Goal: Task Accomplishment & Management: Manage account settings

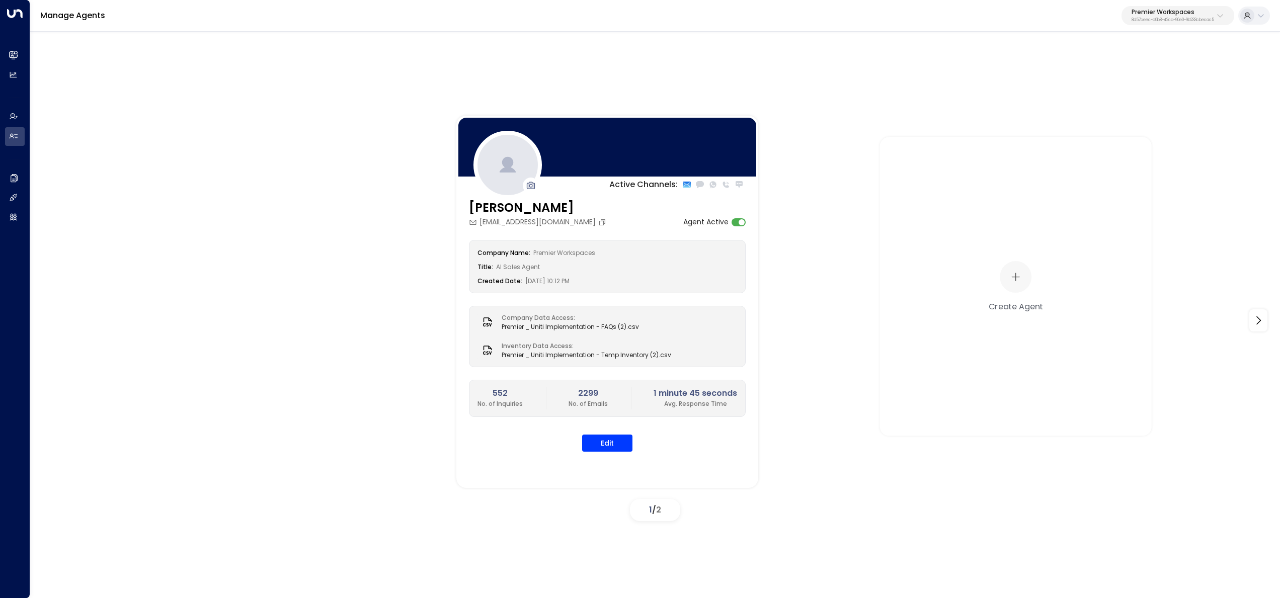
click at [1188, 22] on p "8d57ceec-d0b8-42ca-90e0-9b233cbecac5" at bounding box center [1173, 20] width 83 height 4
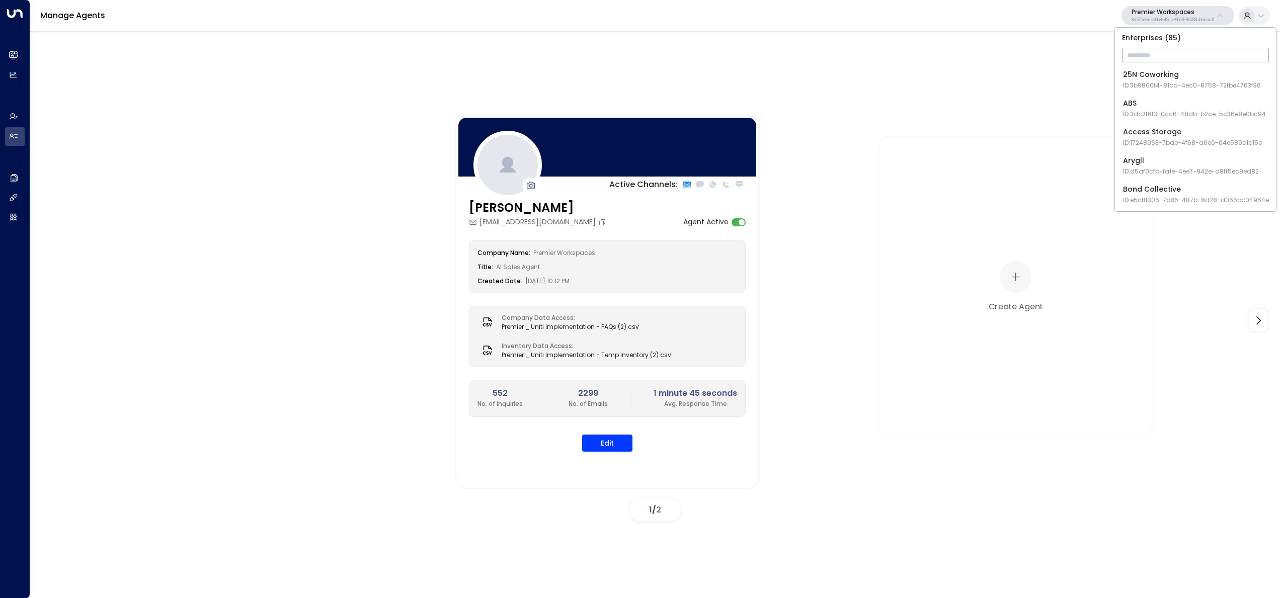
click at [1171, 48] on input "text" at bounding box center [1195, 55] width 147 height 19
type input "*******"
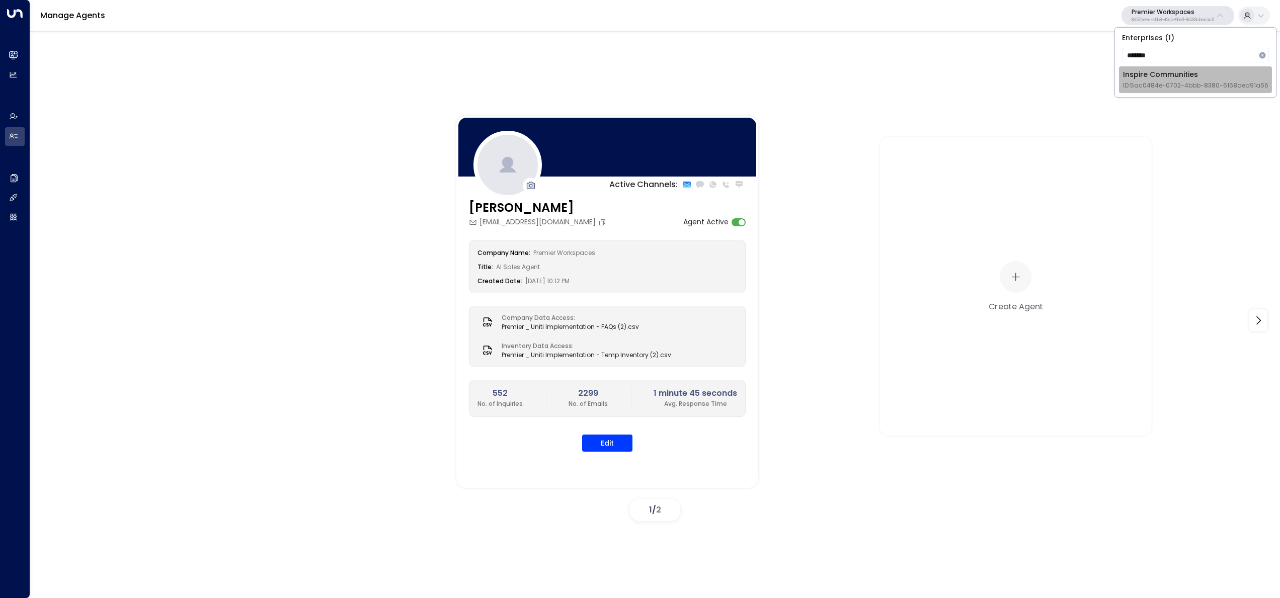
click at [1241, 76] on div "Inspire Communities ID: 5ac0484e-0702-4bbb-8380-6168aea91a66" at bounding box center [1195, 79] width 145 height 21
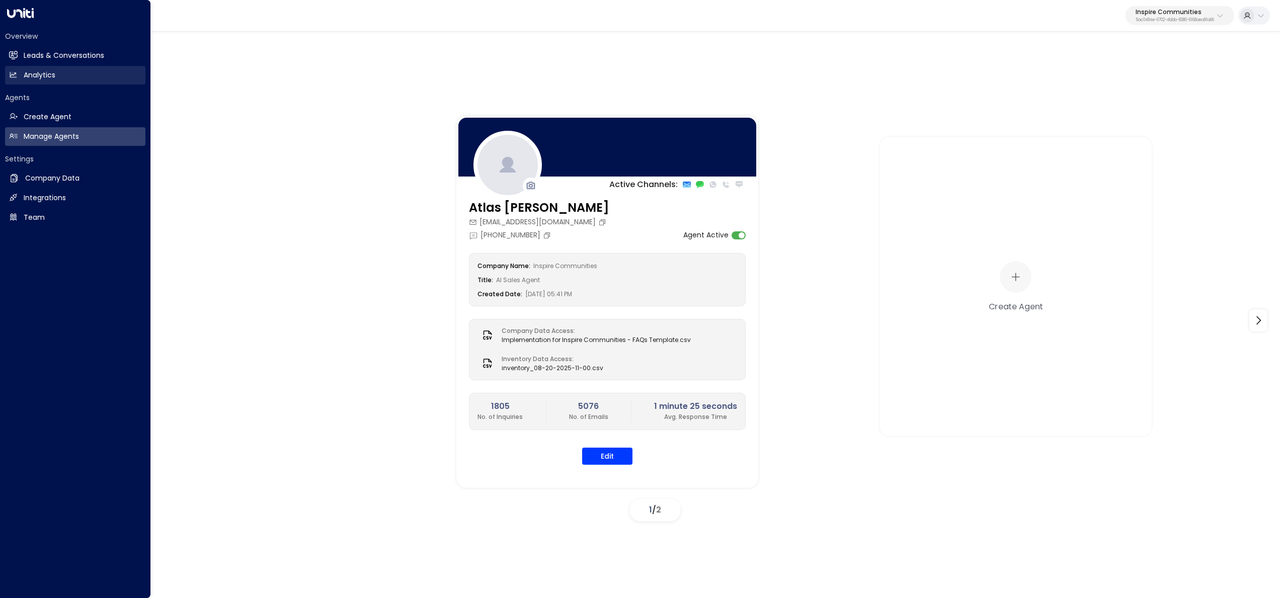
click at [56, 81] on link "Analytics Analytics" at bounding box center [75, 75] width 140 height 19
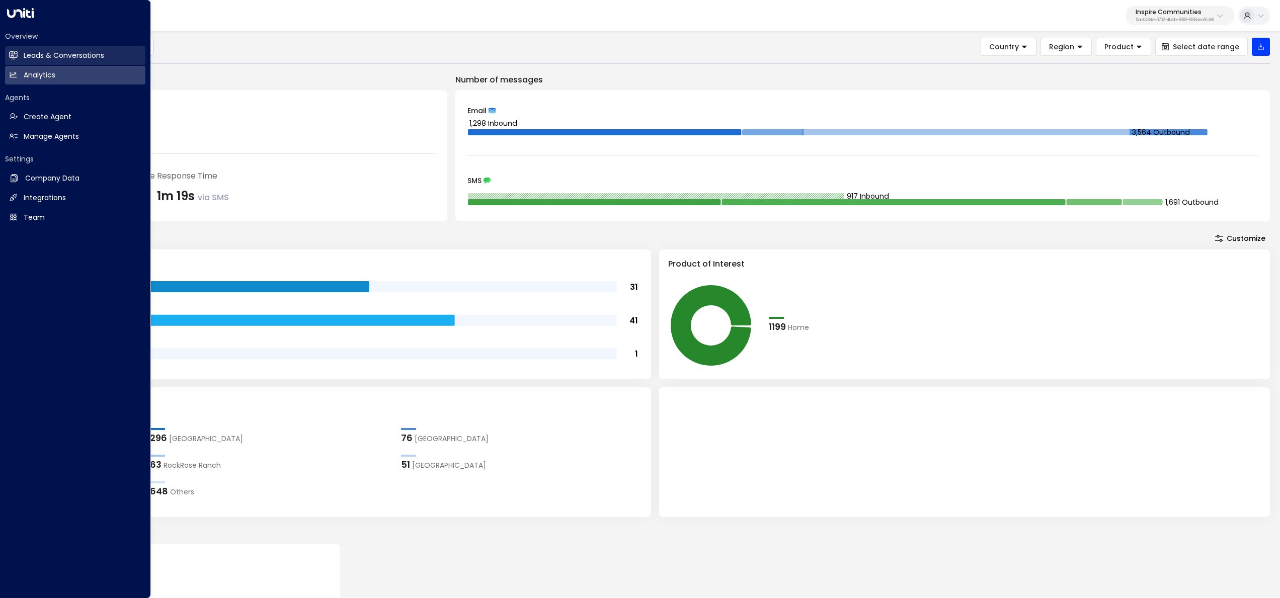
click at [25, 49] on link "Leads & Conversations Leads & Conversations" at bounding box center [75, 55] width 140 height 19
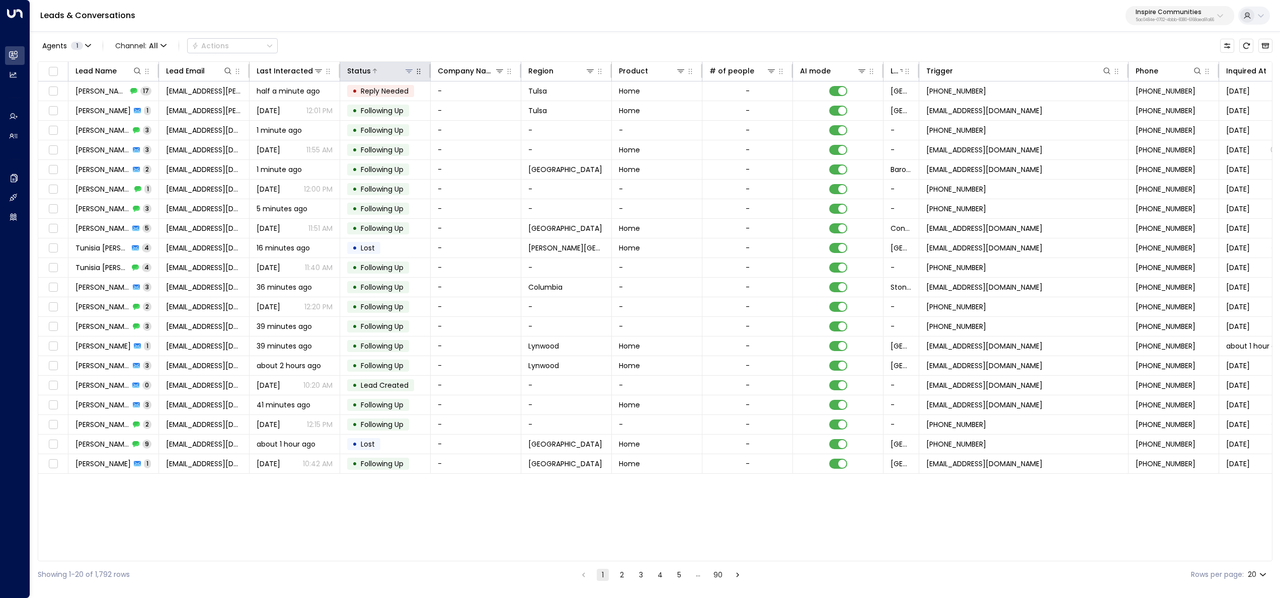
click at [406, 67] on icon at bounding box center [409, 71] width 8 height 8
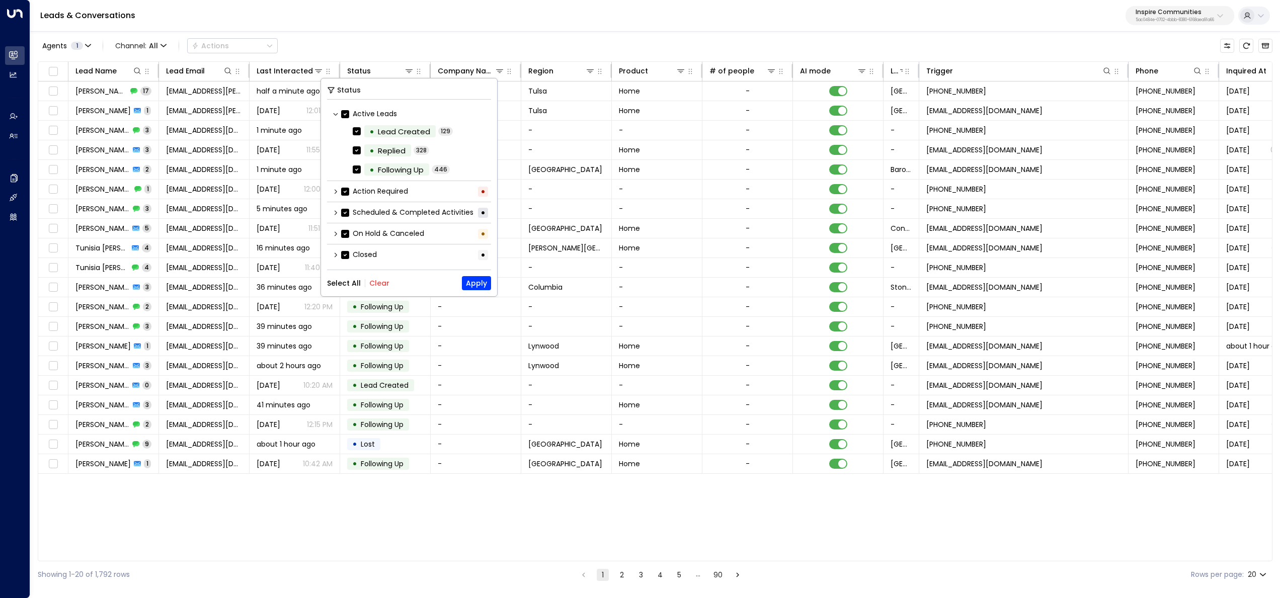
click at [376, 284] on button "Clear" at bounding box center [379, 283] width 20 height 8
click at [335, 253] on icon at bounding box center [336, 255] width 6 height 6
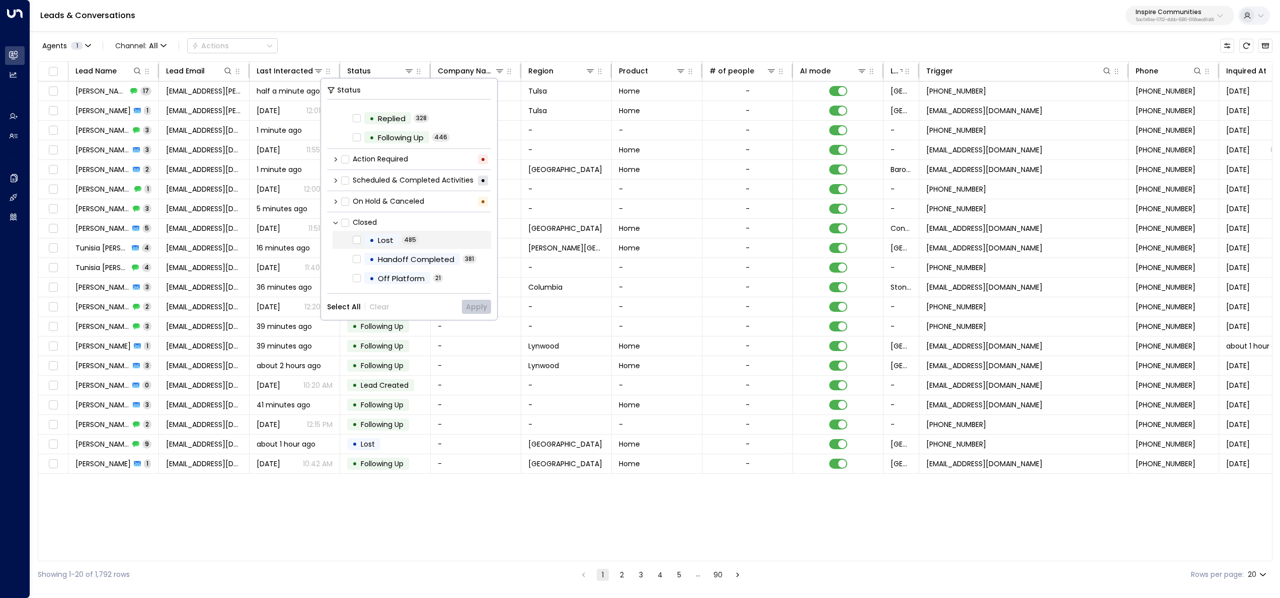
scroll to position [33, 0]
click at [332, 201] on div "On Hold & Canceled •" at bounding box center [409, 201] width 164 height 17
click at [334, 185] on div "Scheduled & Completed Activities •" at bounding box center [409, 180] width 164 height 17
click at [337, 182] on icon at bounding box center [336, 180] width 6 height 6
click at [472, 304] on button "Apply" at bounding box center [476, 307] width 29 height 14
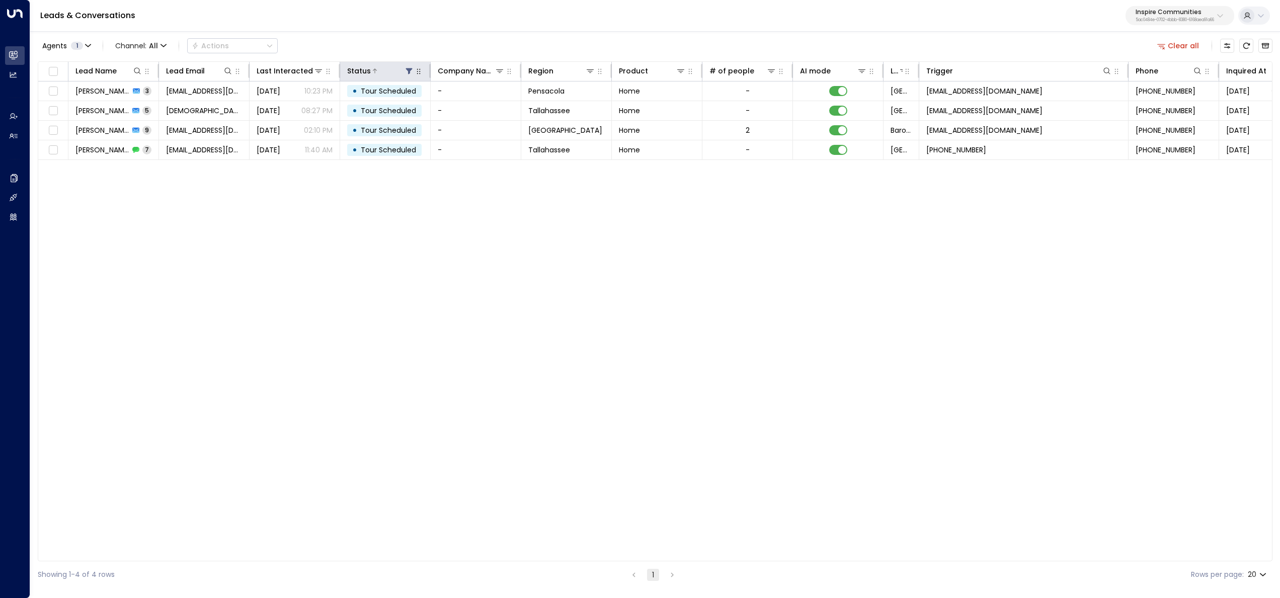
click at [411, 71] on icon at bounding box center [409, 71] width 8 height 8
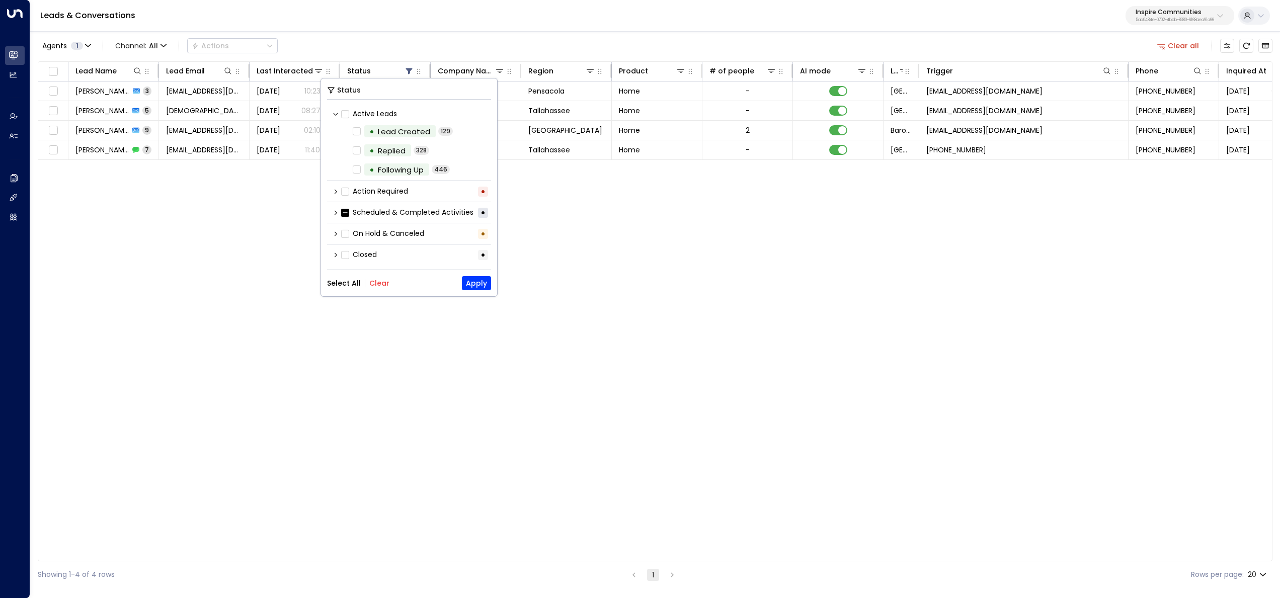
click at [336, 210] on icon at bounding box center [336, 213] width 6 height 6
click at [333, 191] on icon at bounding box center [336, 192] width 6 height 6
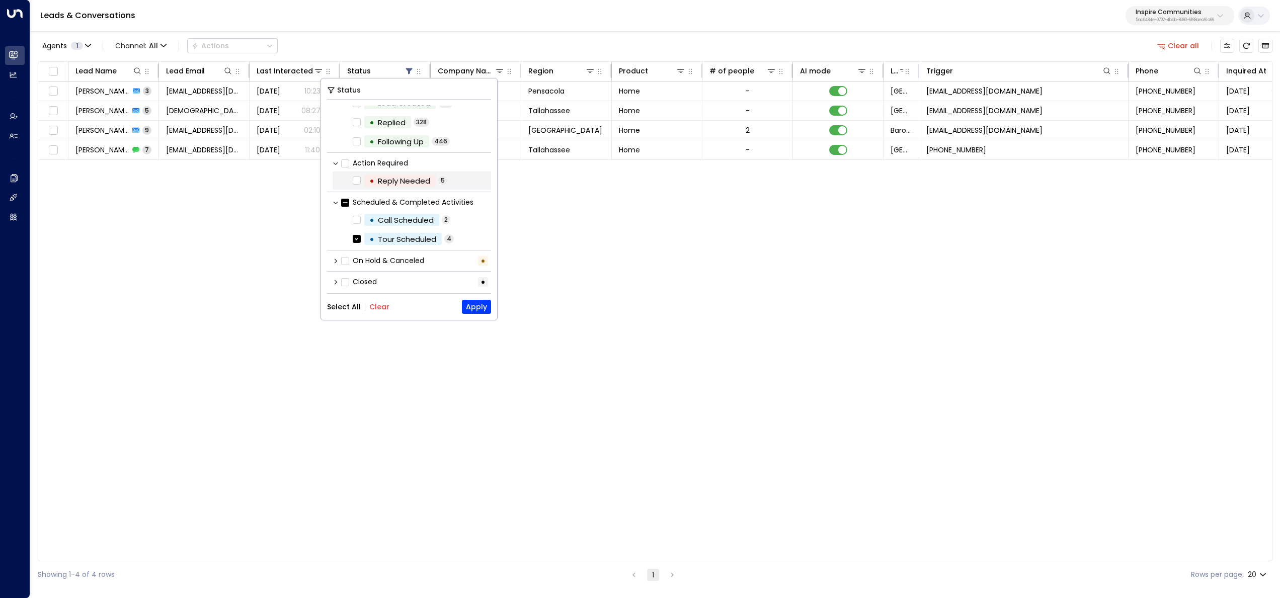
scroll to position [33, 0]
click at [333, 272] on div "Closed •" at bounding box center [409, 277] width 164 height 17
click at [335, 276] on icon at bounding box center [336, 278] width 6 height 6
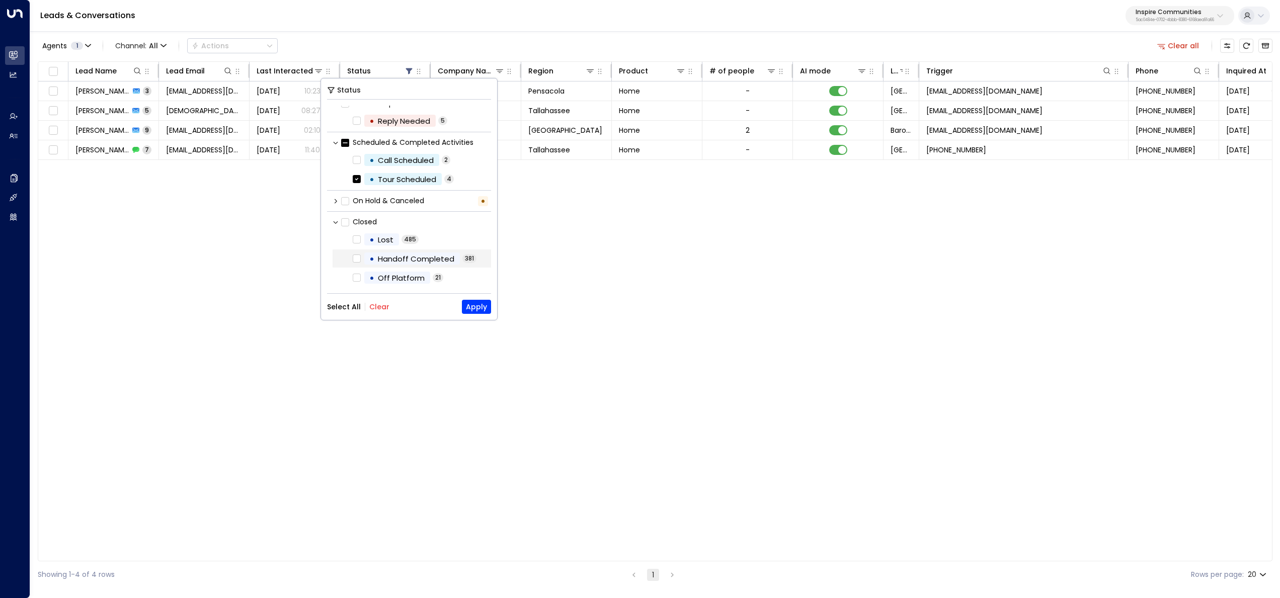
click at [410, 260] on div "Handoff Completed" at bounding box center [416, 259] width 76 height 12
click at [483, 303] on button "Apply" at bounding box center [476, 307] width 29 height 14
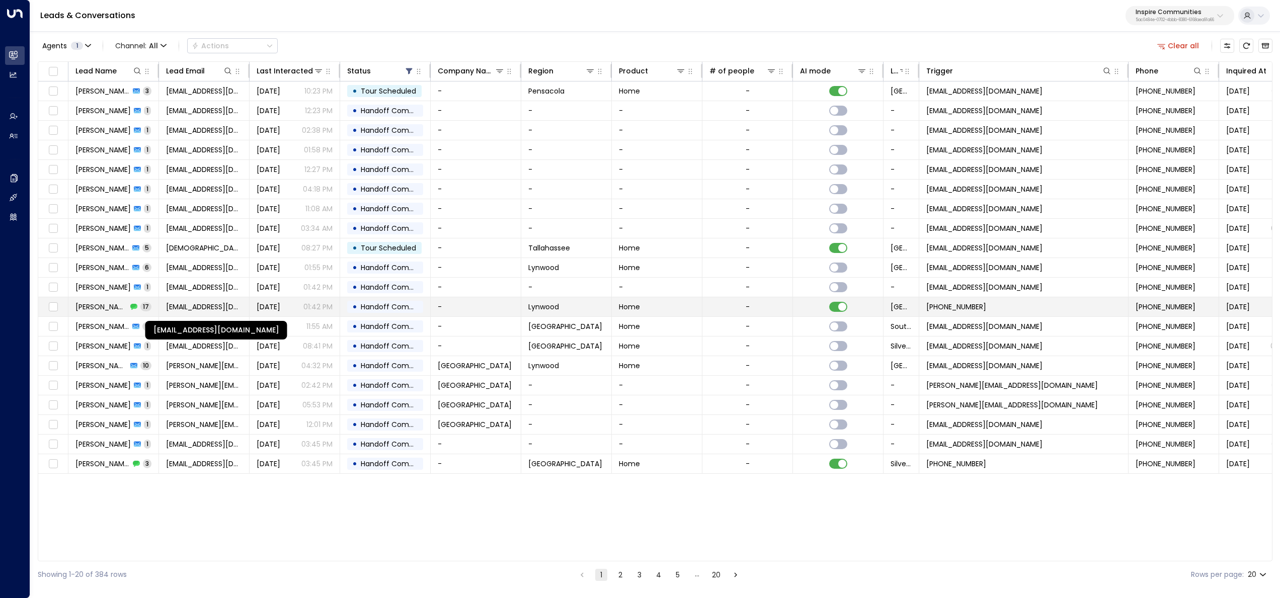
click at [184, 304] on span "kaheembarnes@yahoo.com" at bounding box center [204, 307] width 76 height 10
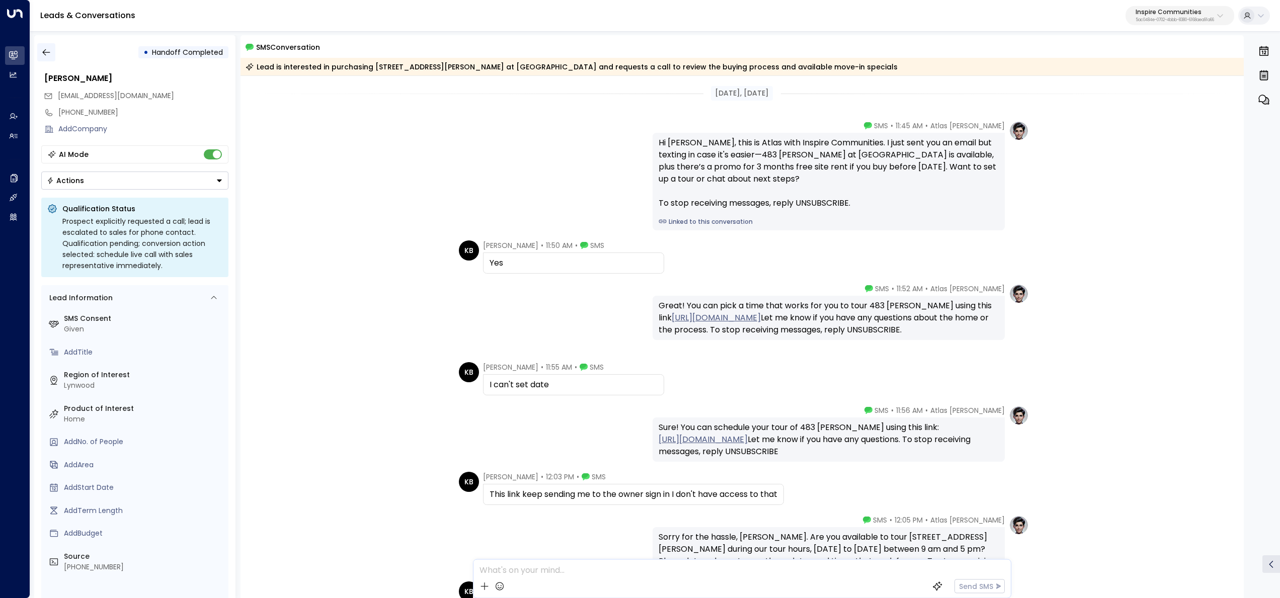
click at [46, 52] on icon "button" at bounding box center [46, 52] width 8 height 7
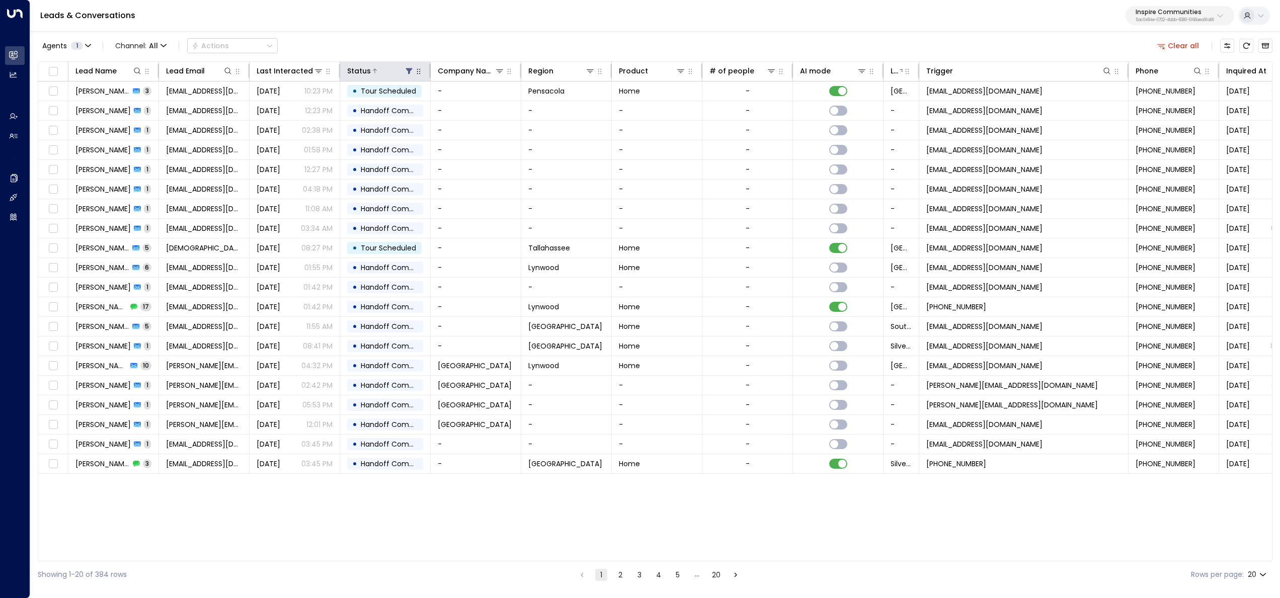
click at [408, 68] on icon at bounding box center [409, 71] width 8 height 8
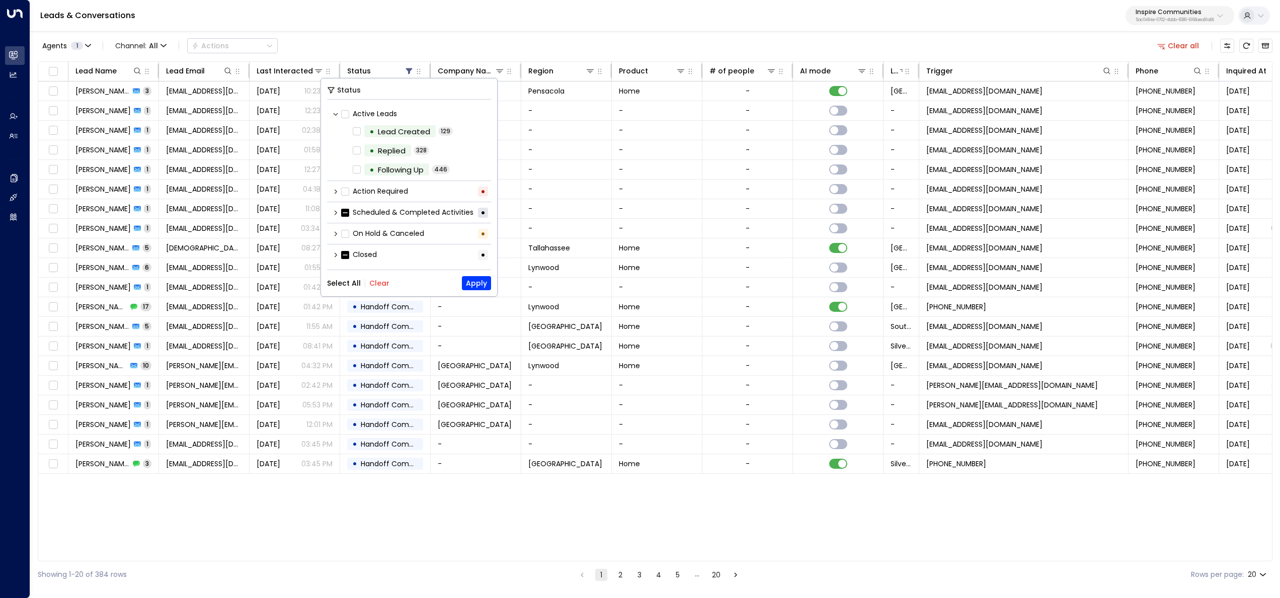
click at [377, 283] on button "Clear" at bounding box center [379, 283] width 20 height 8
click at [332, 213] on div "Scheduled & Completed Activities •" at bounding box center [409, 212] width 164 height 17
click at [335, 213] on icon at bounding box center [336, 213] width 6 height 6
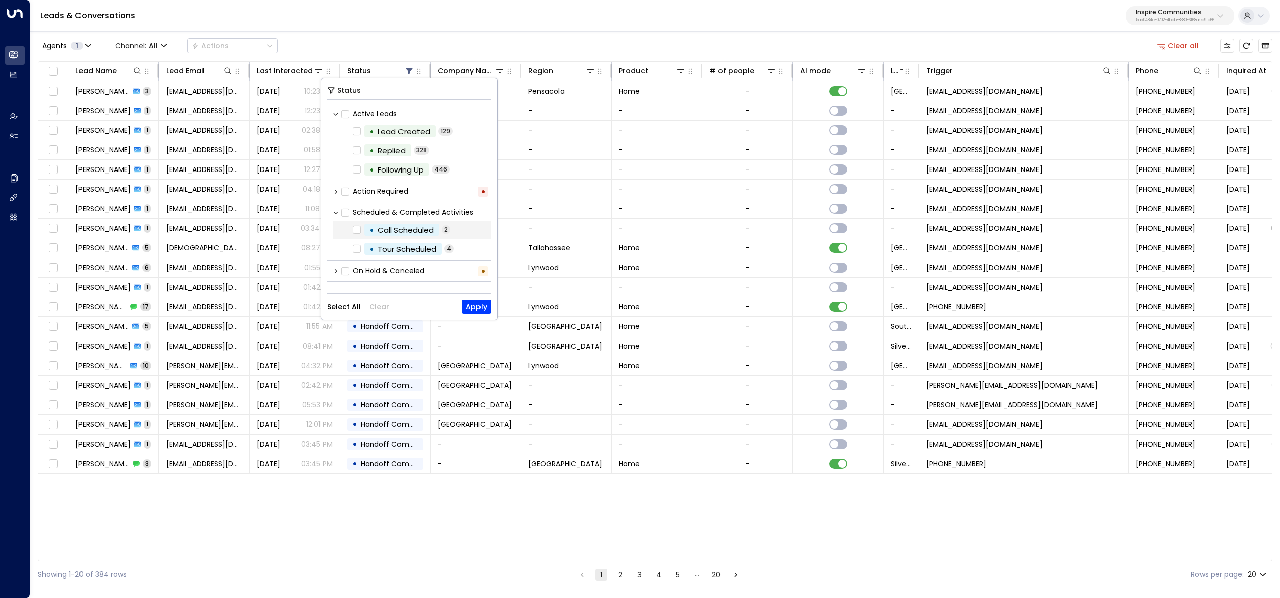
scroll to position [15, 0]
click at [374, 230] on span "Tour Scheduled" at bounding box center [406, 235] width 65 height 12
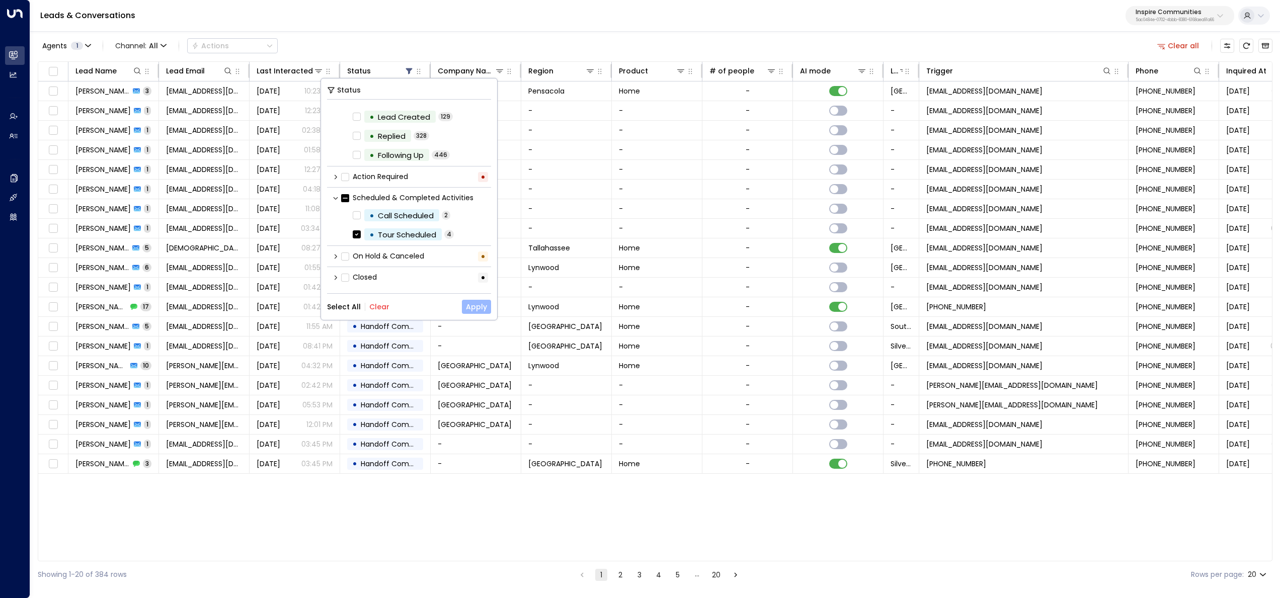
click at [475, 305] on button "Apply" at bounding box center [476, 307] width 29 height 14
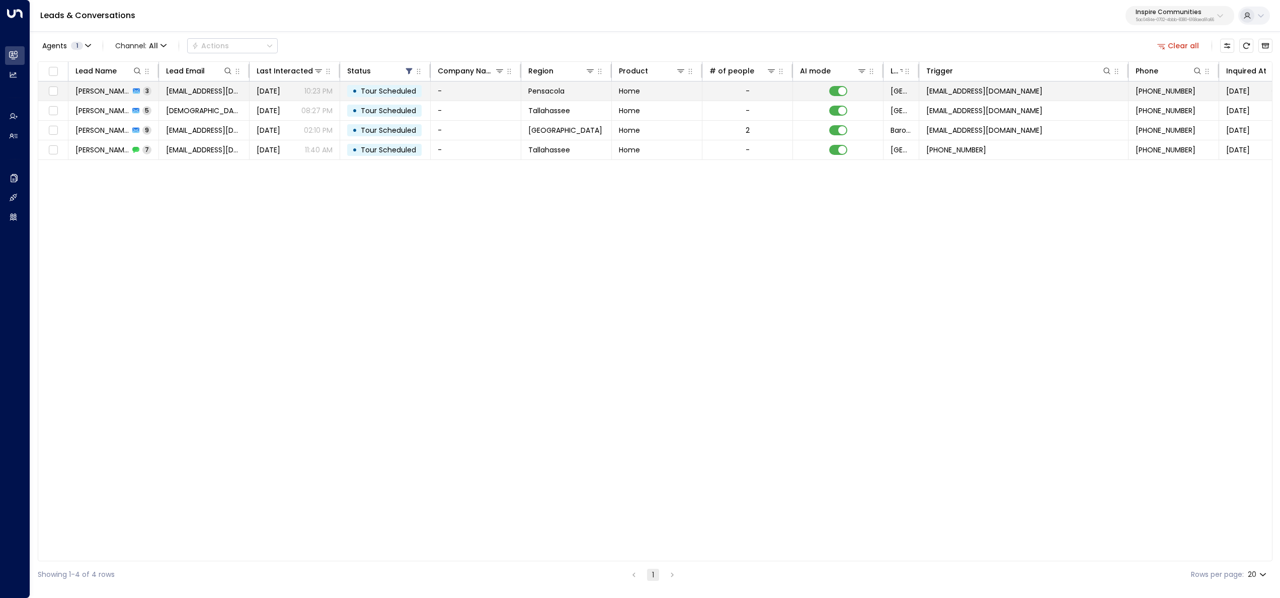
click at [203, 88] on span "chiwilliams1968@gmail.com" at bounding box center [204, 91] width 76 height 10
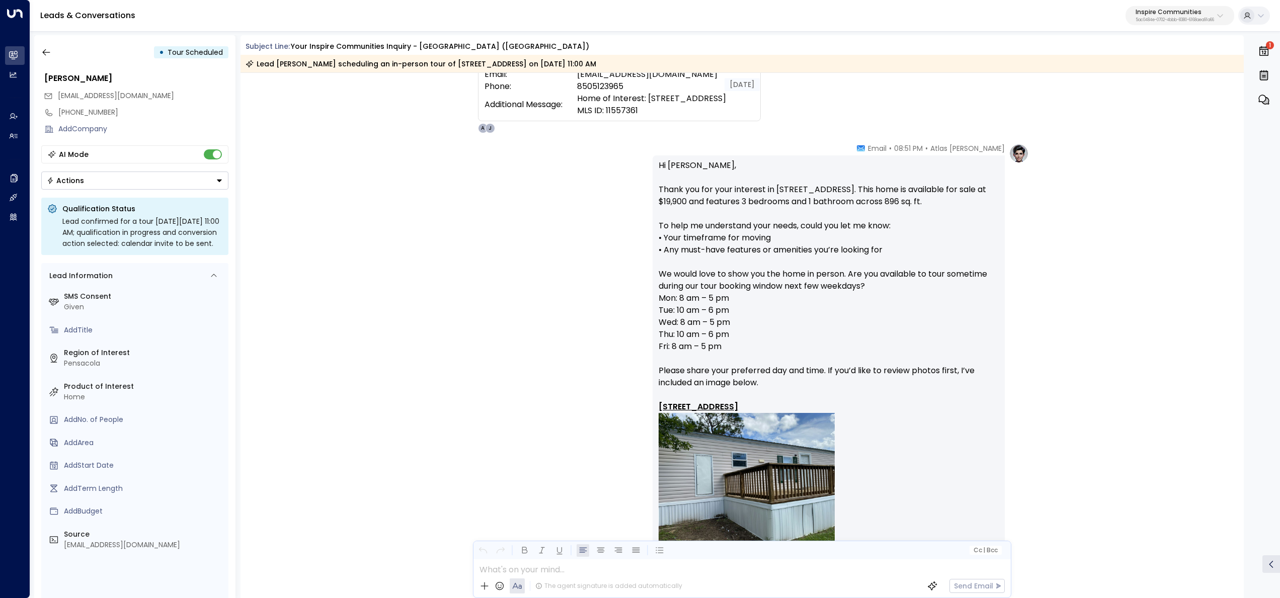
scroll to position [133, 0]
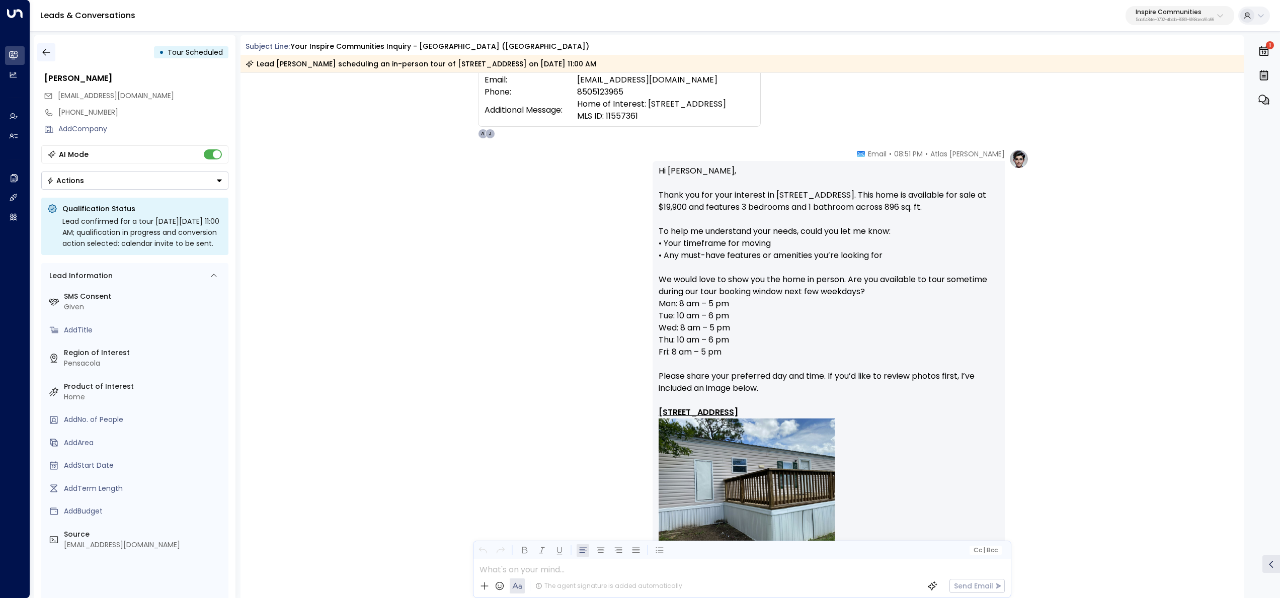
click at [44, 52] on icon "button" at bounding box center [46, 52] width 8 height 7
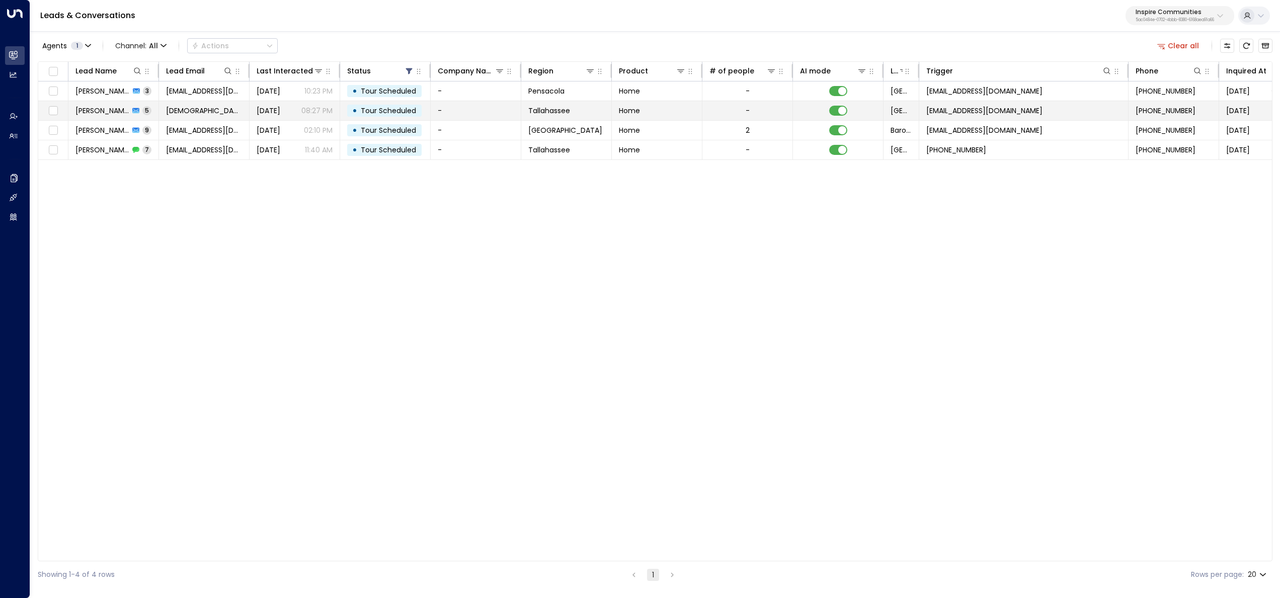
click at [143, 117] on td "Marcella 5" at bounding box center [113, 110] width 91 height 19
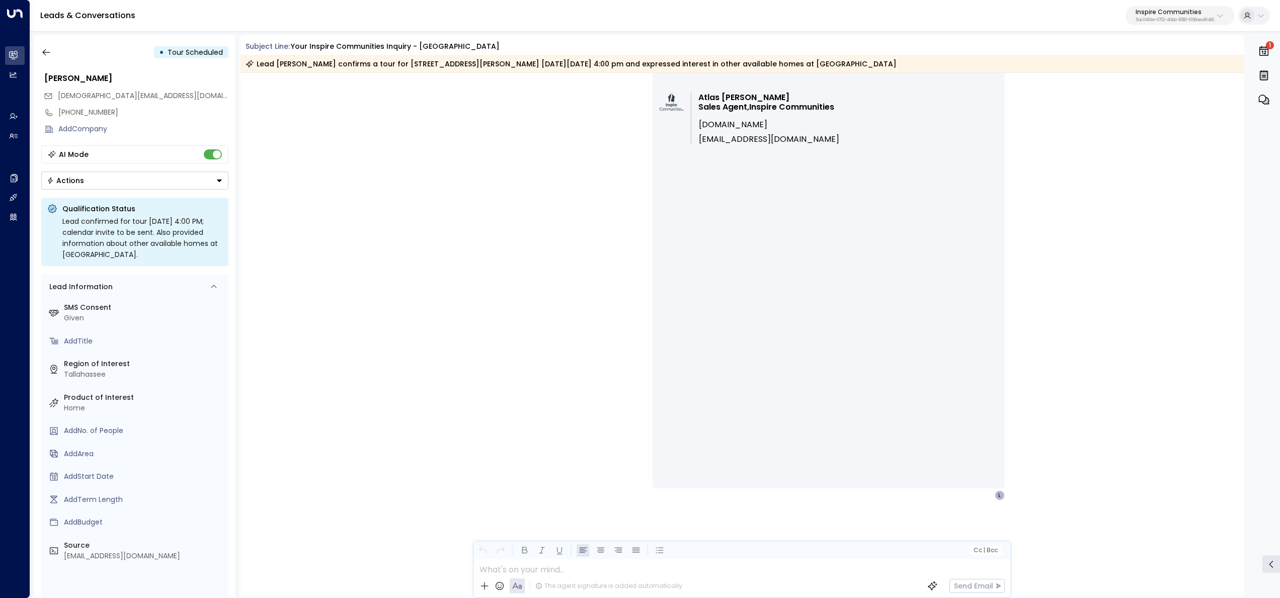
scroll to position [2710, 0]
click at [49, 52] on icon "button" at bounding box center [46, 52] width 8 height 7
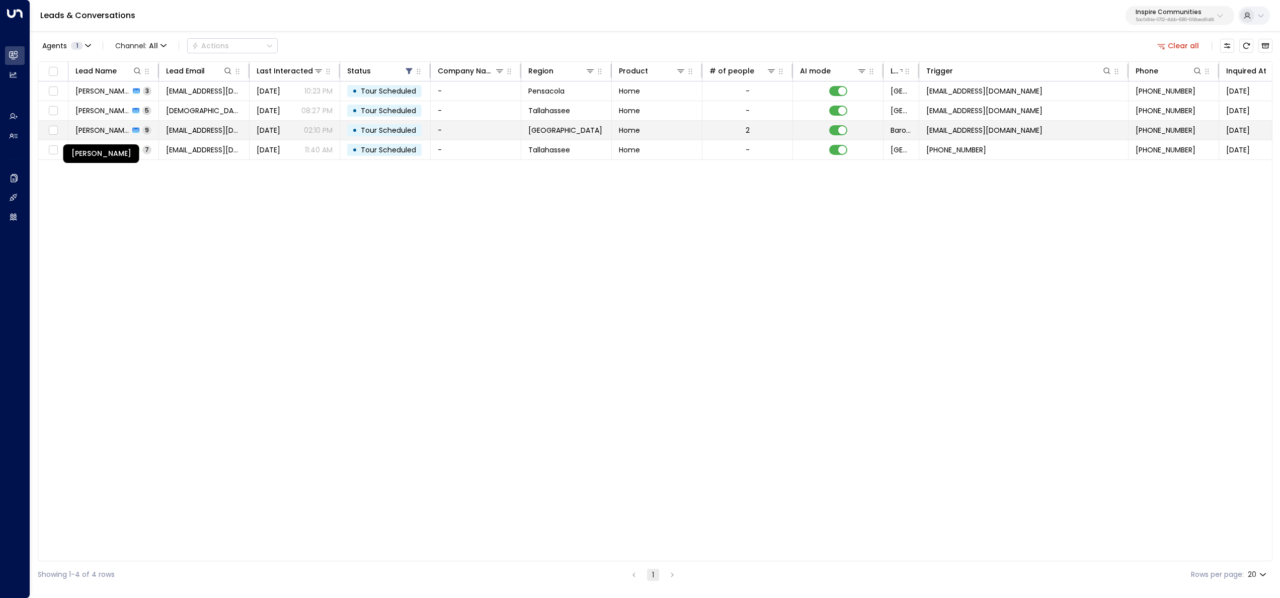
click at [107, 128] on span "Mckenzie Esparza" at bounding box center [102, 130] width 54 height 10
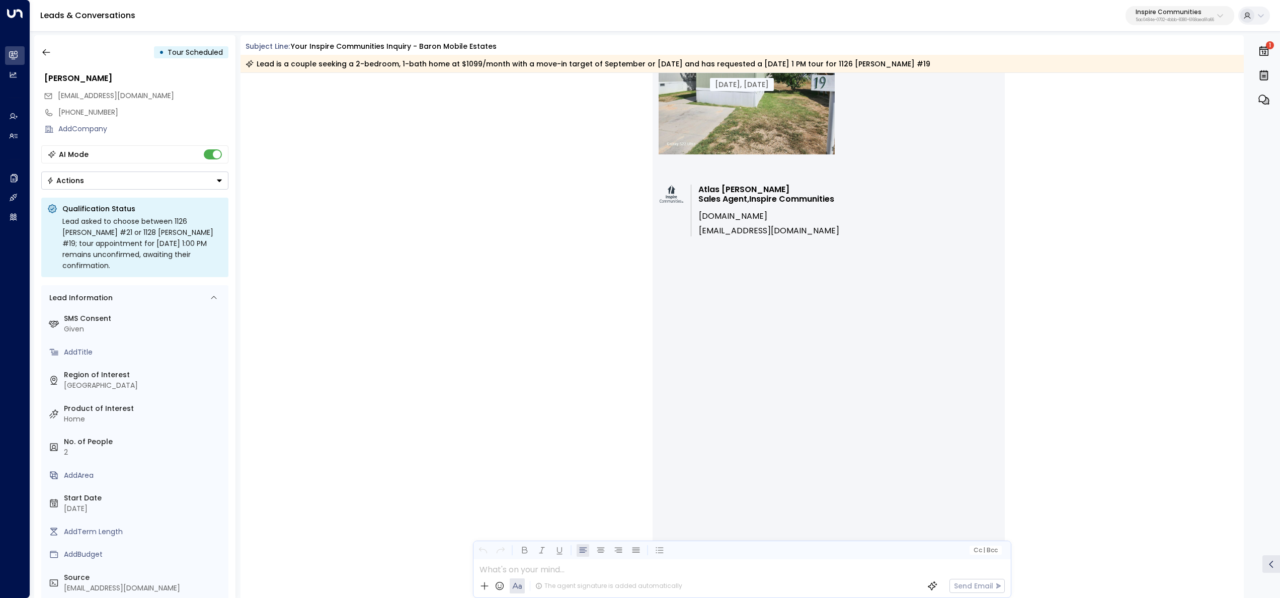
scroll to position [3908, 0]
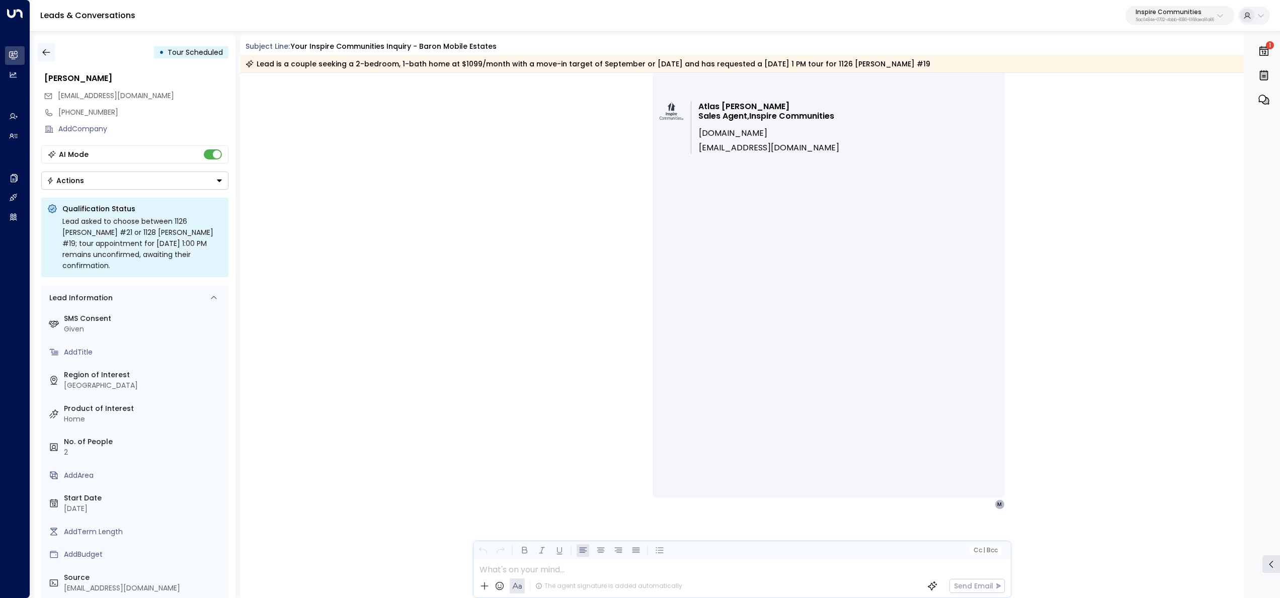
click at [47, 54] on icon "button" at bounding box center [46, 52] width 10 height 10
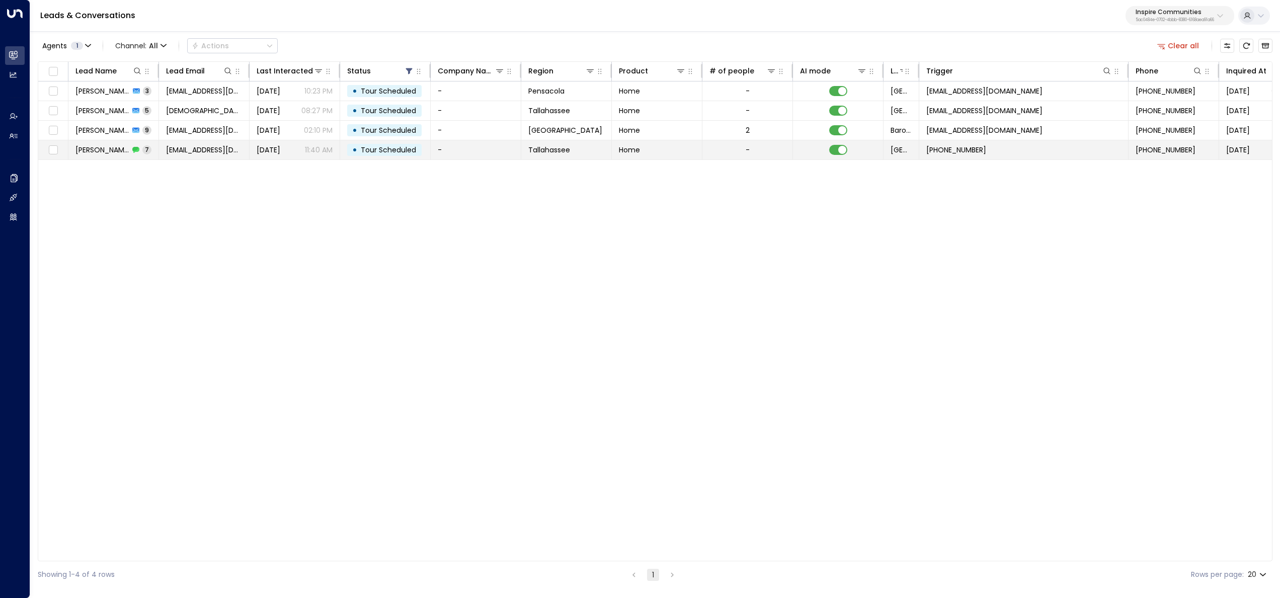
click at [248, 144] on td "conniehood765@gmail.com" at bounding box center [204, 149] width 91 height 19
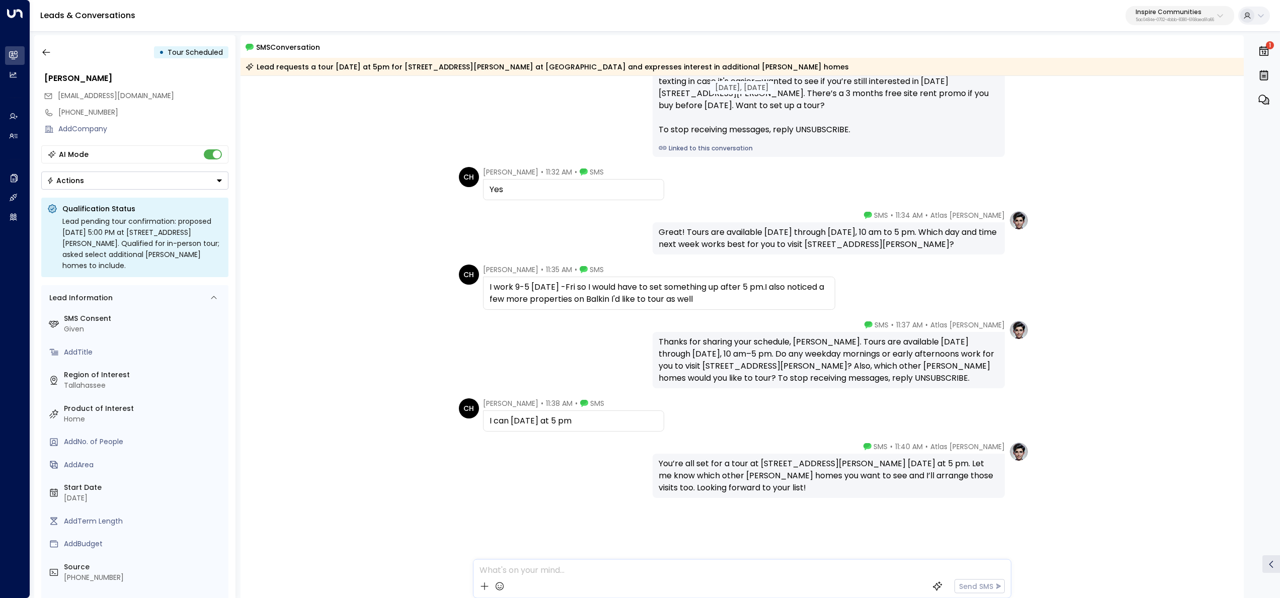
scroll to position [74, 0]
click at [39, 47] on button "button" at bounding box center [46, 52] width 18 height 18
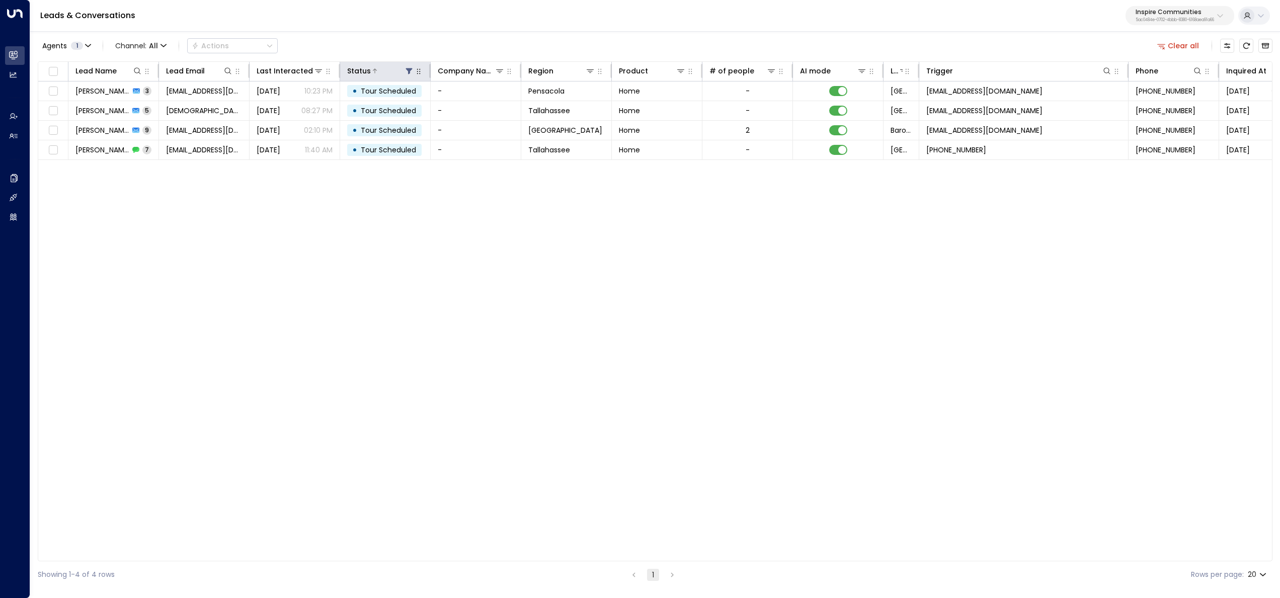
click at [404, 71] on button at bounding box center [409, 71] width 10 height 10
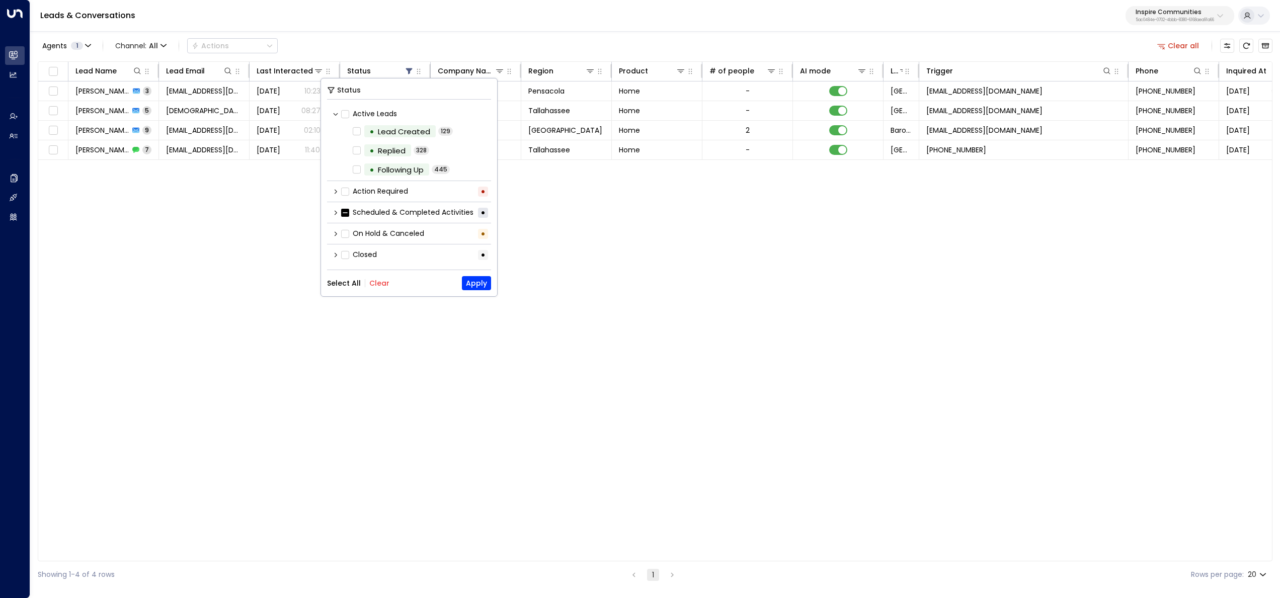
click at [375, 279] on button "Clear" at bounding box center [379, 283] width 20 height 8
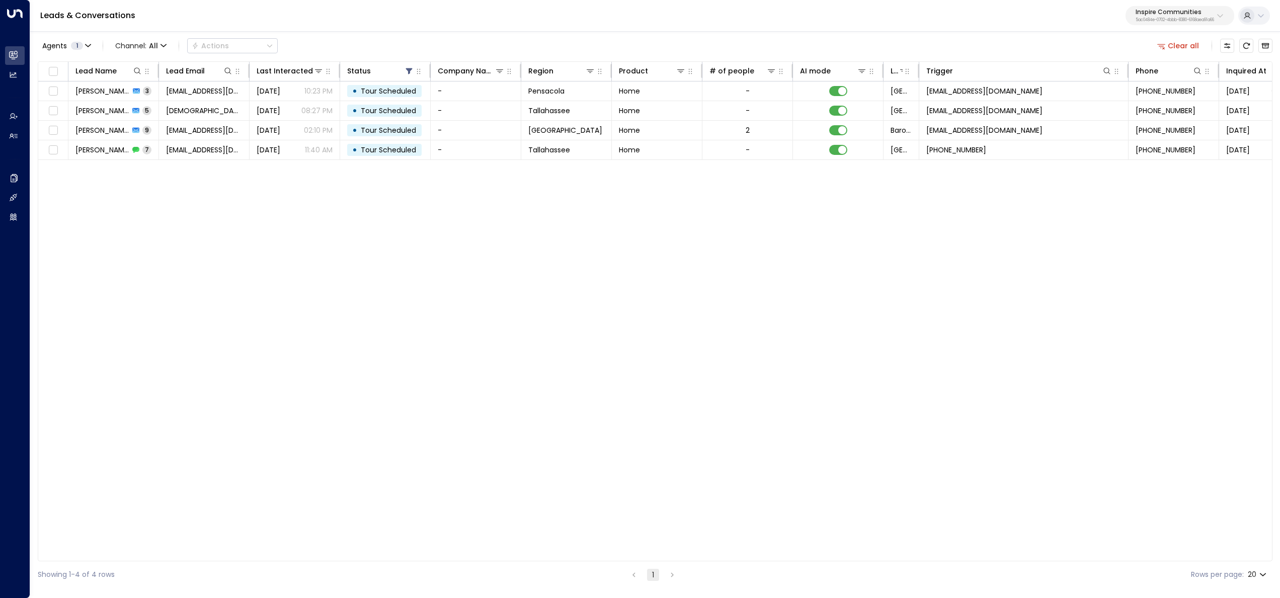
click at [1191, 42] on button "Clear all" at bounding box center [1178, 46] width 50 height 14
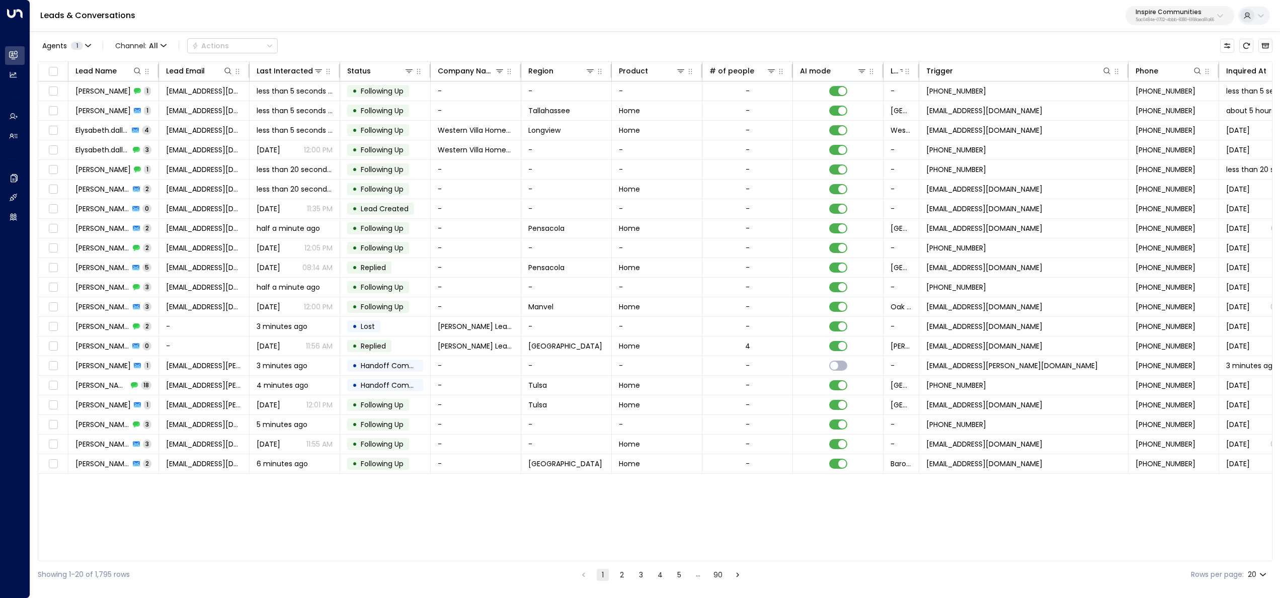
scroll to position [0, 39]
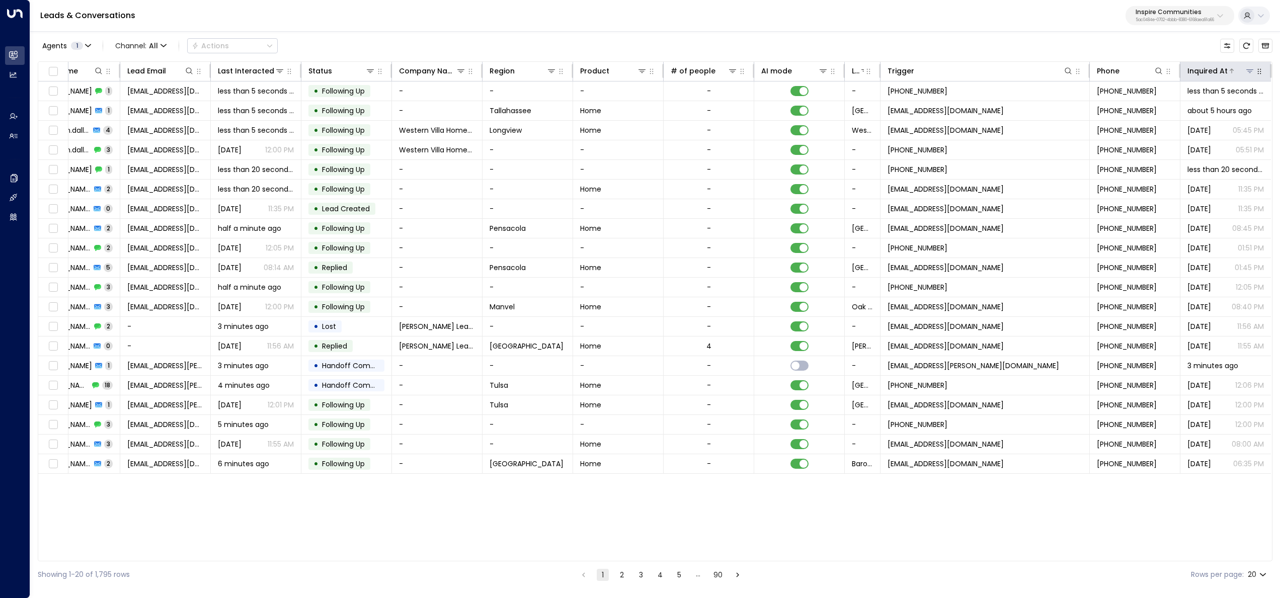
click at [1224, 74] on div "Inquired At" at bounding box center [1207, 71] width 40 height 12
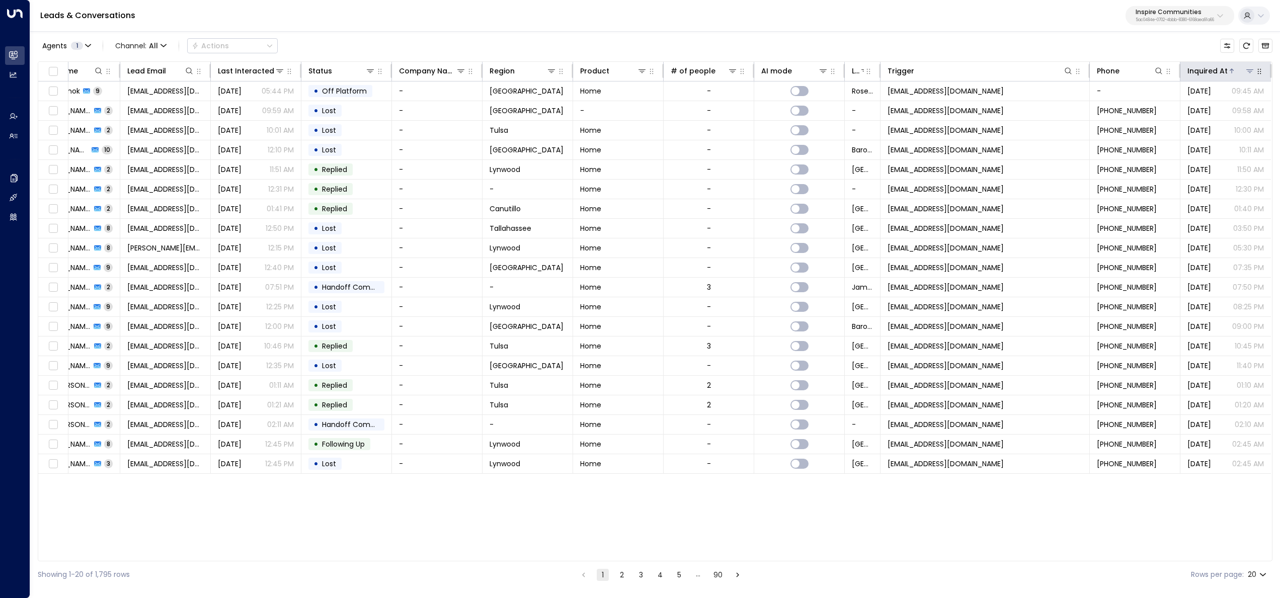
click at [1224, 74] on div "Inquired At" at bounding box center [1207, 71] width 40 height 12
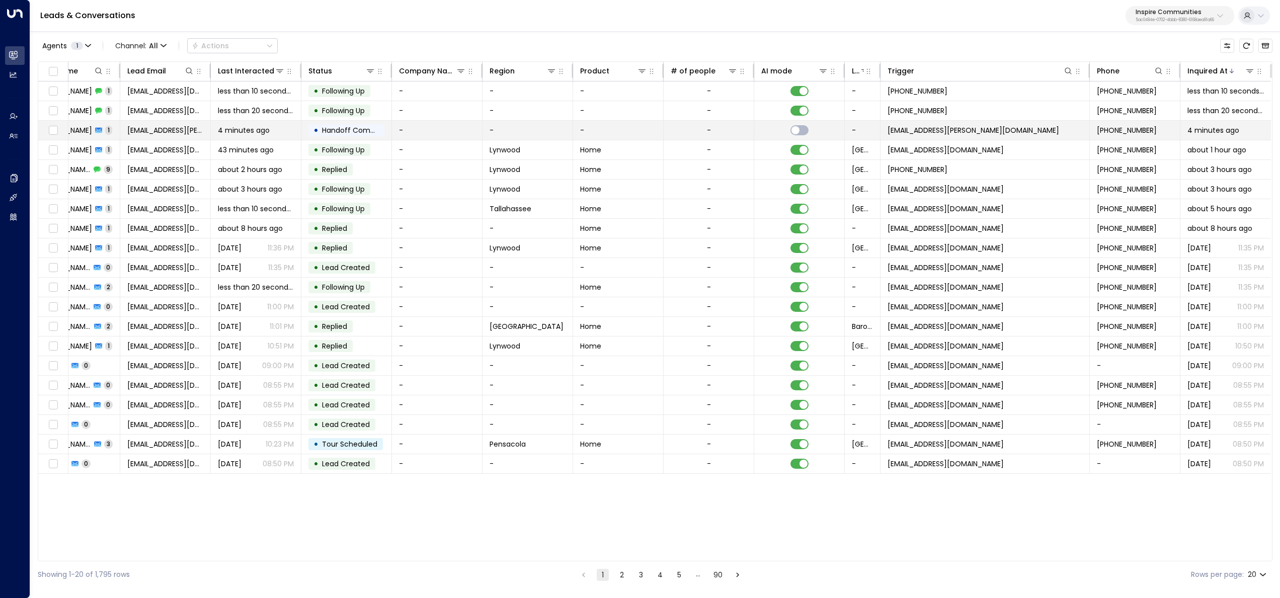
click at [436, 132] on td "-" at bounding box center [437, 130] width 91 height 19
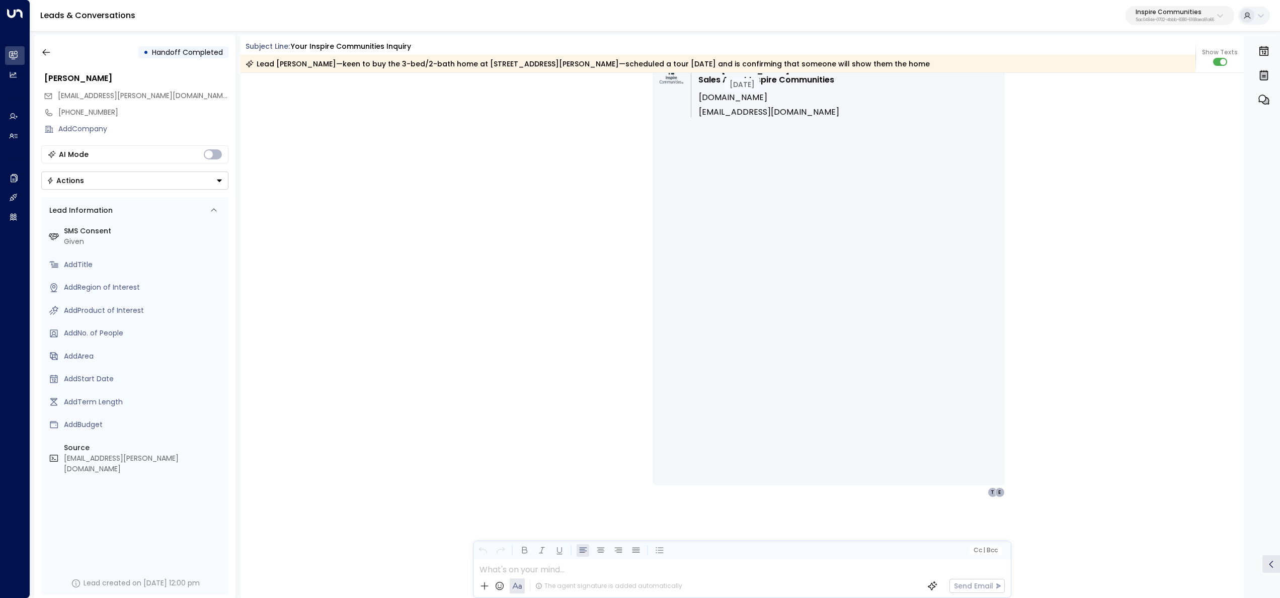
scroll to position [1253, 0]
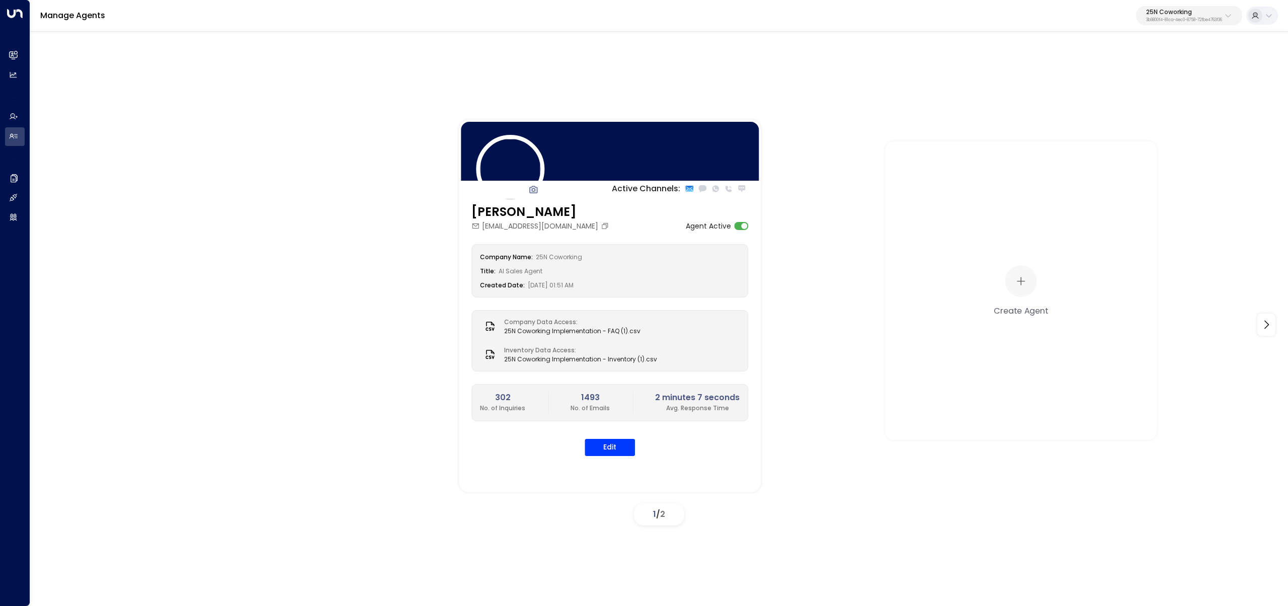
click at [1175, 15] on p "25N Coworking" at bounding box center [1184, 12] width 76 height 6
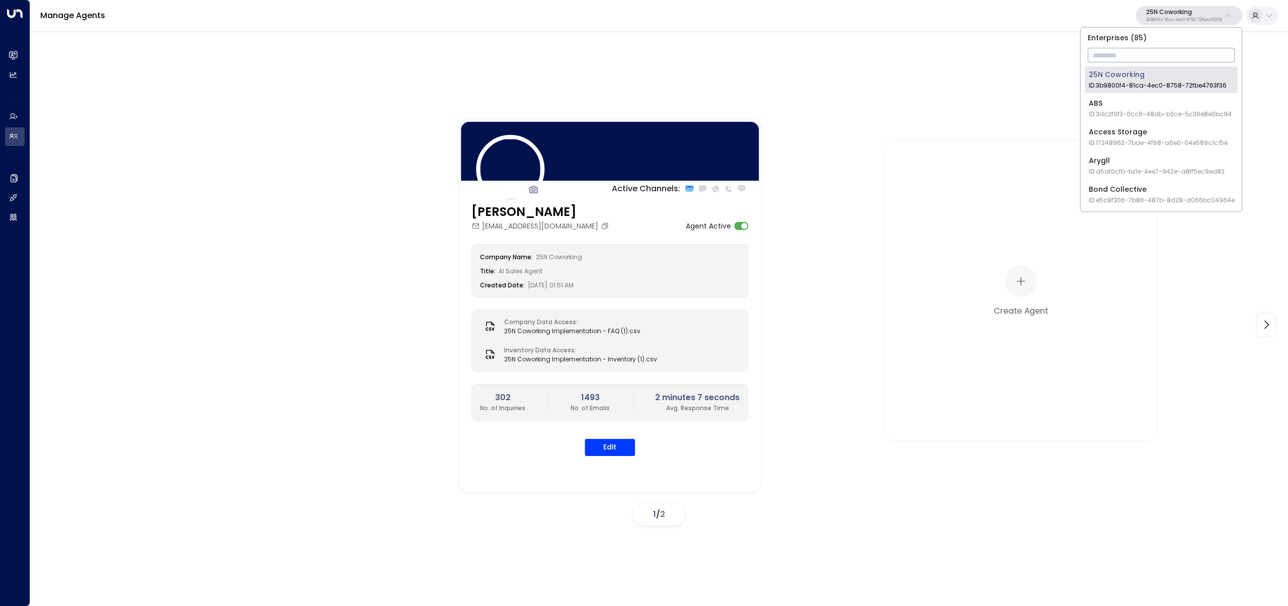
click at [1136, 54] on input "text" at bounding box center [1161, 55] width 147 height 19
type input "*****"
click at [1108, 75] on div "STORExpress ID: 1acad2cd-bca1-4499-8e43-59a86ab9f7e8" at bounding box center [1161, 79] width 145 height 21
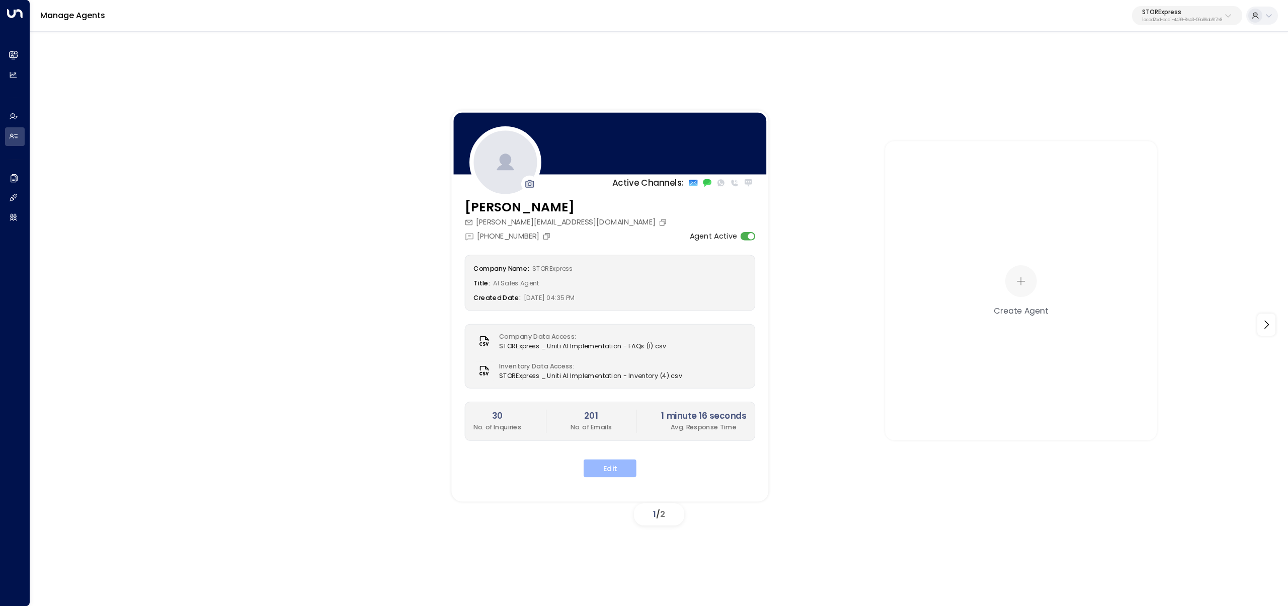
click at [614, 466] on button "Edit" at bounding box center [610, 468] width 53 height 18
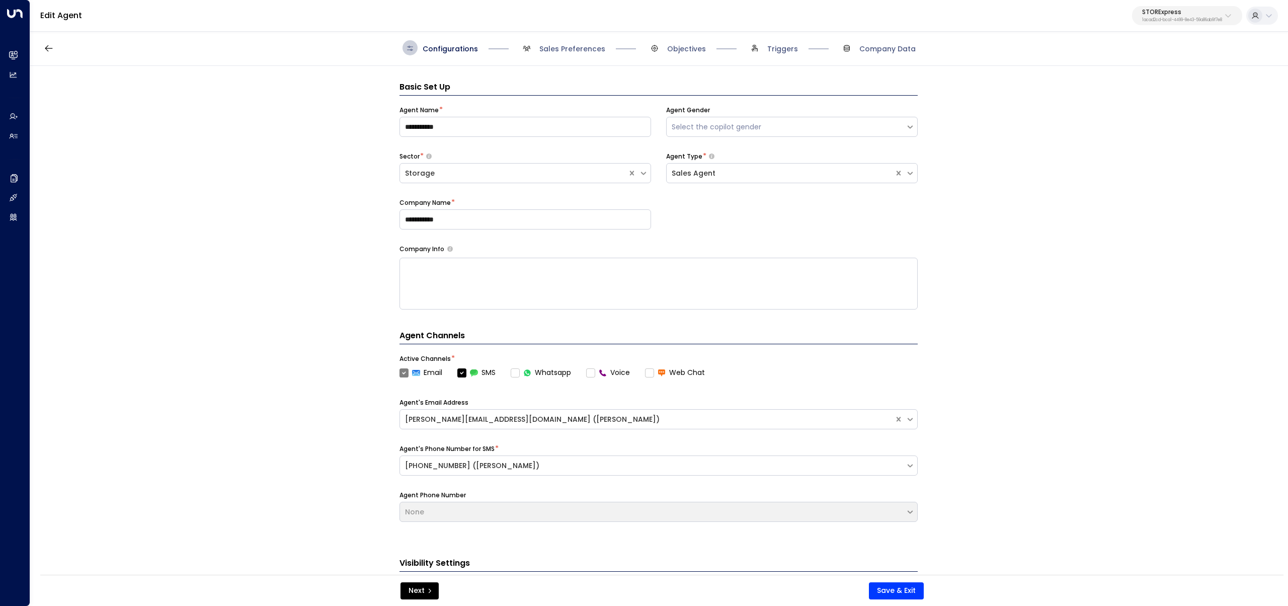
scroll to position [15, 0]
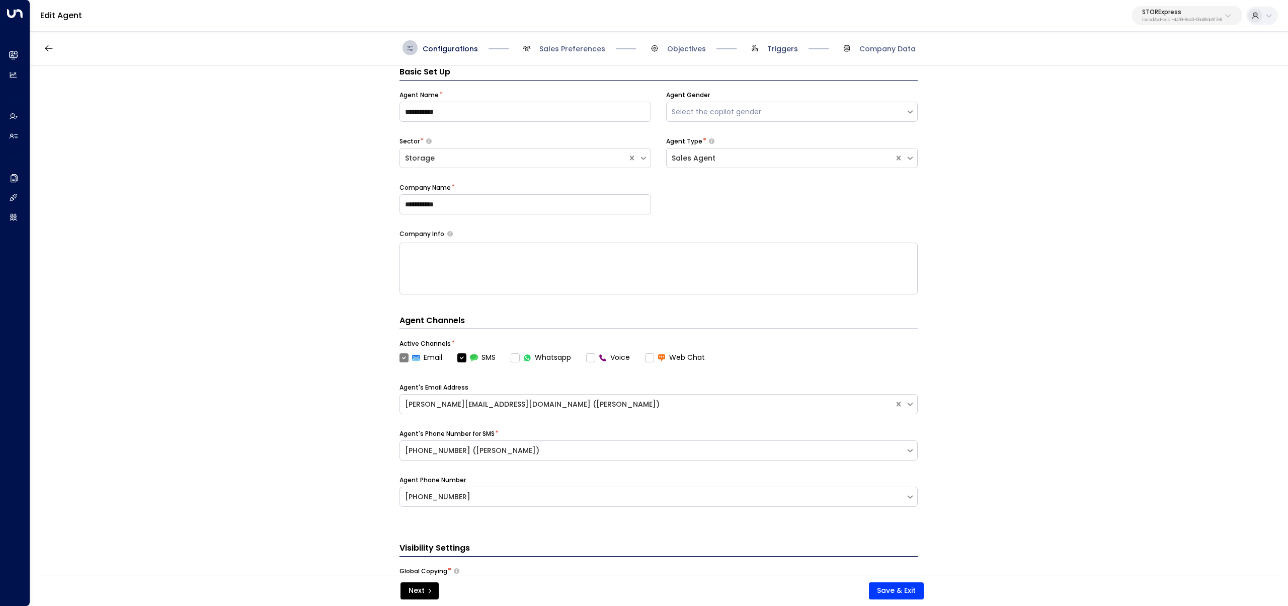
click at [786, 47] on span "Triggers" at bounding box center [782, 49] width 31 height 10
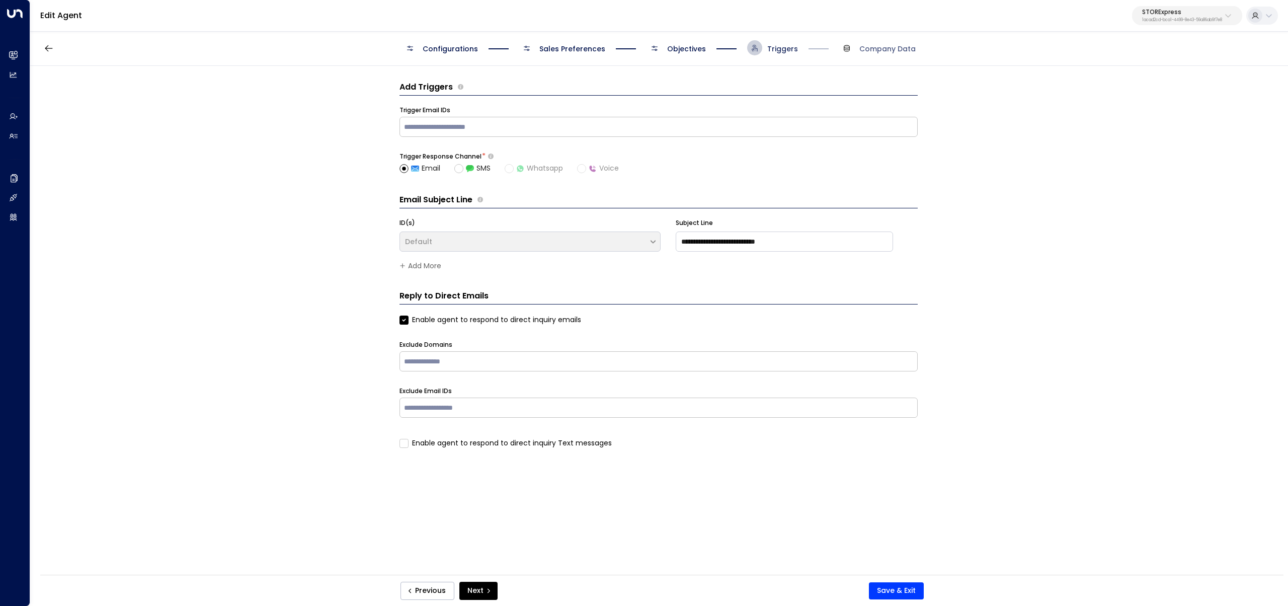
scroll to position [0, 0]
click at [667, 39] on div "Configurations Sales Preferences Objectives Triggers Company Data" at bounding box center [659, 48] width 1258 height 36
click at [667, 43] on span "Objectives" at bounding box center [676, 47] width 59 height 15
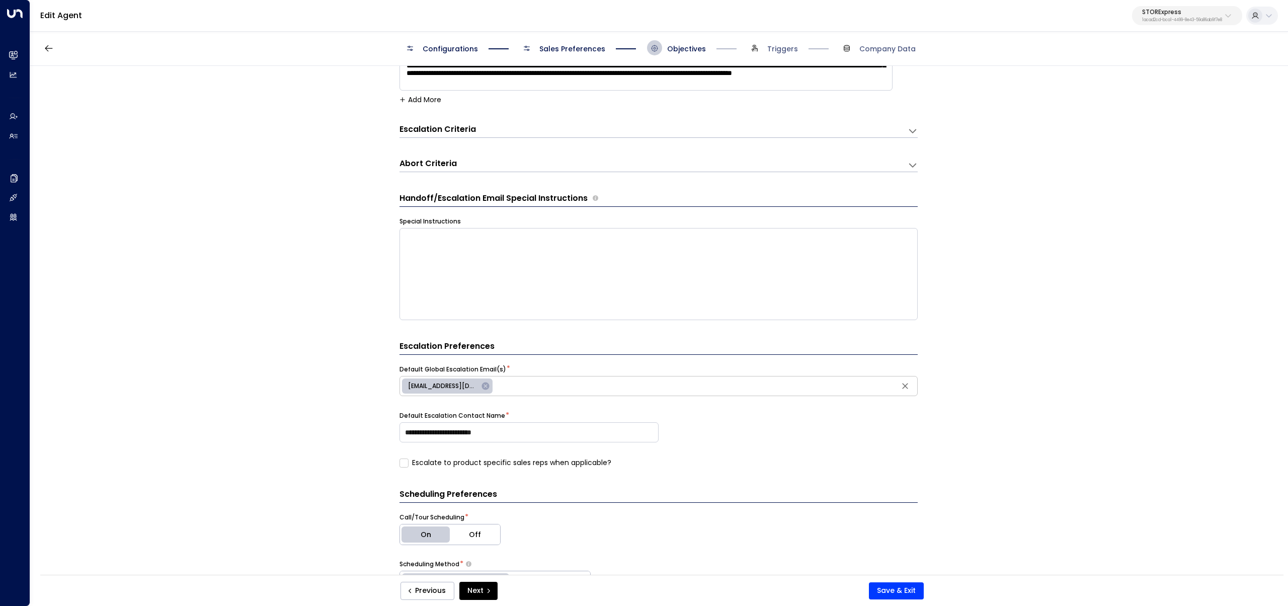
scroll to position [179, 0]
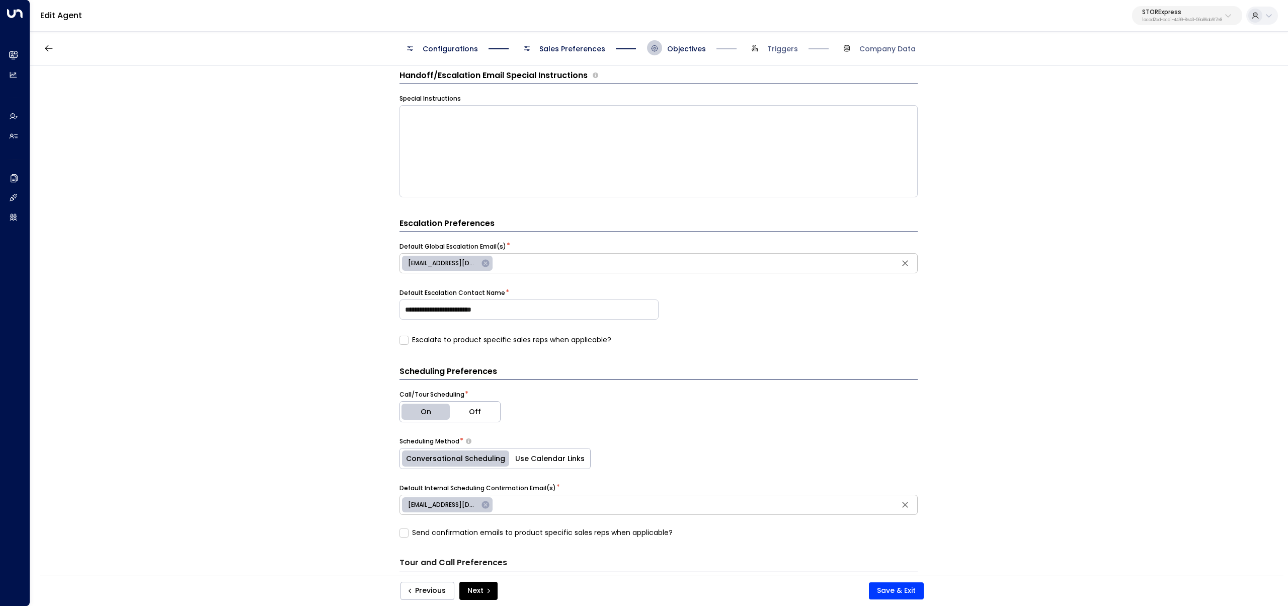
click at [441, 262] on span "[EMAIL_ADDRESS][DOMAIN_NAME]" at bounding box center [443, 263] width 82 height 9
click at [353, 263] on div "**********" at bounding box center [658, 323] width 1257 height 515
click at [426, 338] on label "Escalate to product specific sales reps when applicable?" at bounding box center [505, 340] width 212 height 11
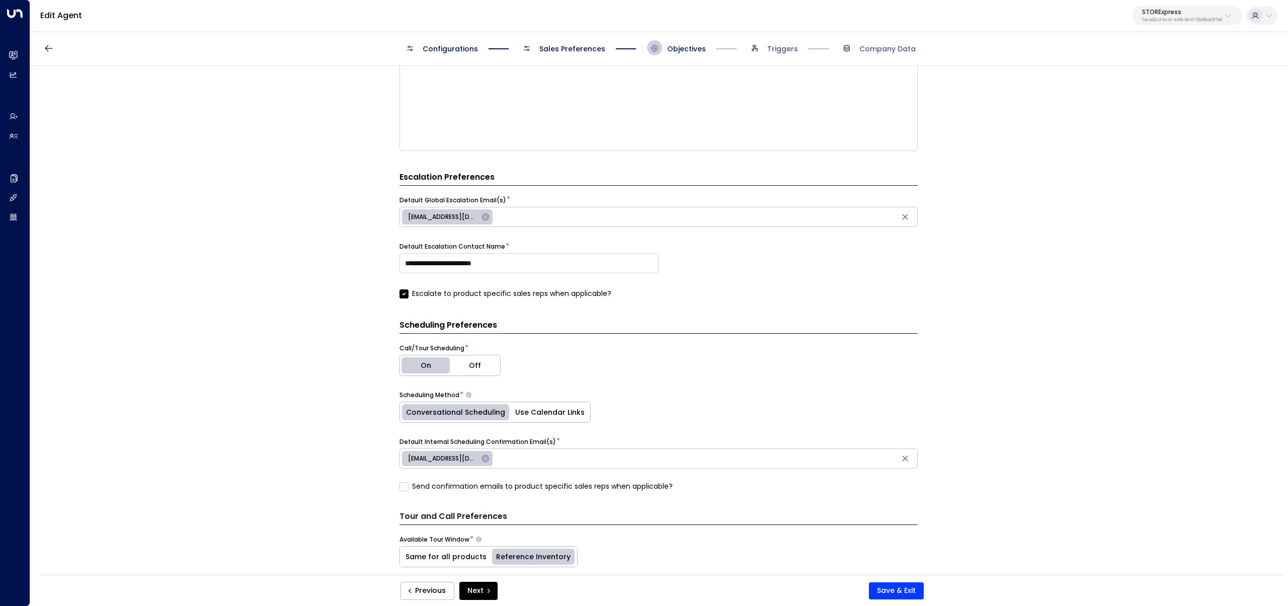
scroll to position [280, 0]
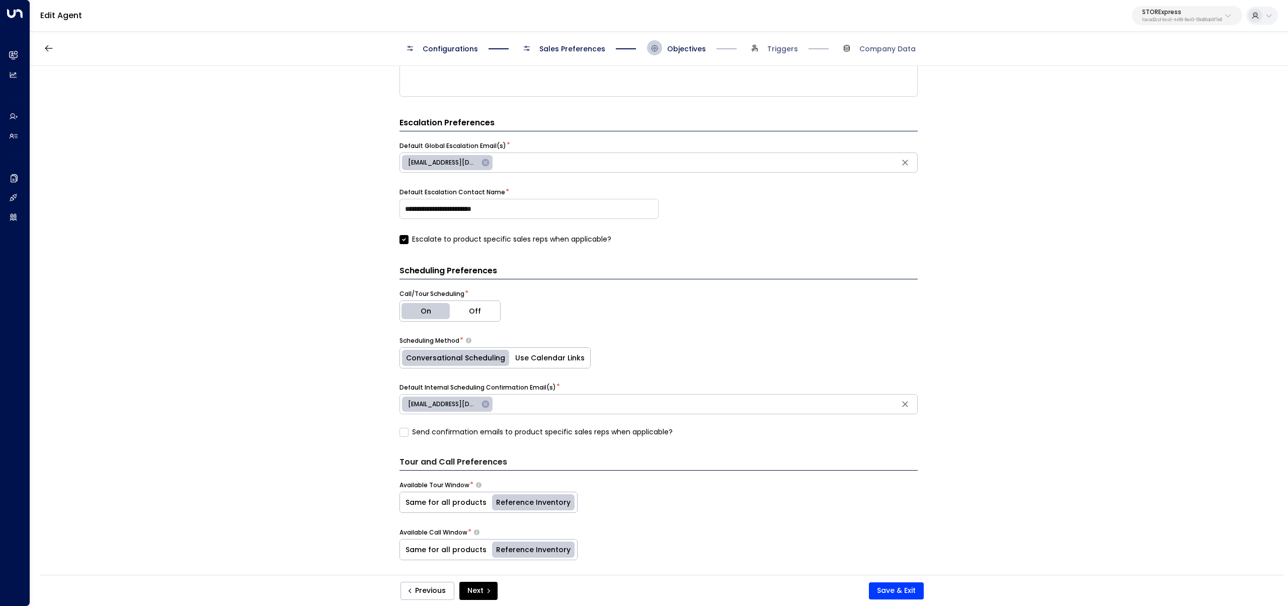
click at [492, 431] on label "Send confirmation emails to product specific sales reps when applicable?" at bounding box center [535, 432] width 273 height 11
click at [890, 51] on span "Company Data" at bounding box center [887, 49] width 56 height 10
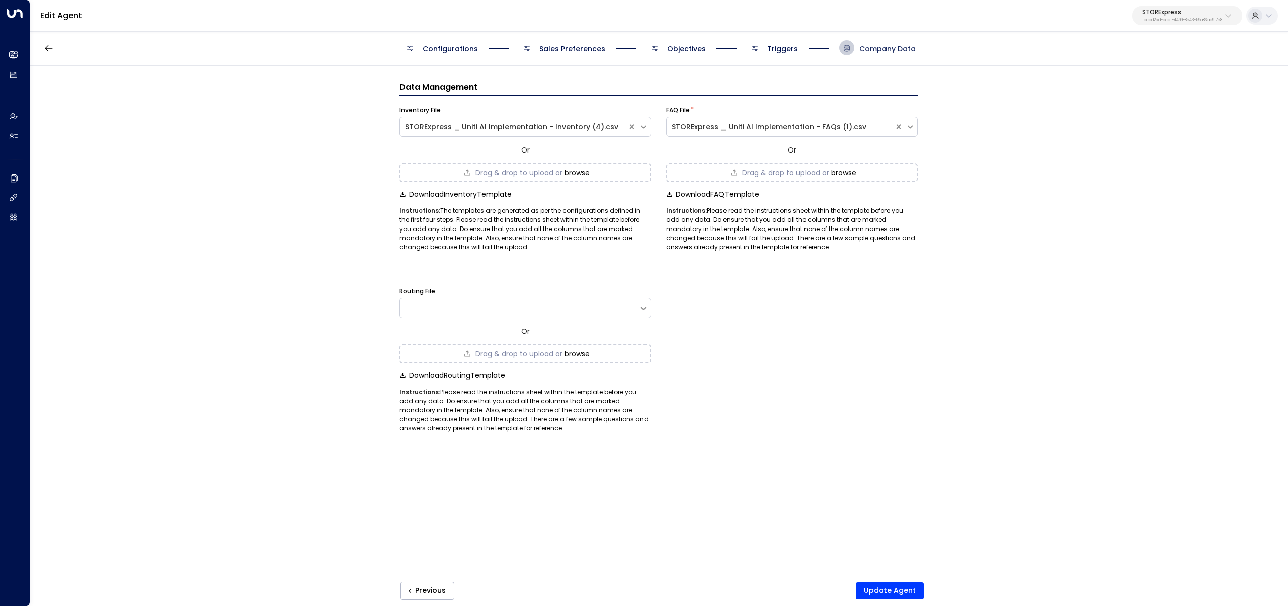
scroll to position [0, 0]
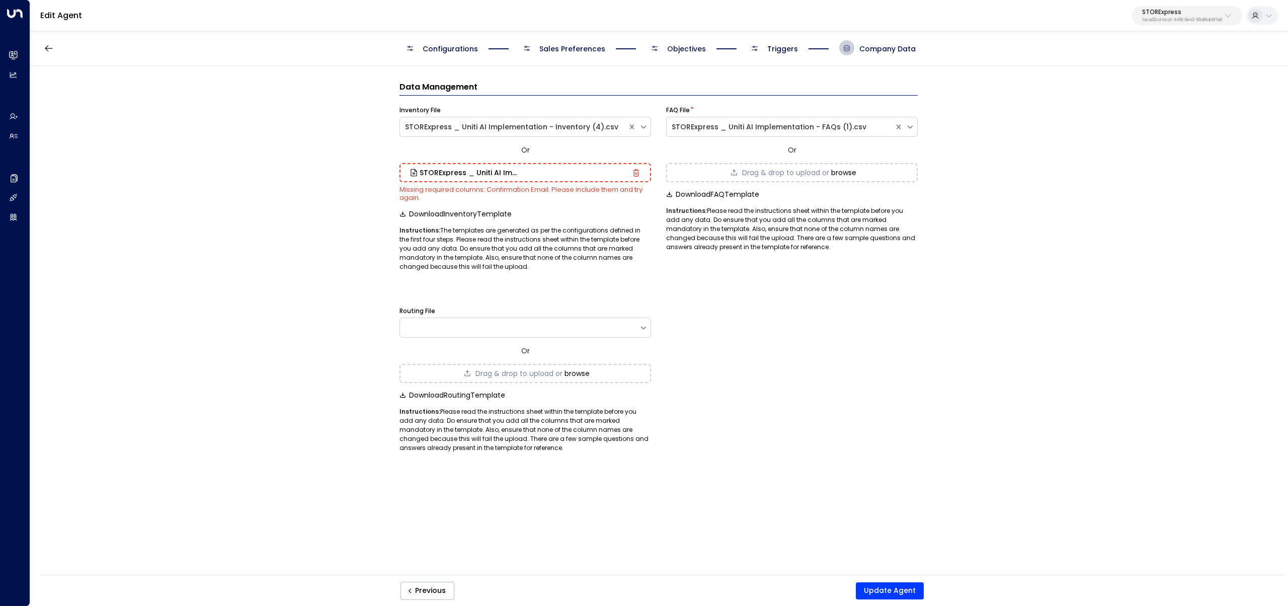
click at [493, 189] on small "Missing required columns: Confirmation Email. Please include them and try again." at bounding box center [520, 194] width 243 height 18
drag, startPoint x: 495, startPoint y: 189, endPoint x: 536, endPoint y: 187, distance: 41.8
click at [536, 187] on small "Missing required columns: Confirmation Email. Please include them and try again." at bounding box center [520, 194] width 243 height 18
copy small "Confirmation Email"
click at [903, 410] on div "Routing File Or Drag & drop to upload or browse Download Routing Template Instr…" at bounding box center [658, 374] width 518 height 156
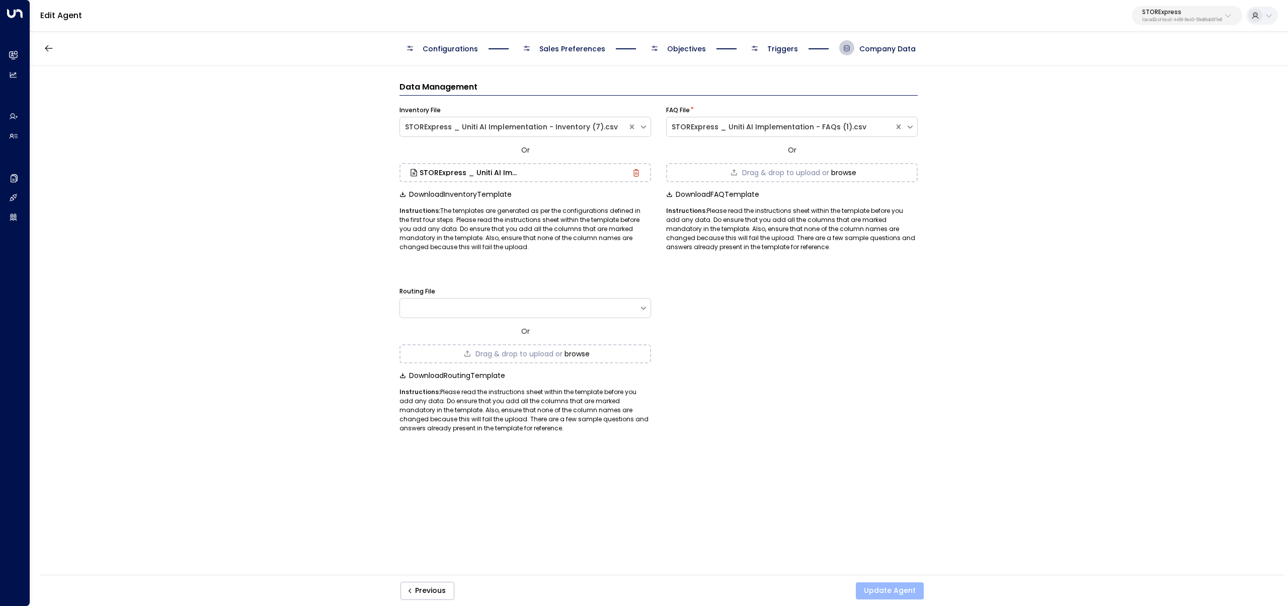
click at [877, 585] on button "Update Agent" at bounding box center [890, 590] width 68 height 17
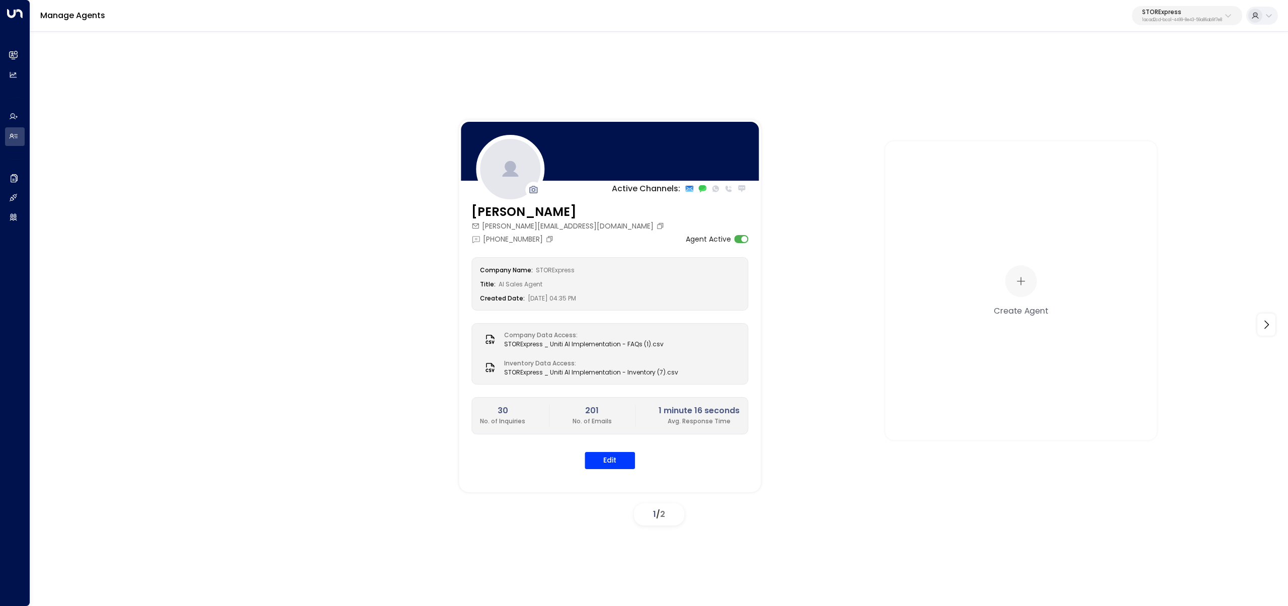
click at [1172, 13] on p "STORExpress" at bounding box center [1182, 12] width 80 height 6
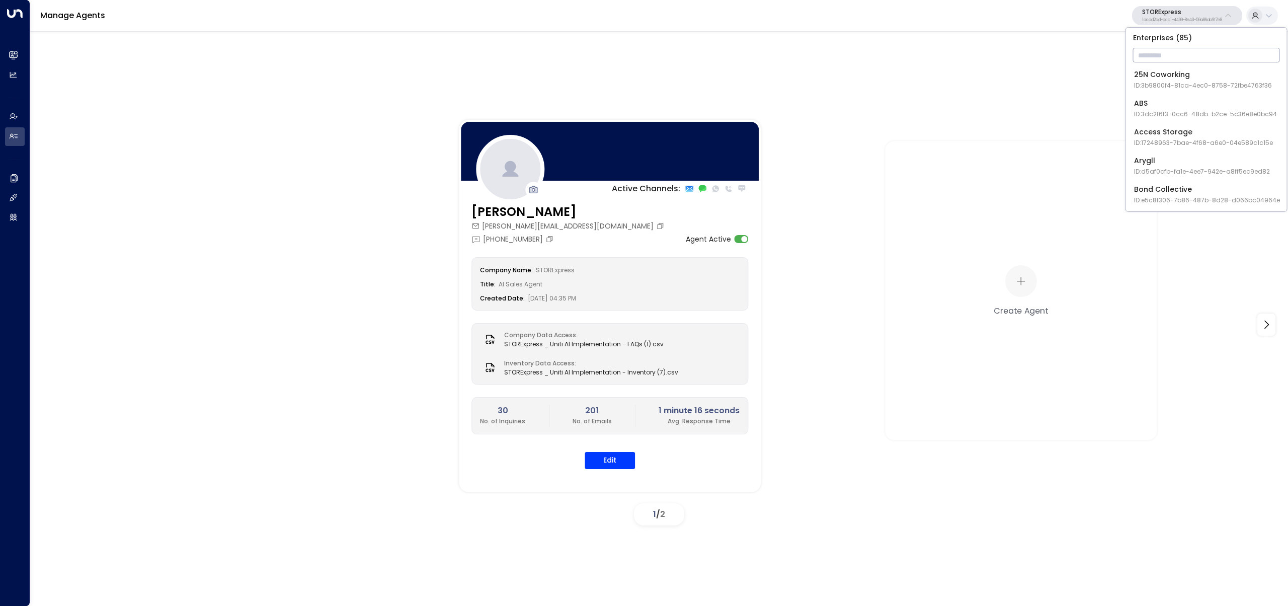
click at [1167, 50] on input "text" at bounding box center [1206, 55] width 147 height 19
type input "*******"
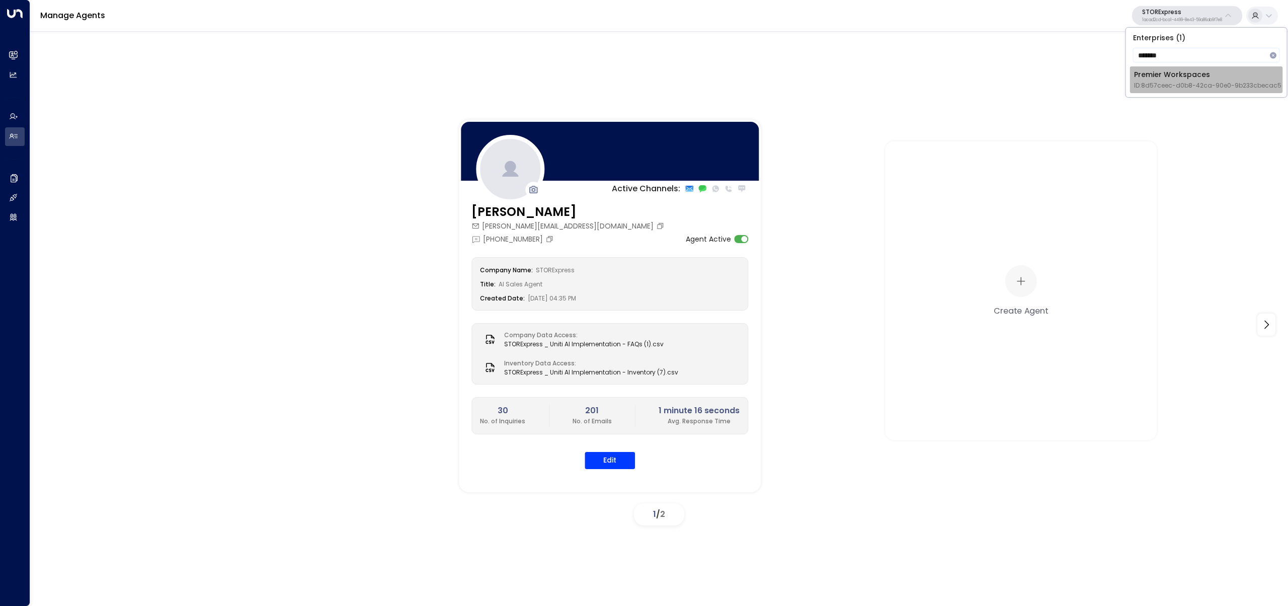
click at [1196, 78] on div "Premier Workspaces ID: 8d57ceec-d0b8-42ca-90e0-9b233cbecac5" at bounding box center [1207, 79] width 147 height 21
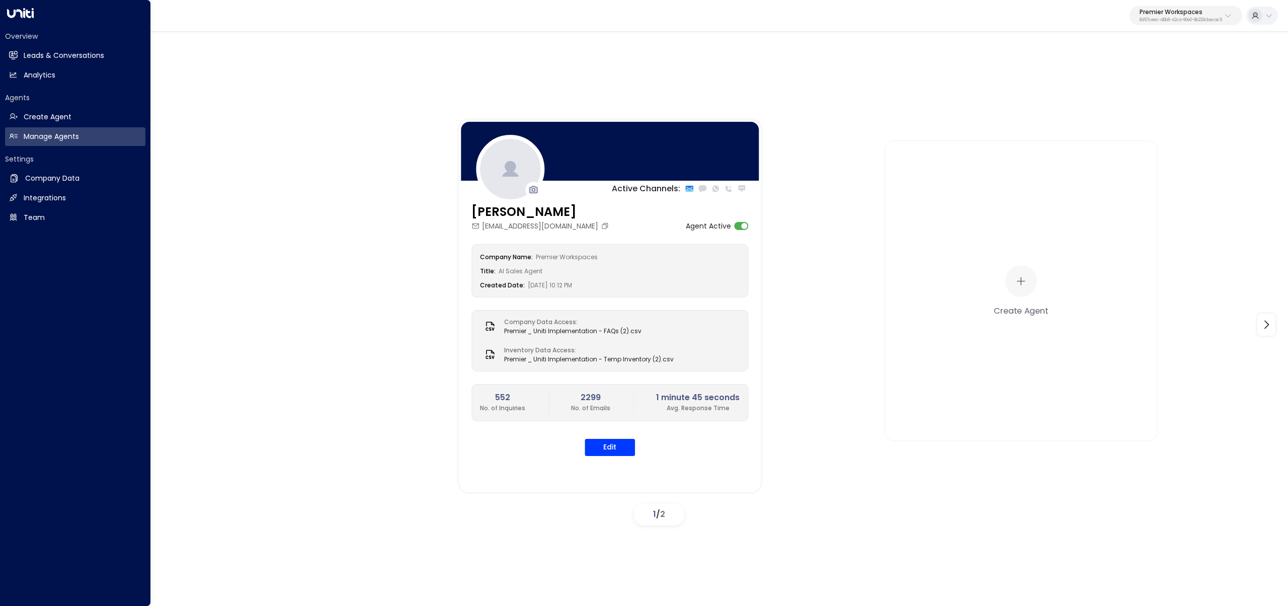
click at [39, 42] on div "Overview Leads & Conversations Leads & Conversations Analytics Analytics" at bounding box center [75, 57] width 140 height 53
click at [43, 52] on h2 "Leads & Conversations" at bounding box center [64, 55] width 80 height 11
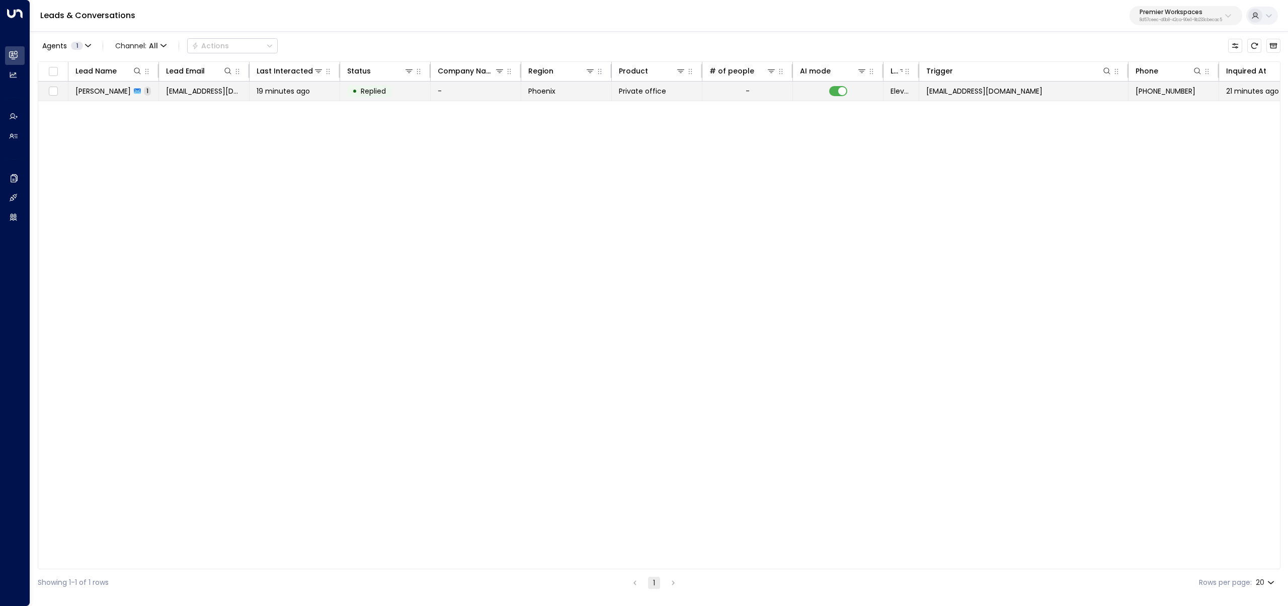
click at [117, 88] on span "Hector Vidal" at bounding box center [102, 91] width 55 height 10
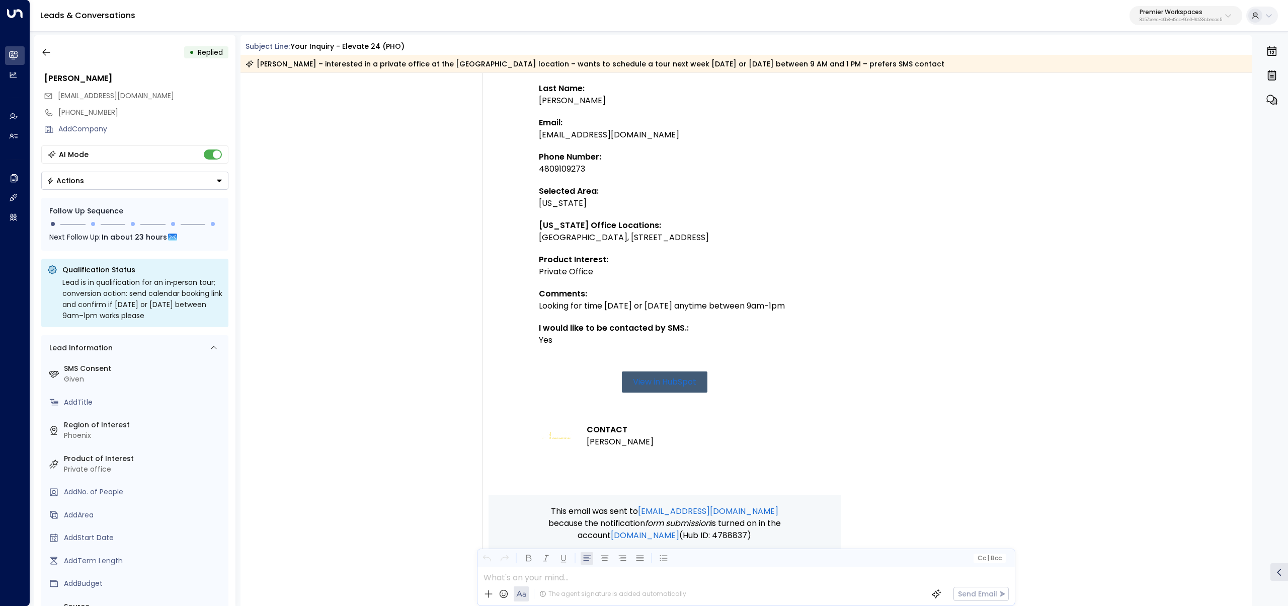
scroll to position [331, 0]
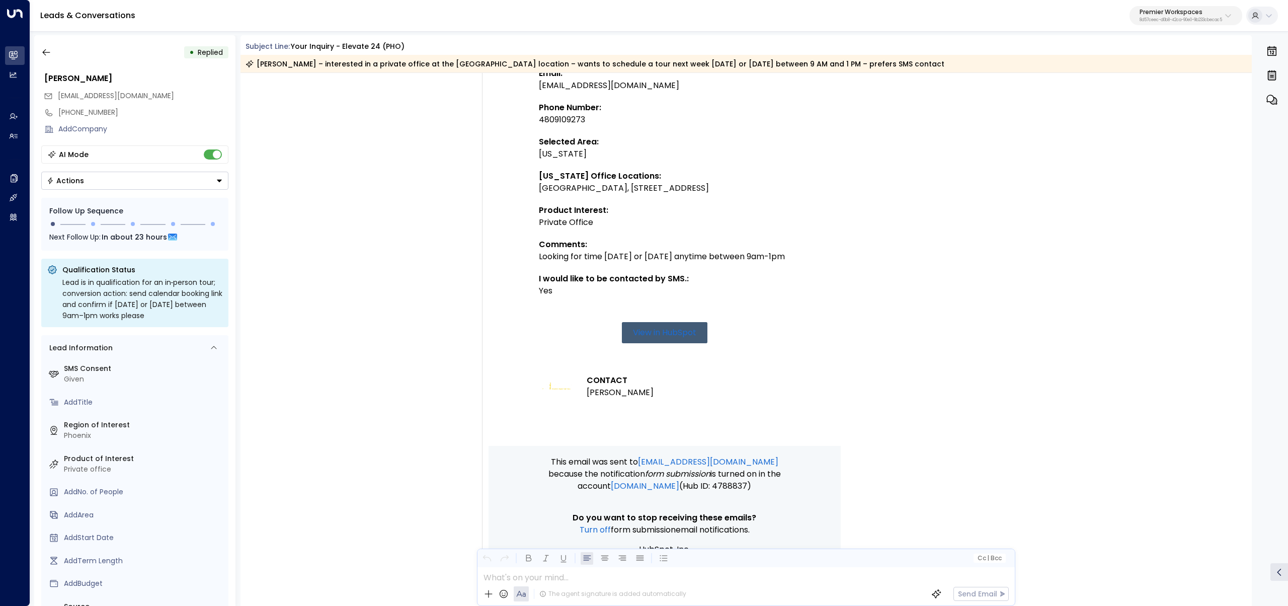
drag, startPoint x: 623, startPoint y: 268, endPoint x: 538, endPoint y: 259, distance: 85.0
click at [539, 259] on div "Looking for time next week Tuesday or Thursday anytime between 9am-1pm" at bounding box center [665, 257] width 252 height 12
copy div "Looking for time next week Tuesday or Thursday anytime between 9am-1pm"
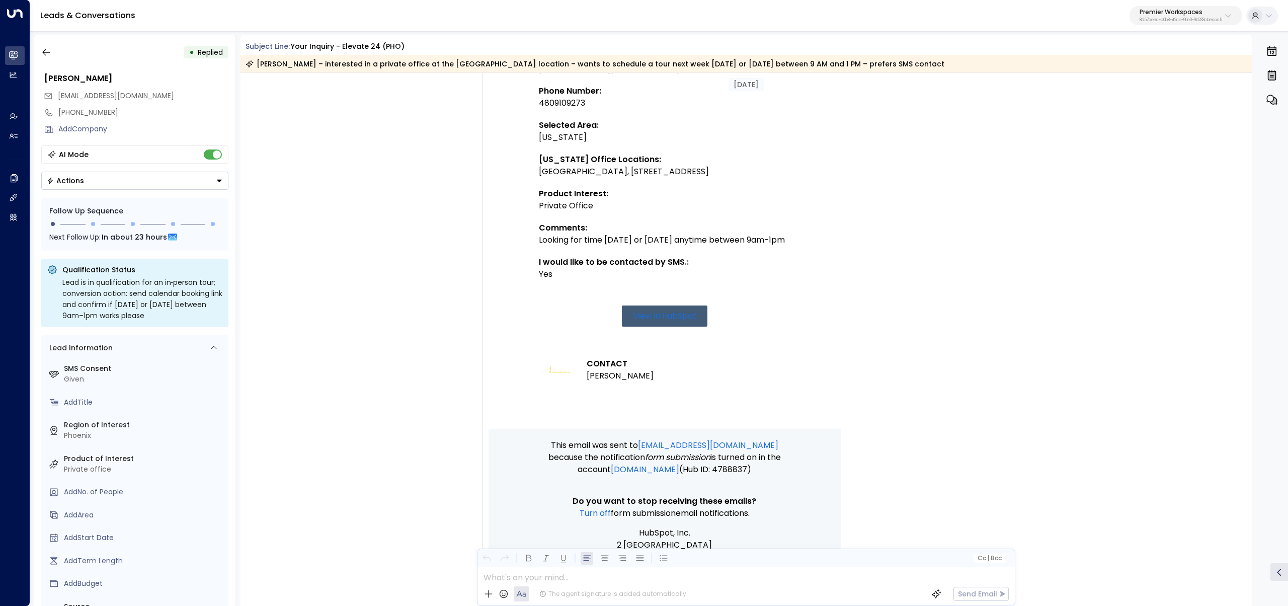
scroll to position [348, 0]
drag, startPoint x: 424, startPoint y: 391, endPoint x: 422, endPoint y: 366, distance: 25.7
click at [424, 391] on div "Trigger Email • • 11:51 AM • Email EXTERNAL EMAIL New submission on HubSpot For…" at bounding box center [746, 191] width 1012 height 842
click at [1164, 15] on p "Premier Workspaces" at bounding box center [1181, 12] width 83 height 6
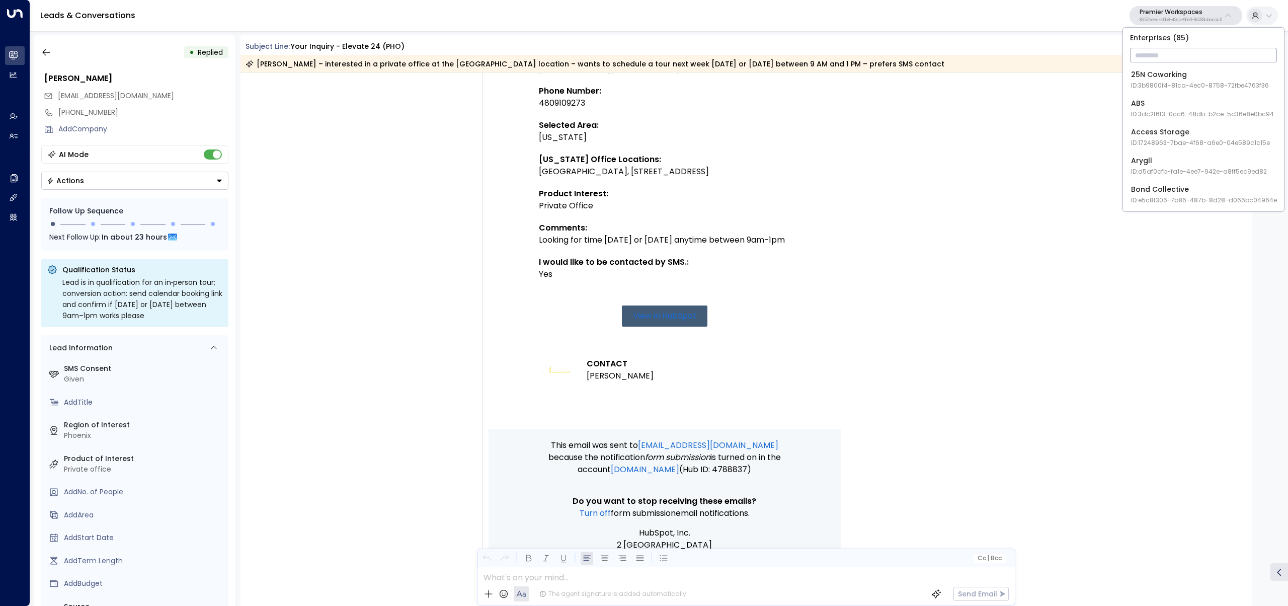
click at [1155, 46] on input "text" at bounding box center [1203, 55] width 147 height 19
type input "*******"
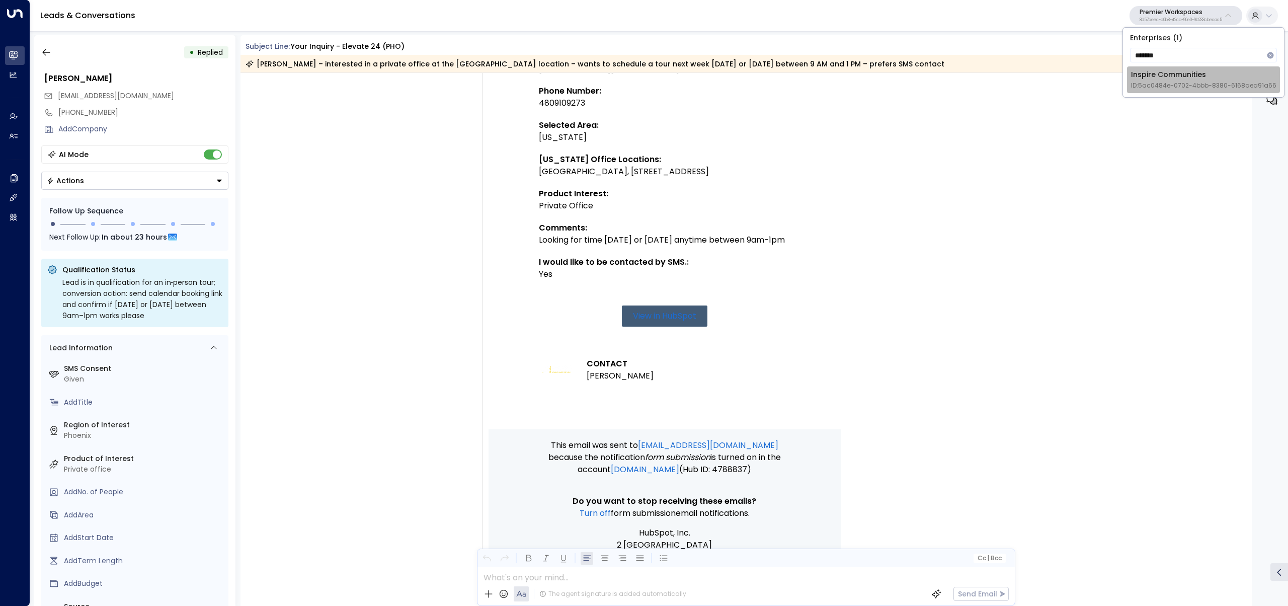
click at [1169, 84] on span "ID: 5ac0484e-0702-4bbb-8380-6168aea91a66" at bounding box center [1203, 85] width 145 height 9
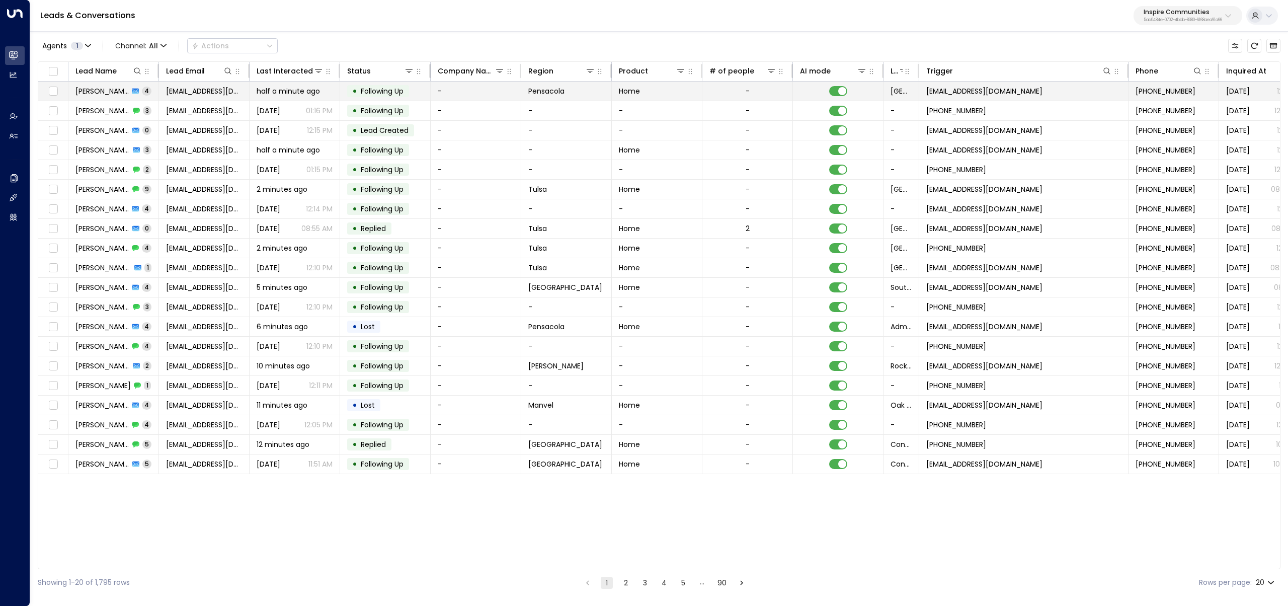
click at [143, 94] on td "Blair Thoma 4" at bounding box center [113, 91] width 91 height 19
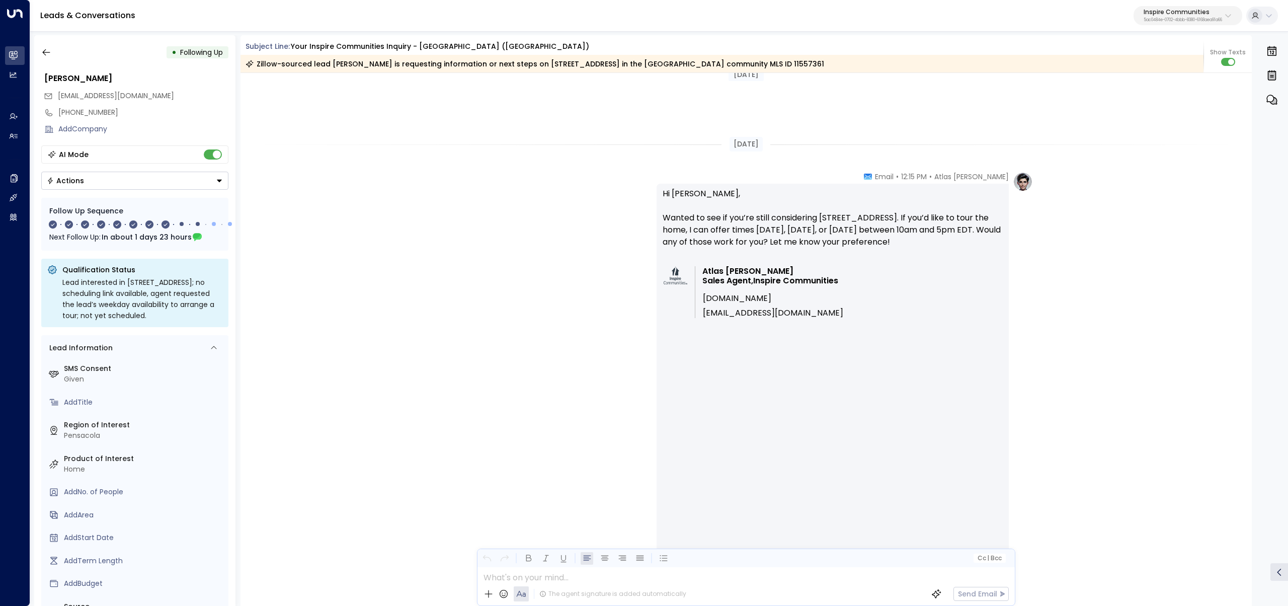
scroll to position [2337, 0]
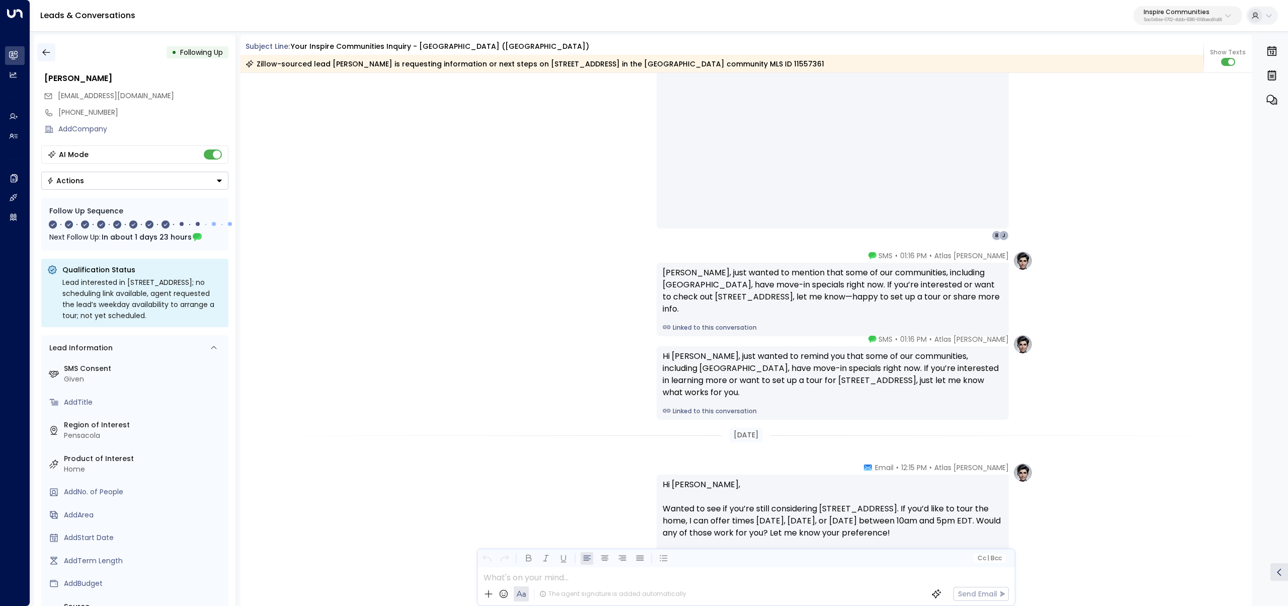
click at [41, 51] on icon "button" at bounding box center [46, 52] width 10 height 10
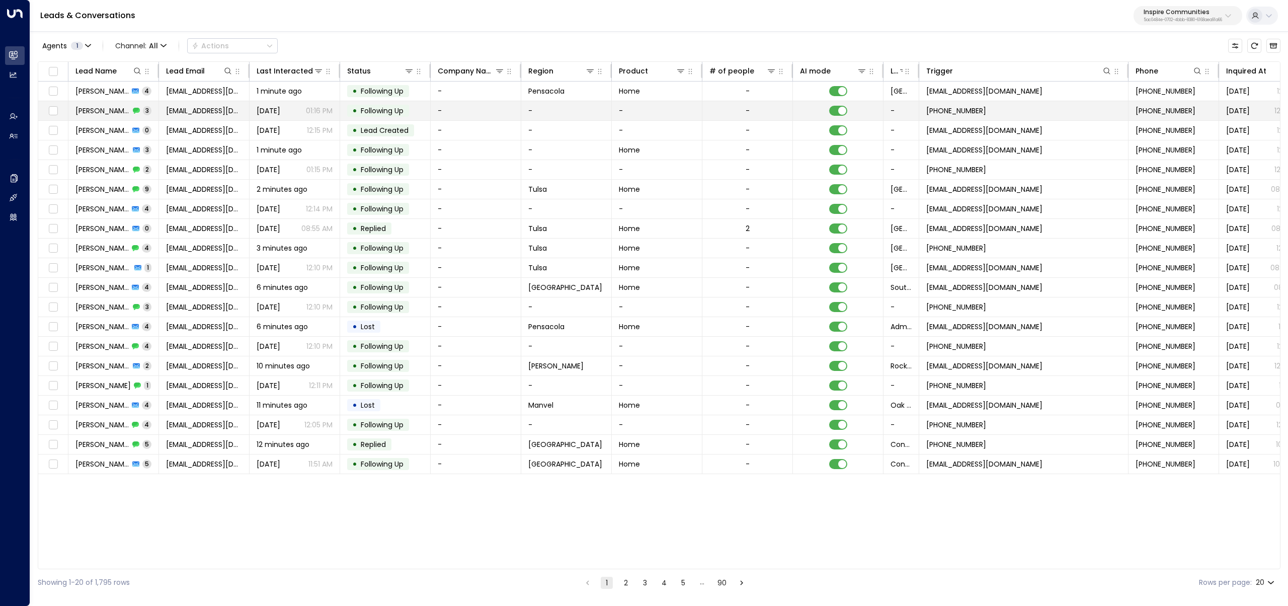
click at [143, 111] on span "3" at bounding box center [147, 110] width 9 height 9
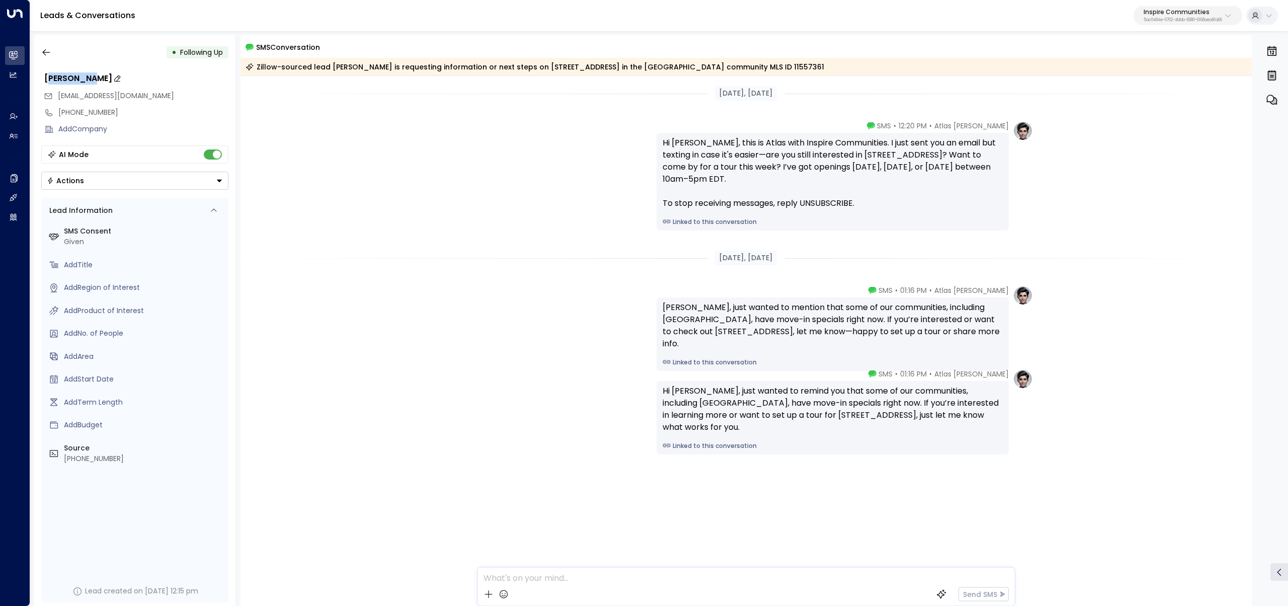
drag, startPoint x: 48, startPoint y: 75, endPoint x: 89, endPoint y: 74, distance: 40.8
click at [89, 74] on div "Blair Thoma" at bounding box center [136, 78] width 184 height 12
click at [82, 77] on input "**********" at bounding box center [134, 78] width 181 height 12
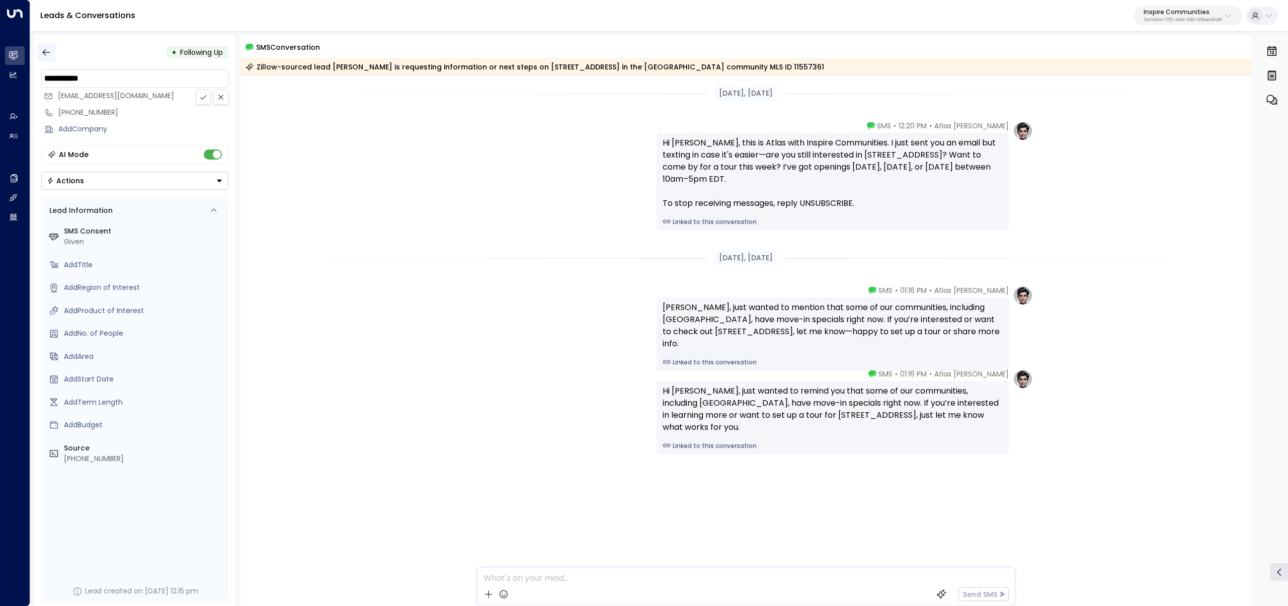
click at [53, 48] on button "button" at bounding box center [46, 52] width 18 height 18
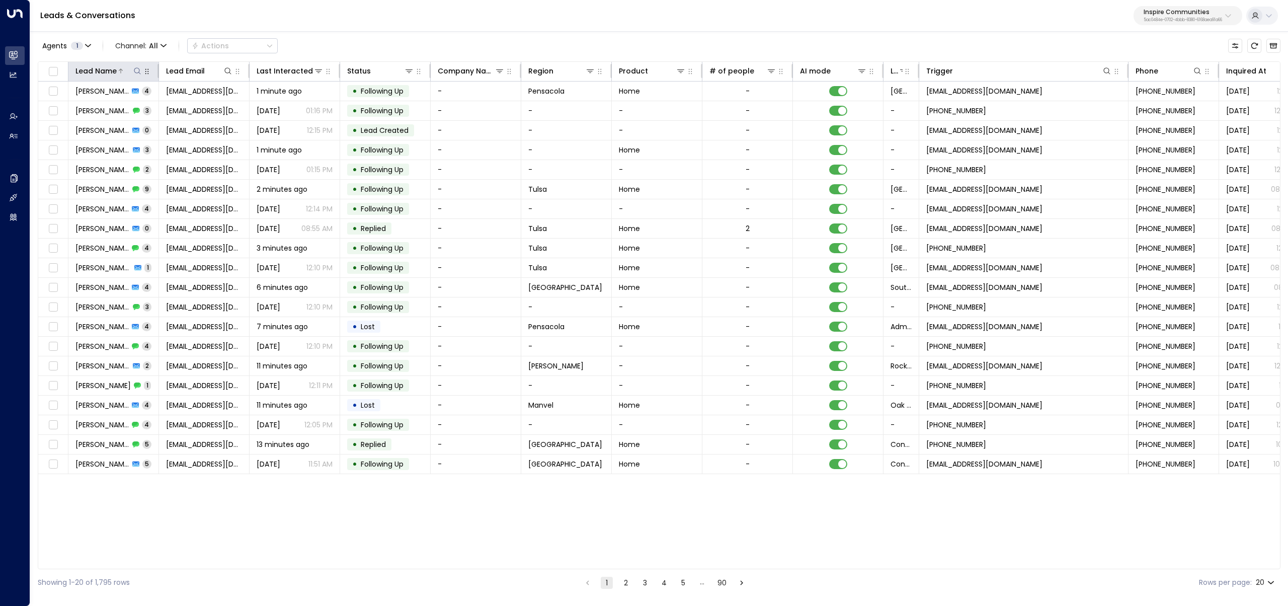
click at [136, 68] on icon at bounding box center [137, 70] width 7 height 7
type input "*****"
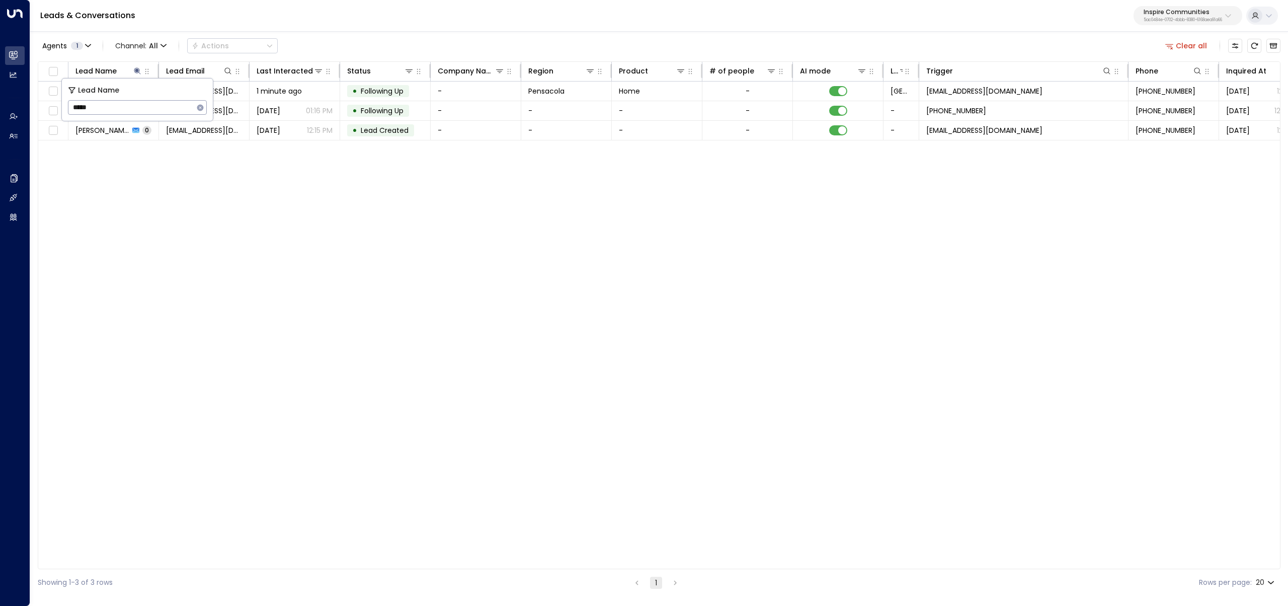
click at [342, 35] on div "Agents 1 Channel: All Actions Clear all Lead Name Lead Email Last Interacted St…" at bounding box center [659, 313] width 1243 height 566
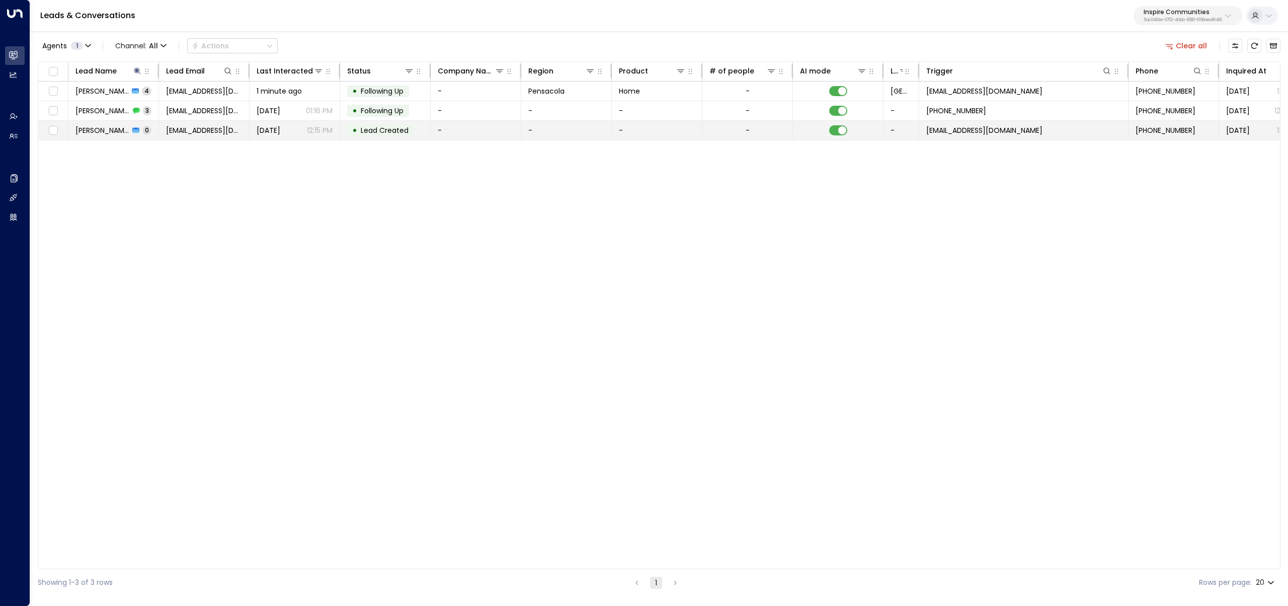
click at [162, 130] on td "blairalexandra25@gmail.com" at bounding box center [204, 130] width 91 height 19
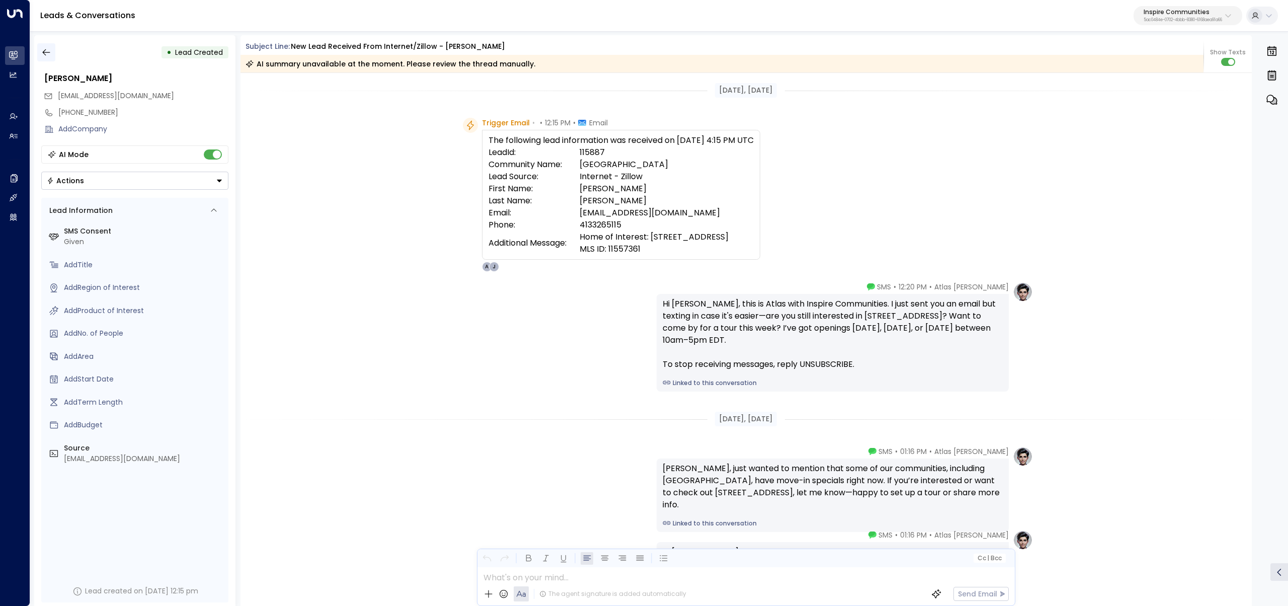
click at [46, 48] on icon "button" at bounding box center [46, 52] width 10 height 10
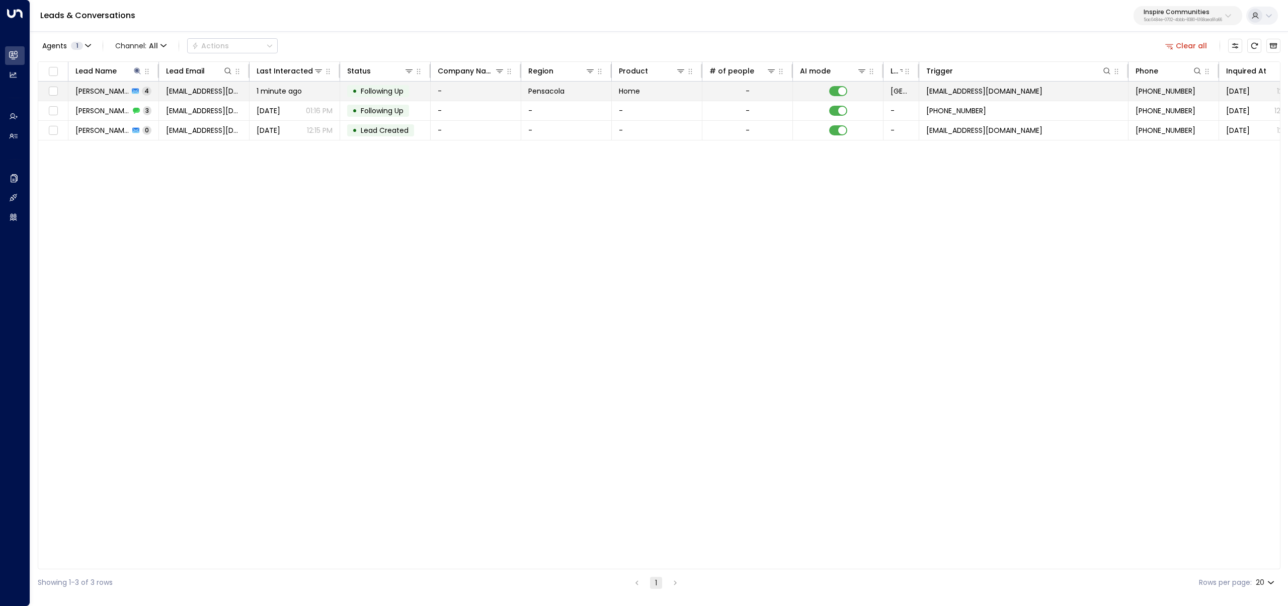
click at [101, 92] on span "Blair Thoma" at bounding box center [101, 91] width 53 height 10
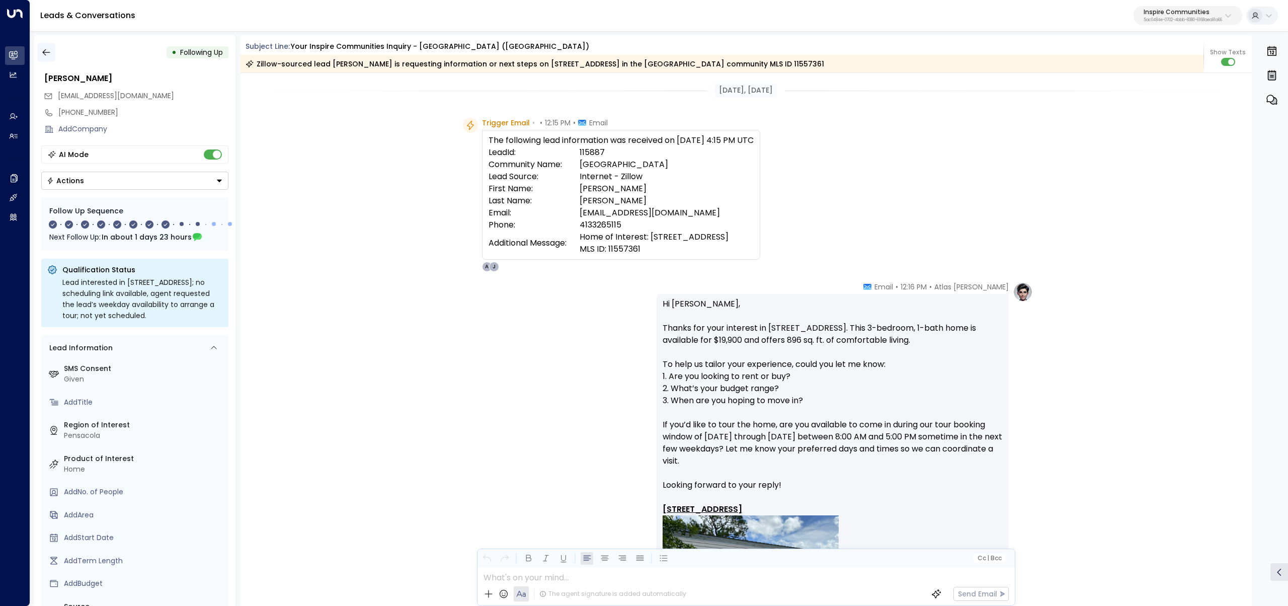
click at [36, 57] on div "• Following Up Blair Thoma blairalexandra25@gmail.com +14133265115 Add Company …" at bounding box center [134, 320] width 201 height 571
click at [42, 53] on icon "button" at bounding box center [46, 52] width 10 height 10
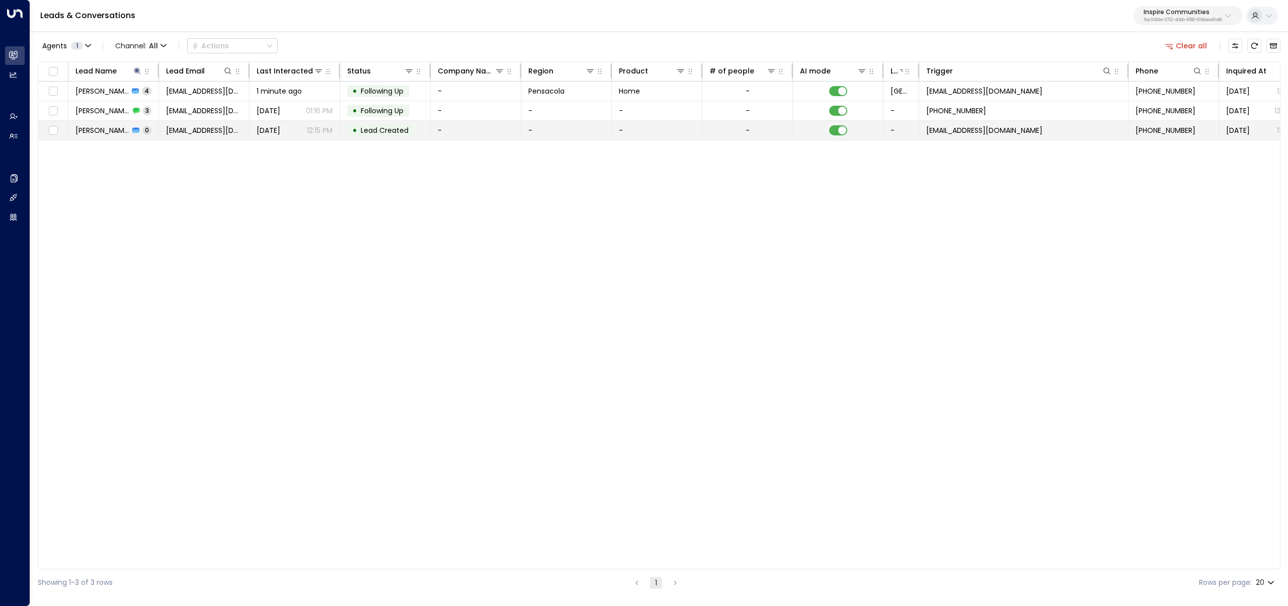
click at [77, 125] on span "Blair Thoma" at bounding box center [102, 130] width 54 height 10
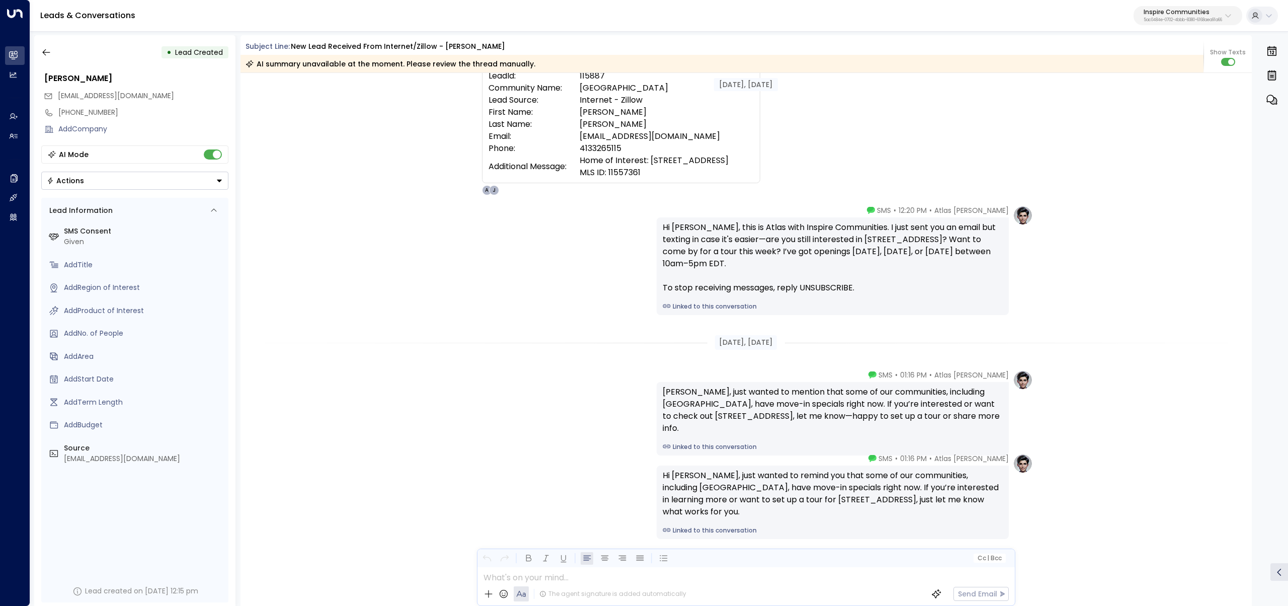
scroll to position [98, 0]
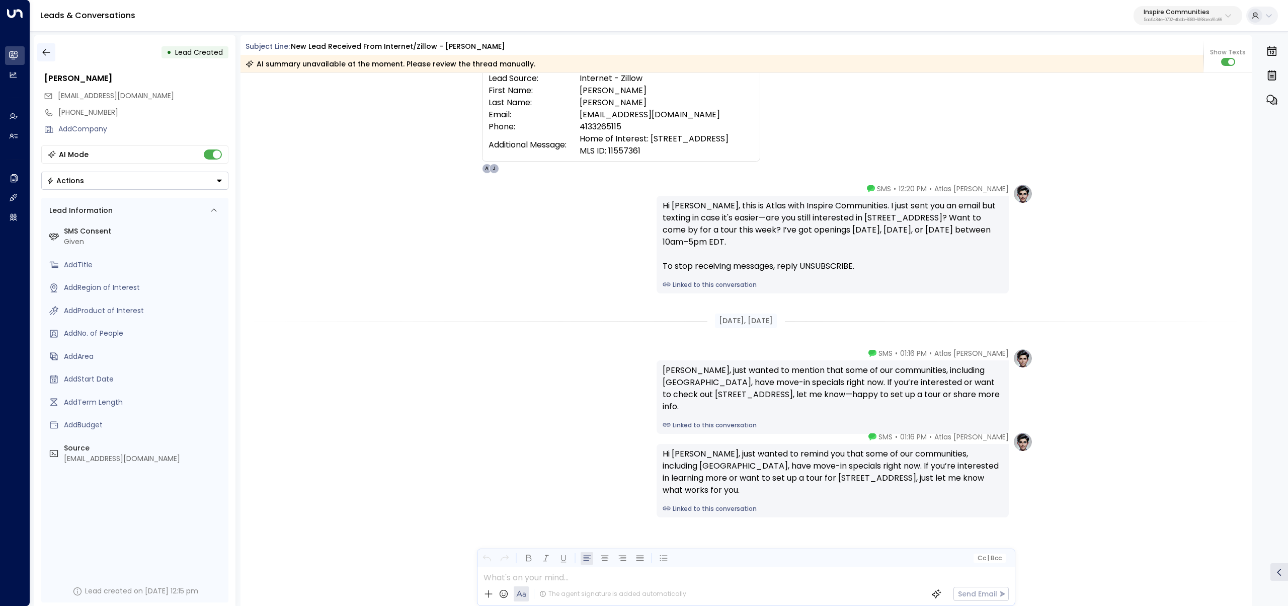
click at [44, 53] on icon "button" at bounding box center [46, 52] width 10 height 10
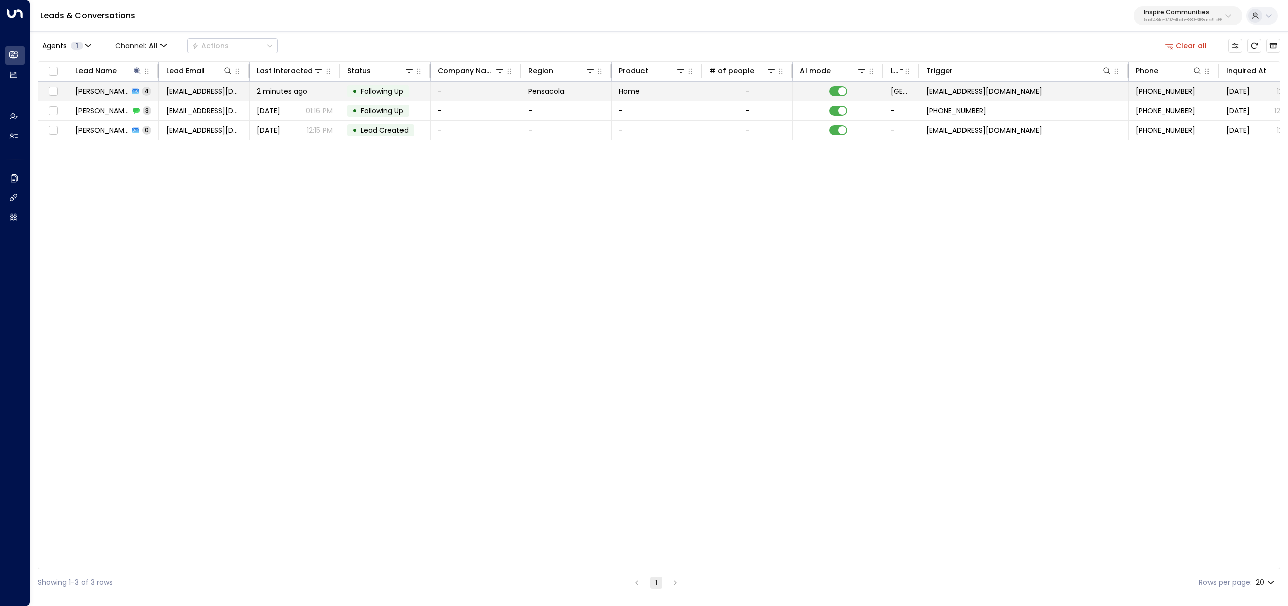
click at [101, 88] on span "Blair Thoma" at bounding box center [101, 91] width 53 height 10
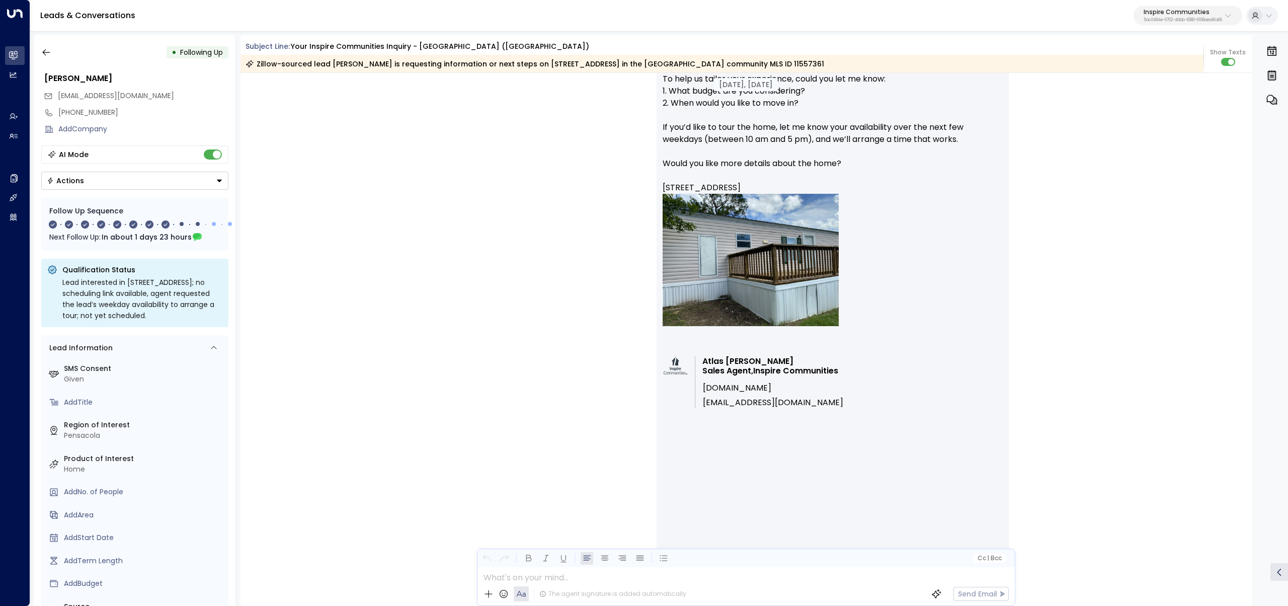
scroll to position [1247, 0]
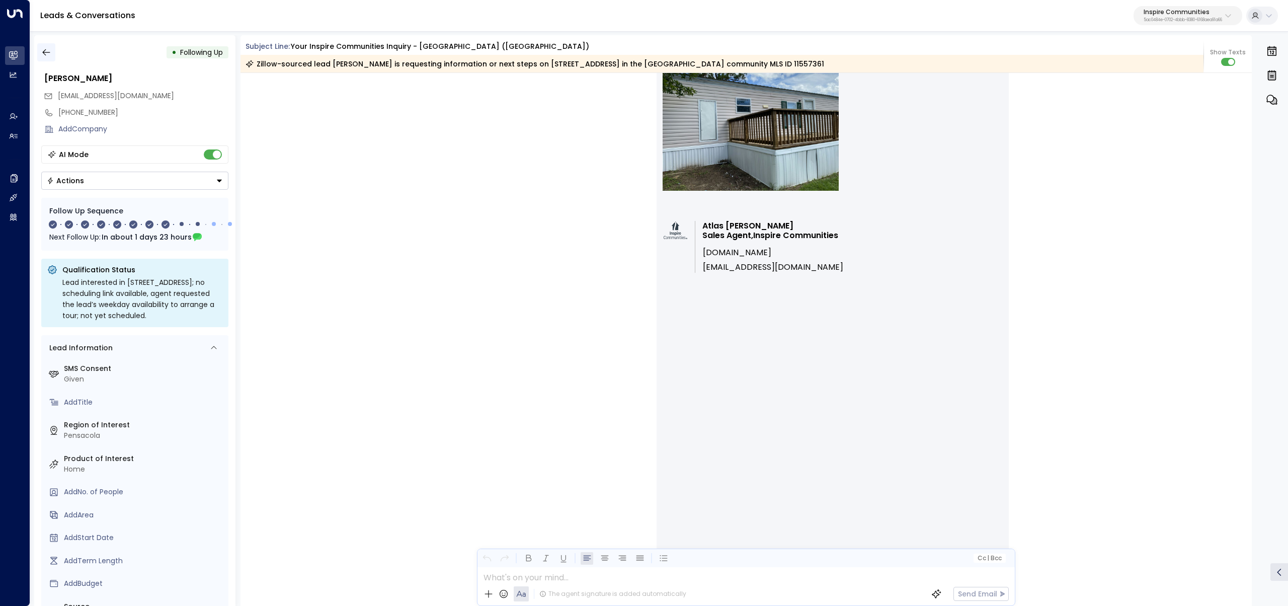
click at [44, 52] on icon "button" at bounding box center [46, 52] width 8 height 7
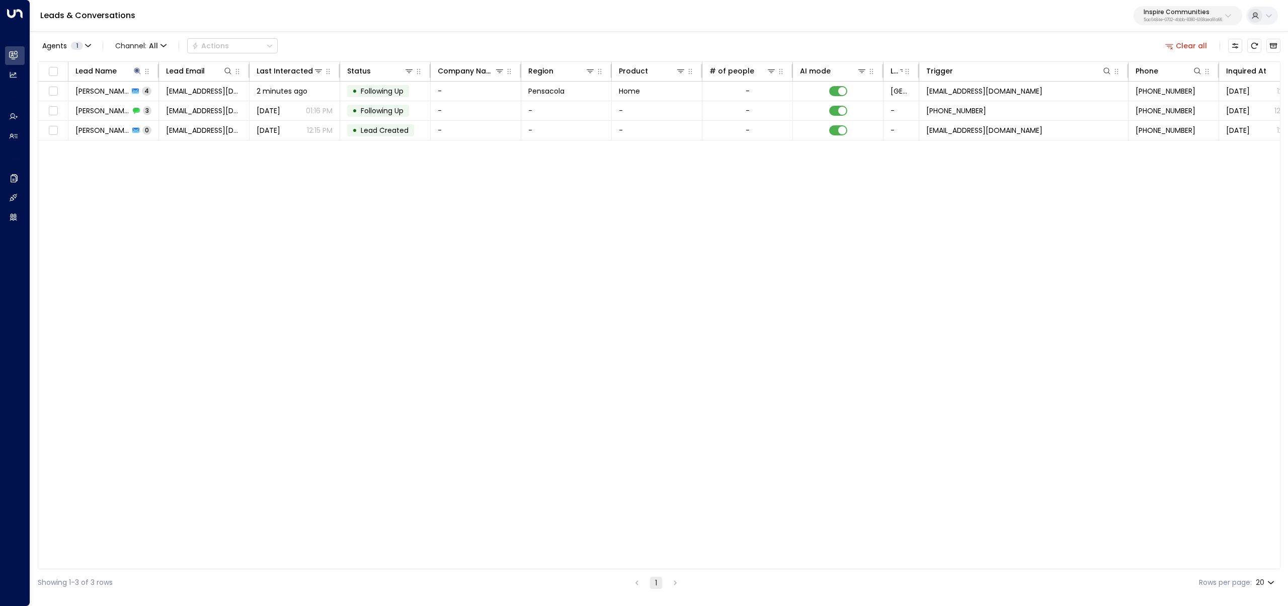
click at [1178, 56] on div "Agents 1 Channel: All Actions Clear all" at bounding box center [659, 45] width 1243 height 21
click at [1172, 45] on icon "button" at bounding box center [1169, 45] width 9 height 9
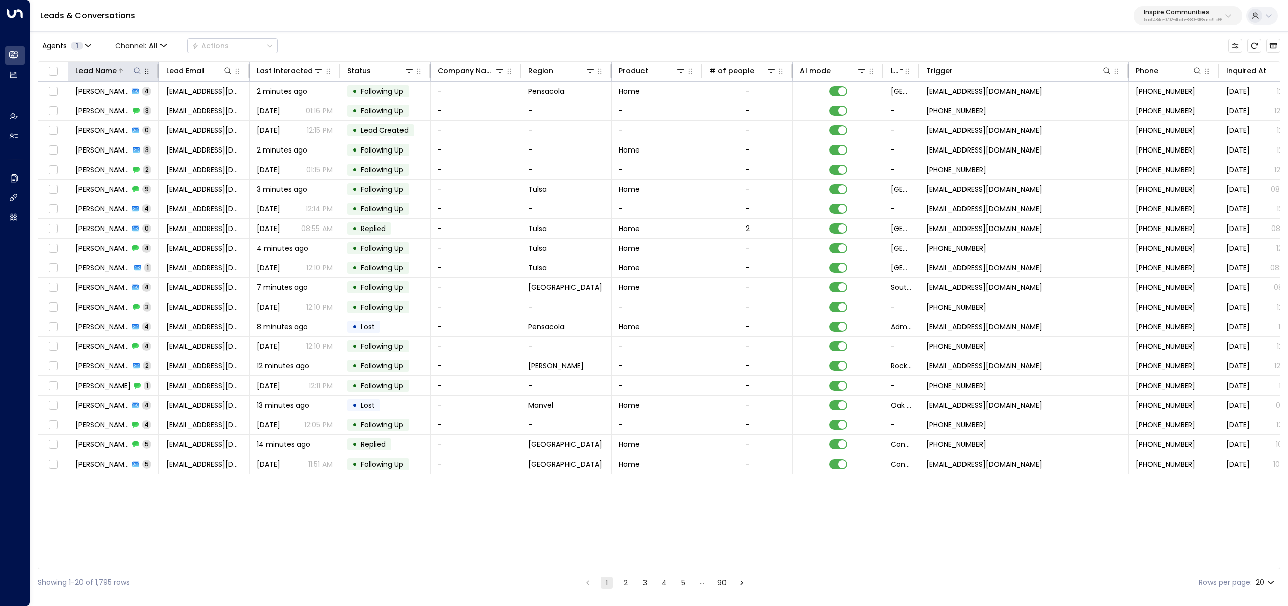
click at [112, 70] on div "Lead Name" at bounding box center [95, 71] width 41 height 12
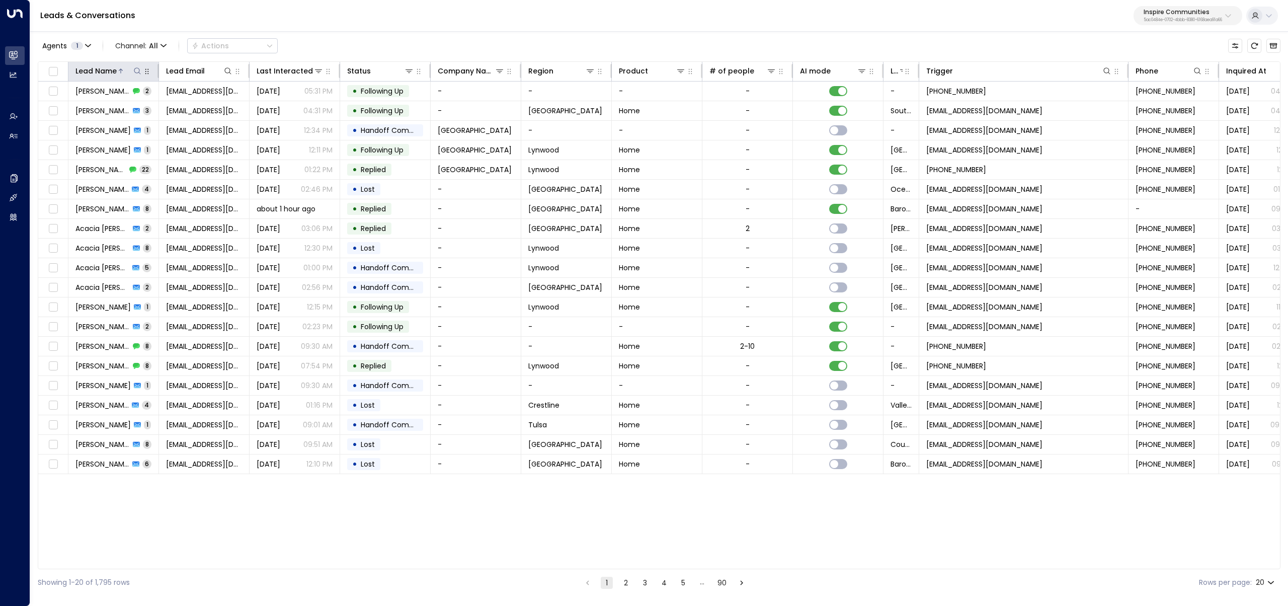
click at [112, 69] on div "Lead Name" at bounding box center [95, 71] width 41 height 12
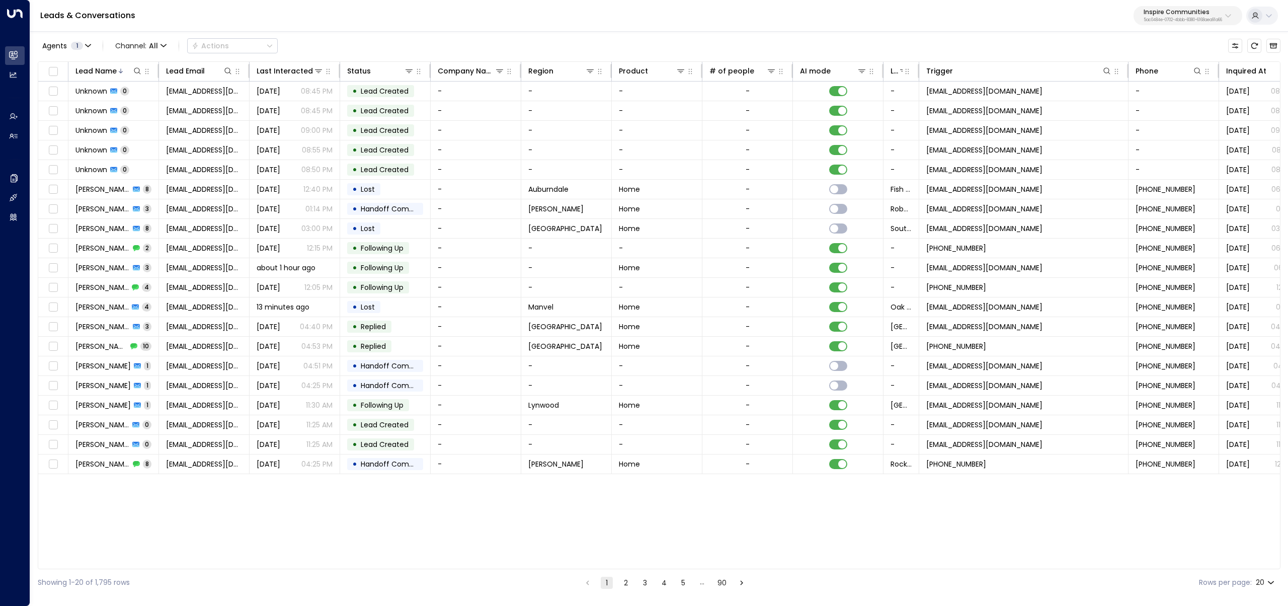
scroll to position [0, 31]
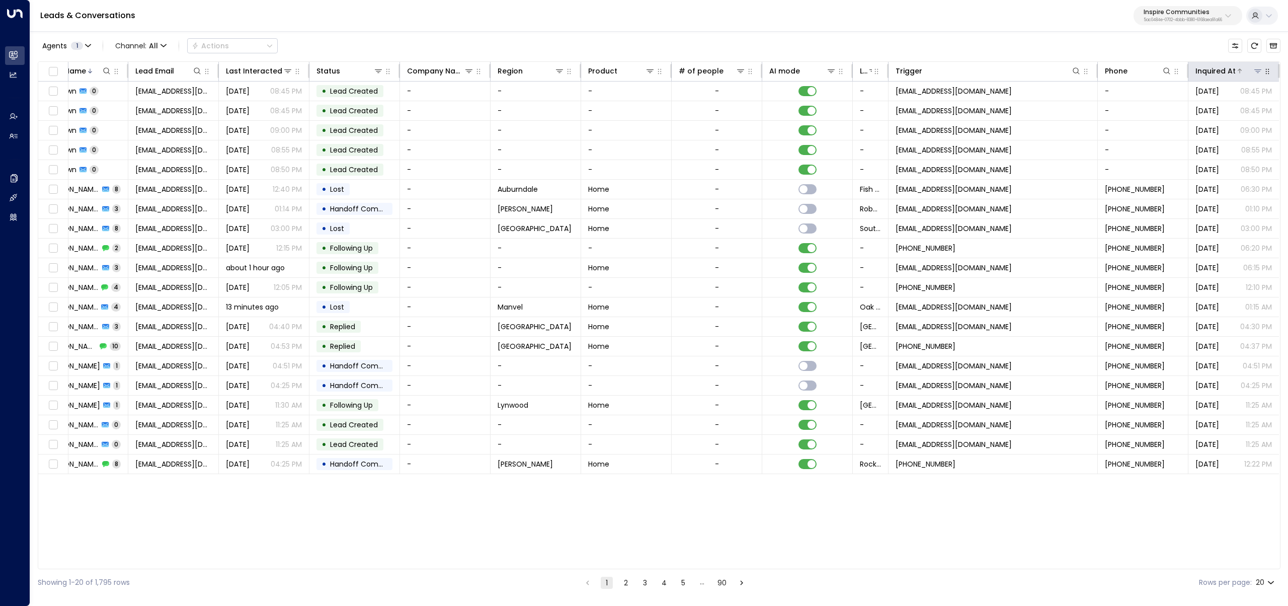
click at [1219, 75] on div "Inquired At" at bounding box center [1215, 71] width 40 height 12
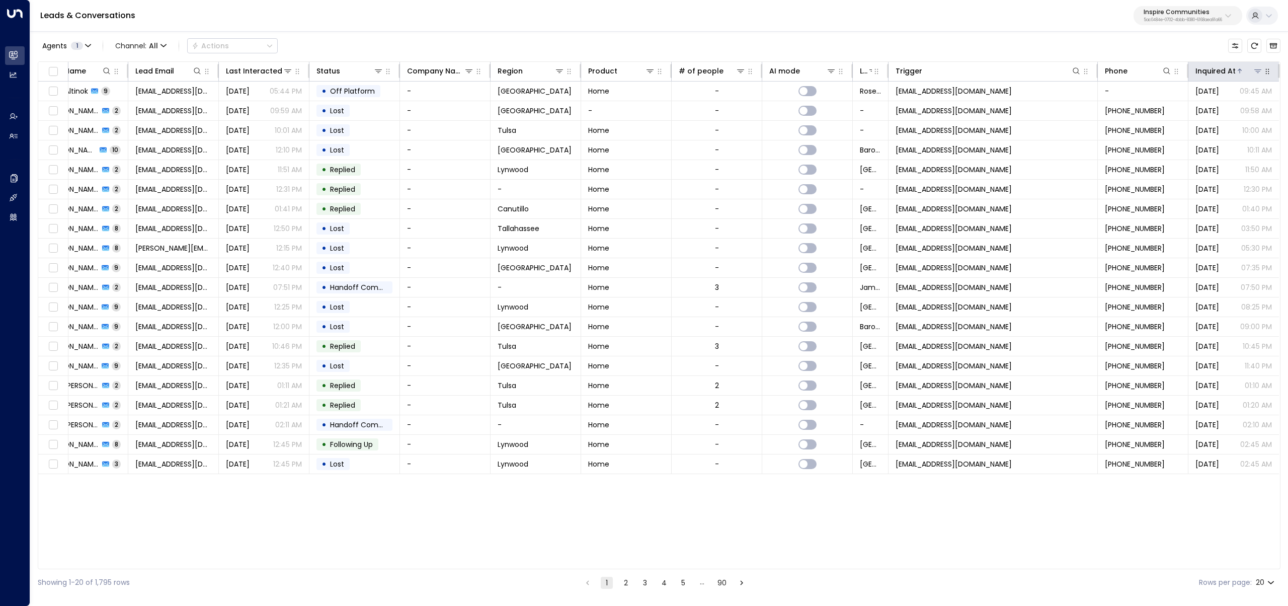
click at [1226, 71] on div "Inquired At" at bounding box center [1215, 71] width 40 height 12
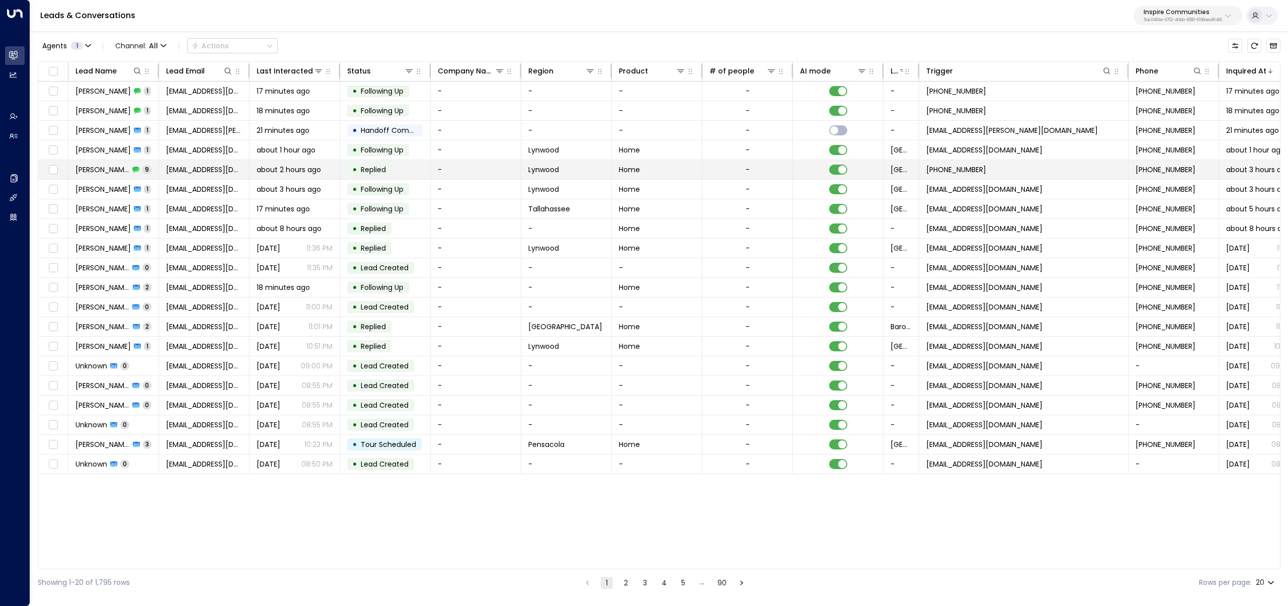
click at [110, 170] on span "Valdimir Gavin" at bounding box center [102, 170] width 54 height 10
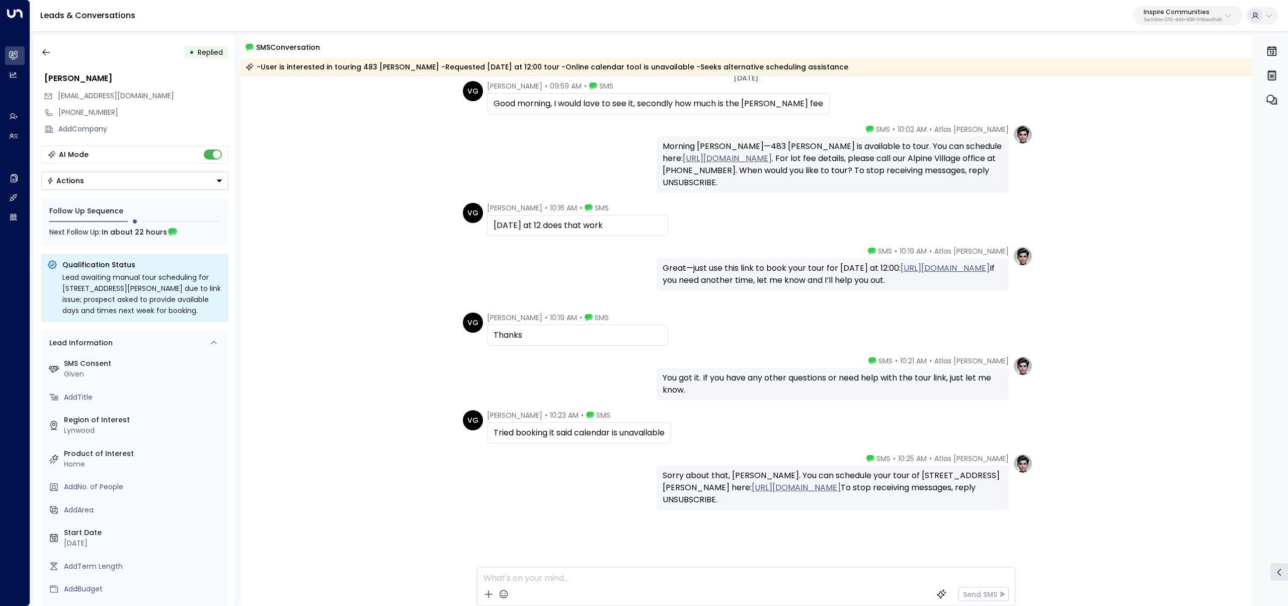
scroll to position [158, 0]
click at [52, 52] on button "button" at bounding box center [46, 52] width 18 height 18
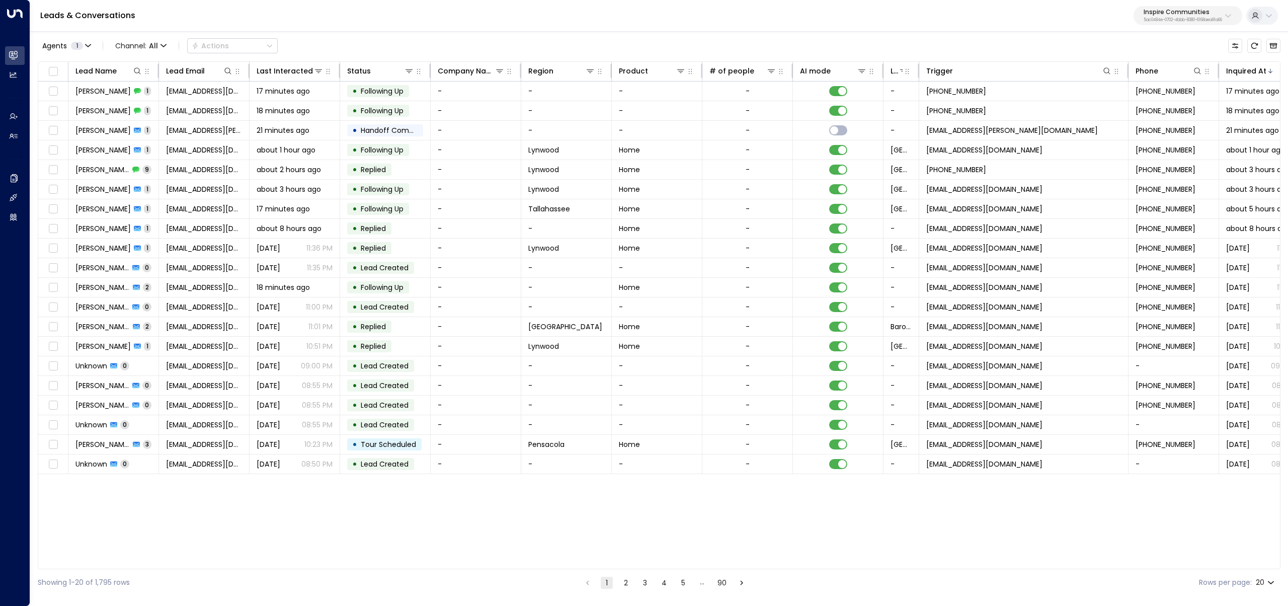
click at [626, 581] on button "2" at bounding box center [626, 583] width 12 height 12
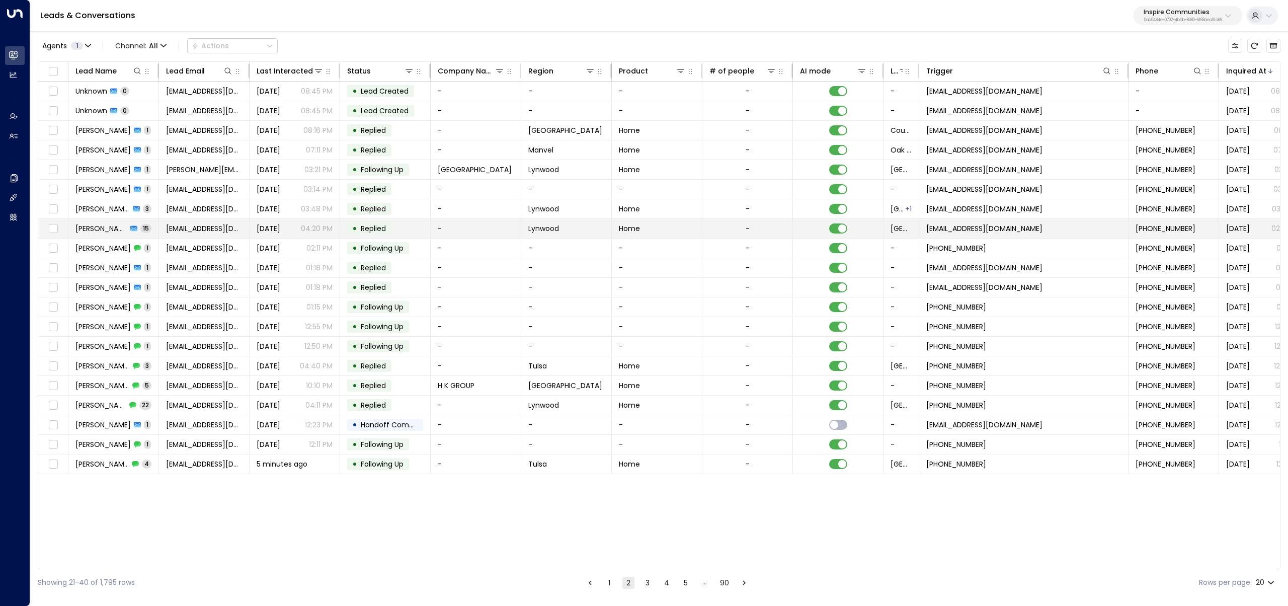
click at [121, 230] on span "Valerie Toney" at bounding box center [101, 228] width 52 height 10
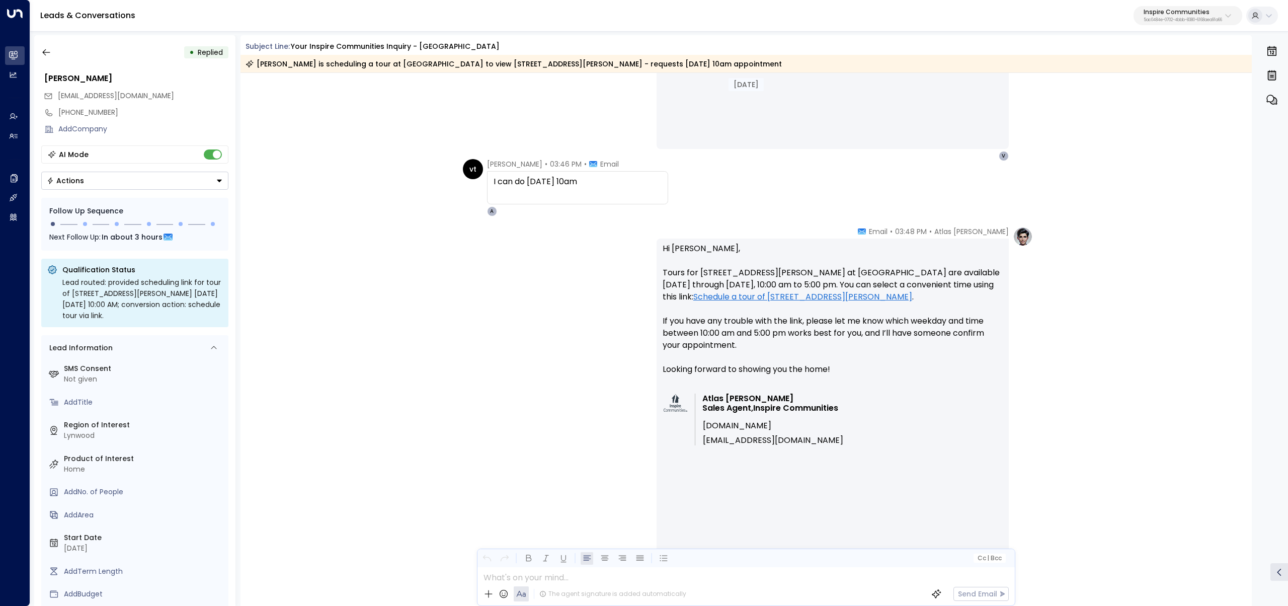
scroll to position [3022, 0]
click at [46, 54] on icon "button" at bounding box center [46, 52] width 10 height 10
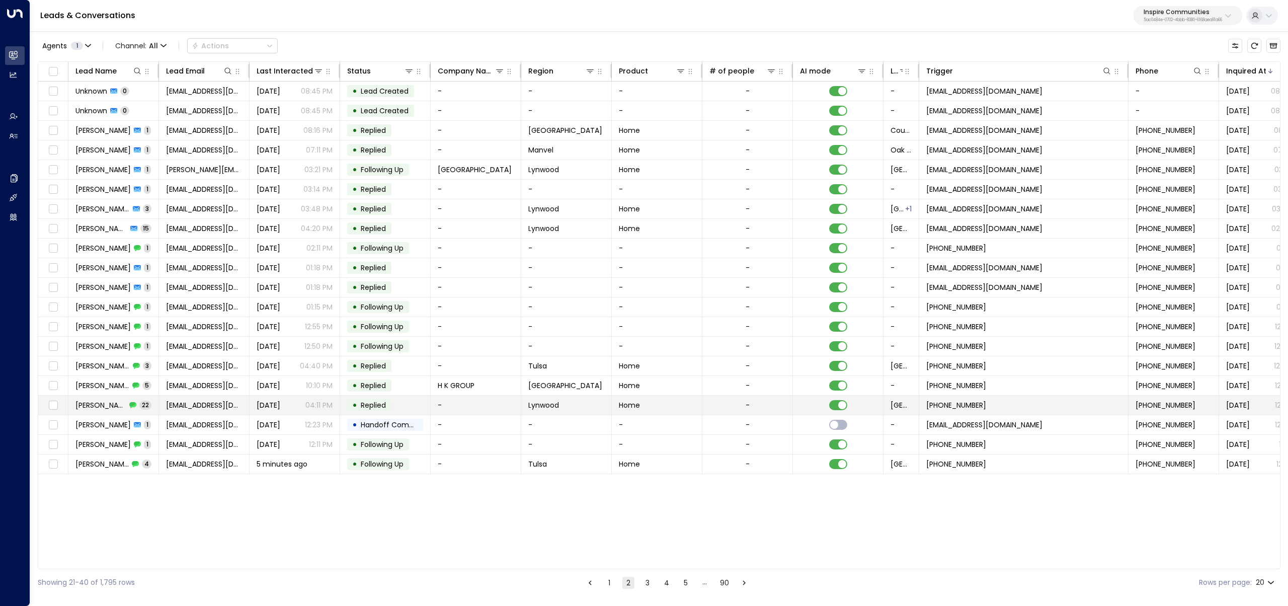
click at [112, 405] on span "Natasha Lewis" at bounding box center [100, 405] width 51 height 10
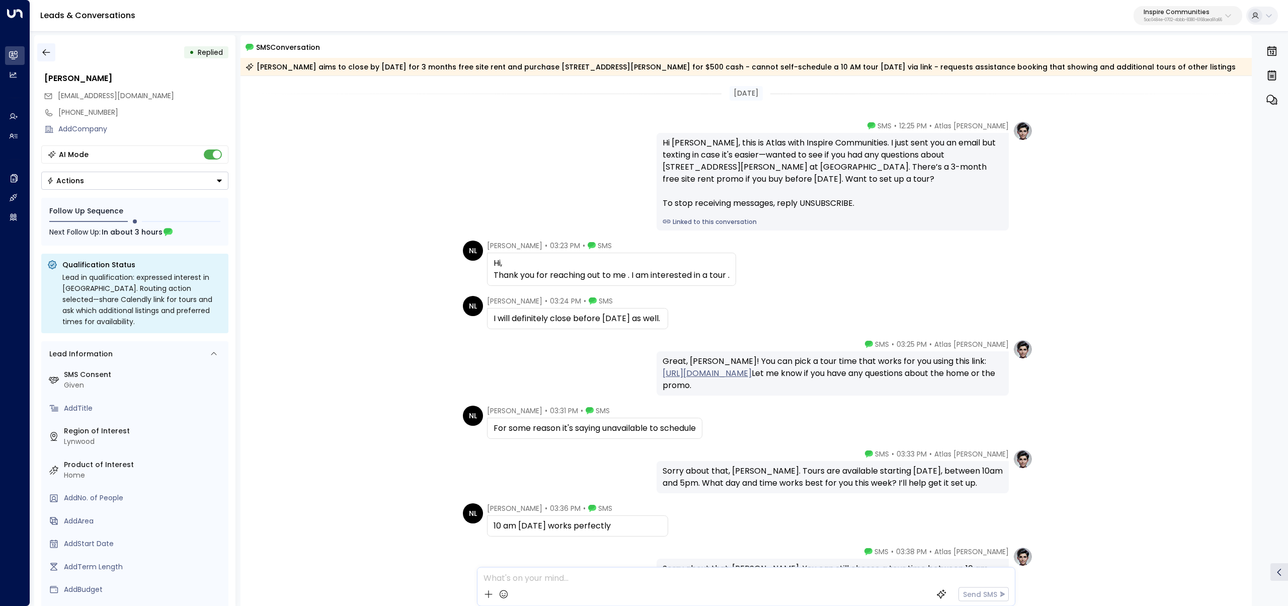
click at [43, 55] on icon "button" at bounding box center [46, 52] width 10 height 10
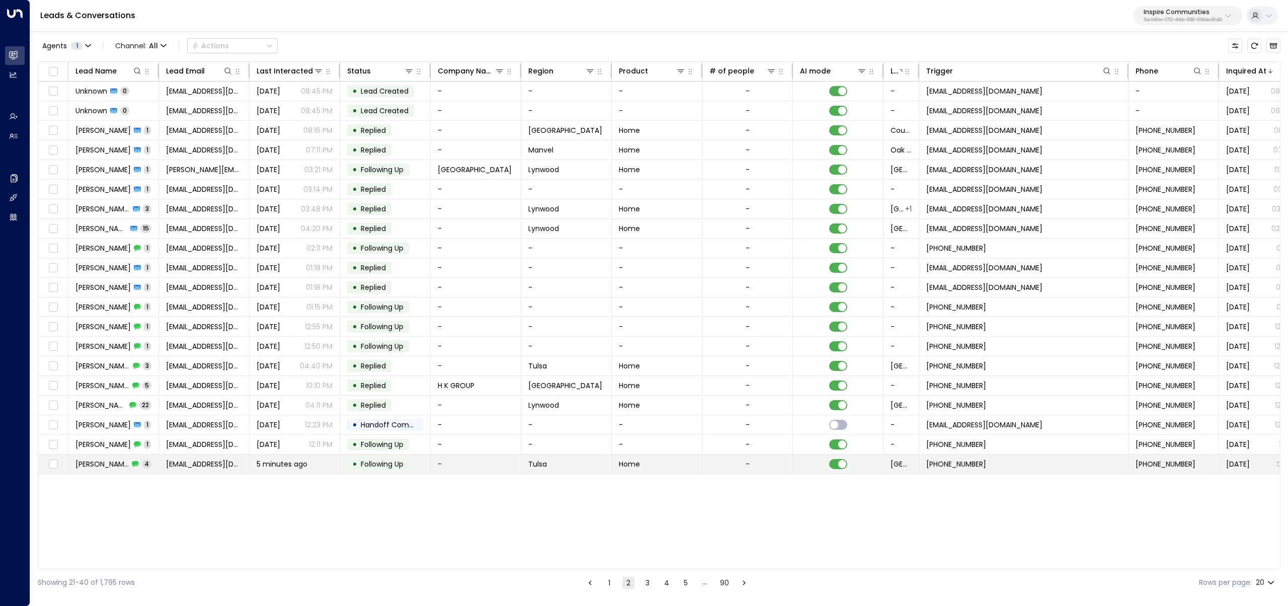
click at [224, 466] on span "elizabethrachel184@gmail.com" at bounding box center [204, 464] width 76 height 10
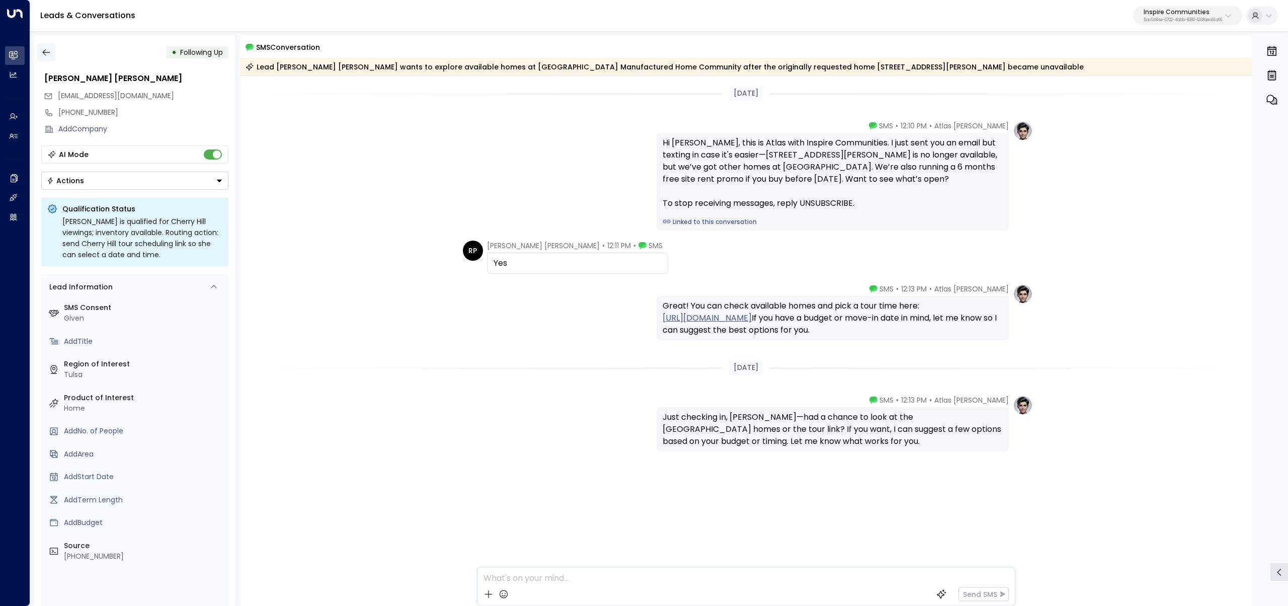
click at [48, 56] on icon "button" at bounding box center [46, 52] width 10 height 10
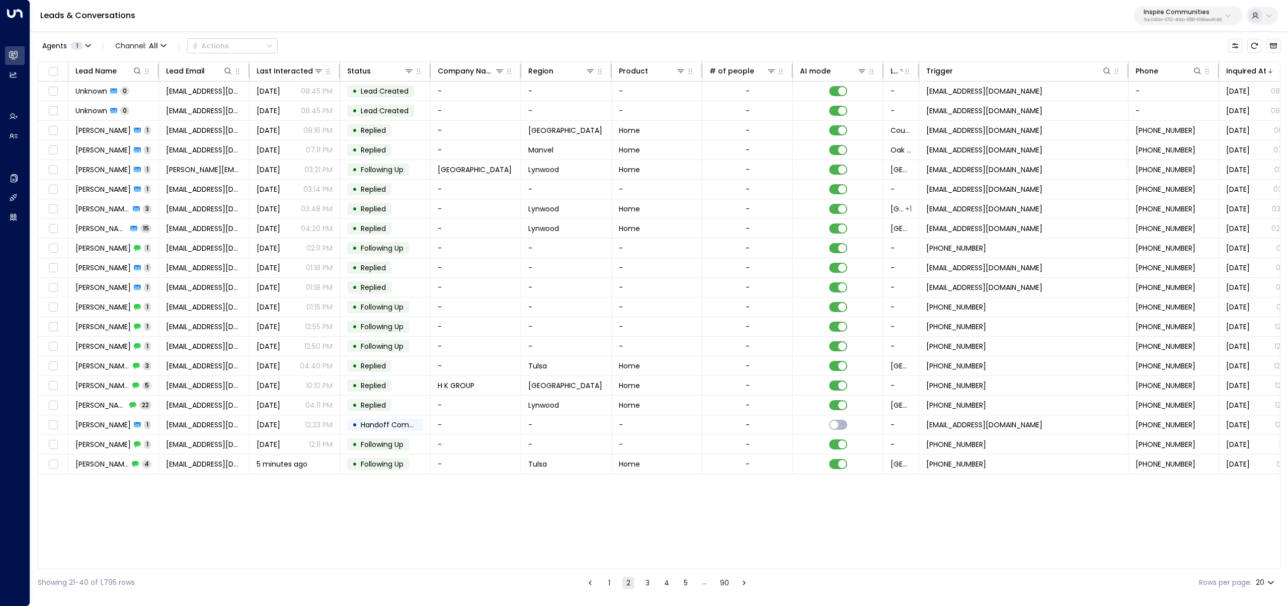
click at [646, 584] on button "3" at bounding box center [647, 583] width 12 height 12
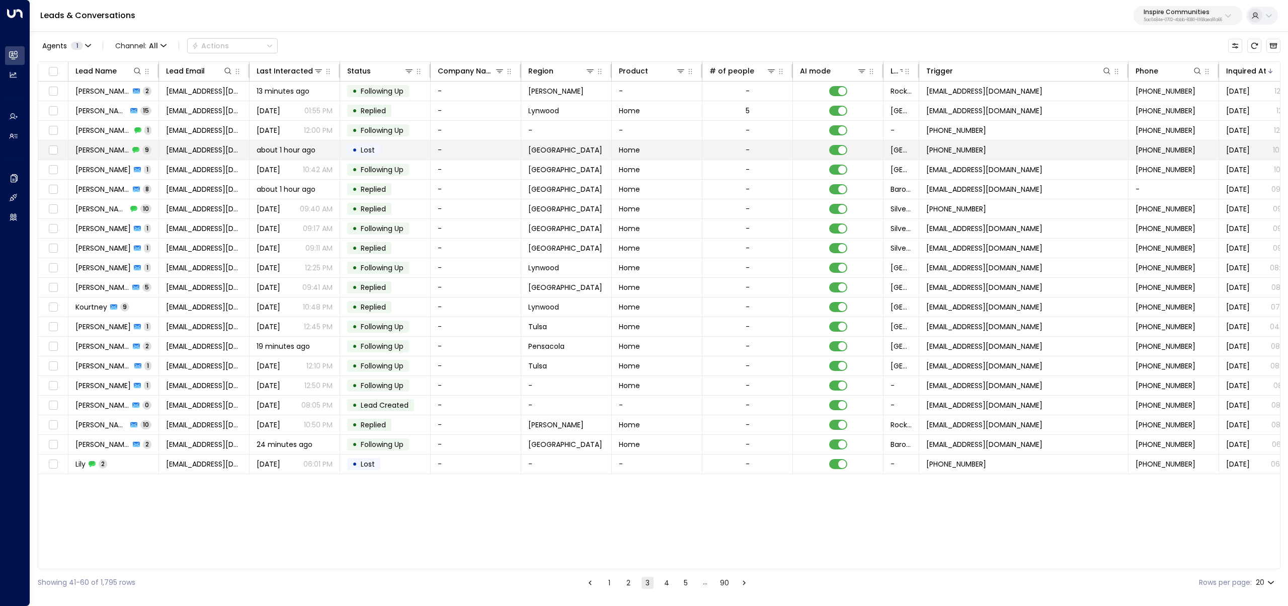
click at [118, 143] on td "Antonina Rendon 9" at bounding box center [113, 149] width 91 height 19
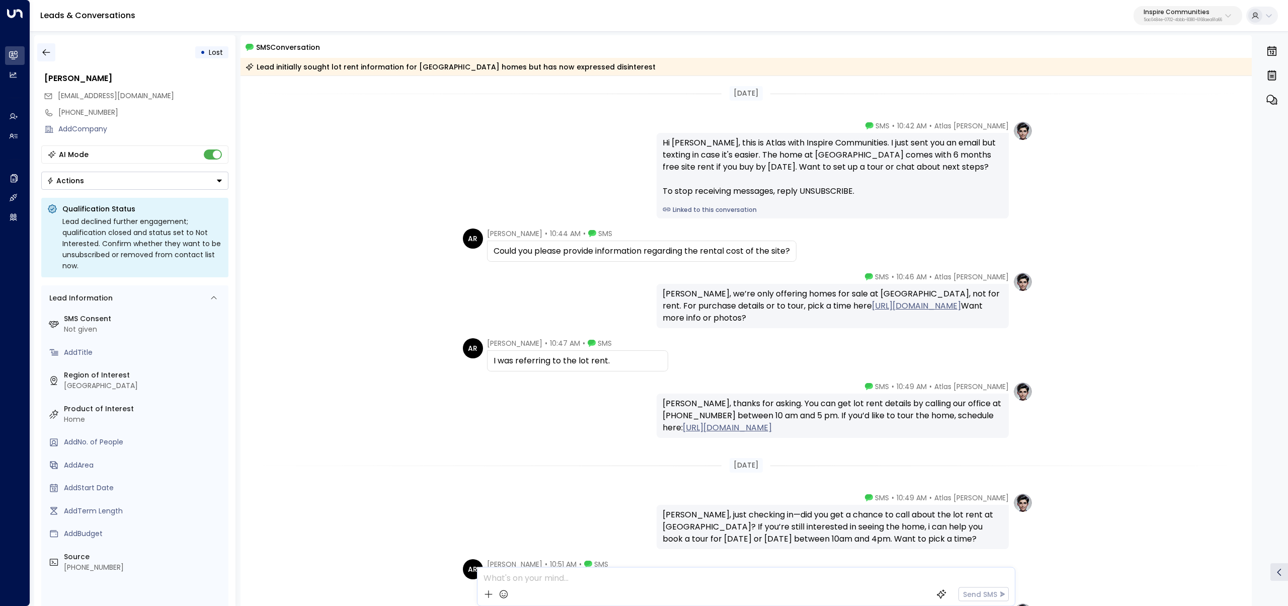
click at [43, 47] on icon "button" at bounding box center [46, 52] width 10 height 10
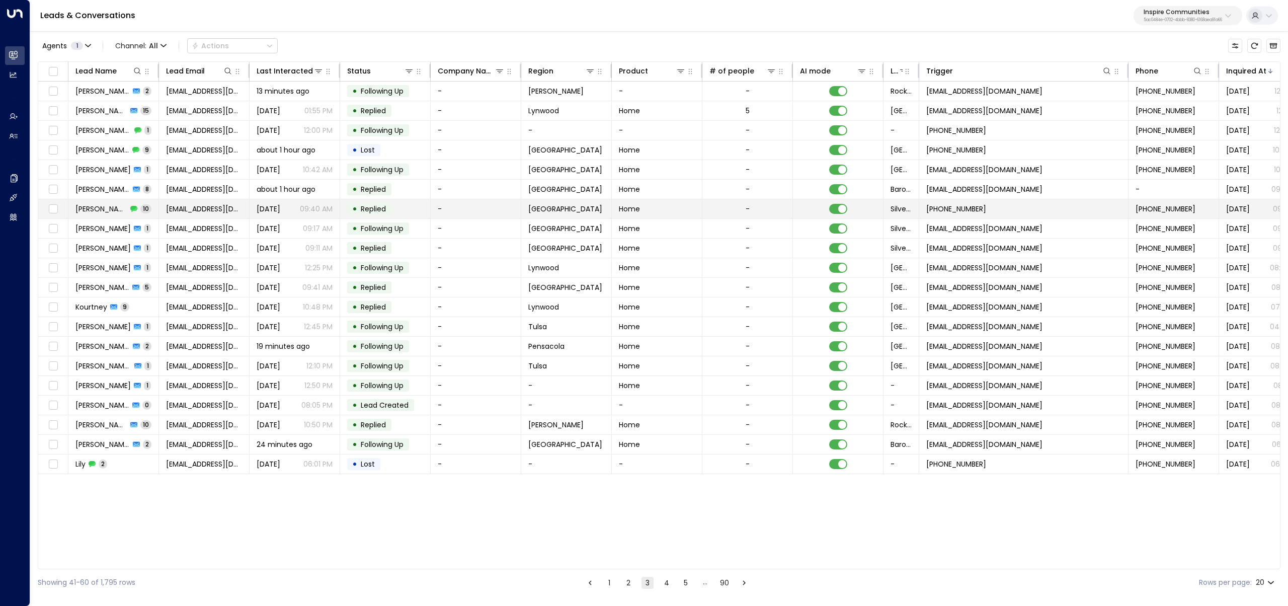
click at [123, 214] on td "Catherine Richardson 10" at bounding box center [113, 208] width 91 height 19
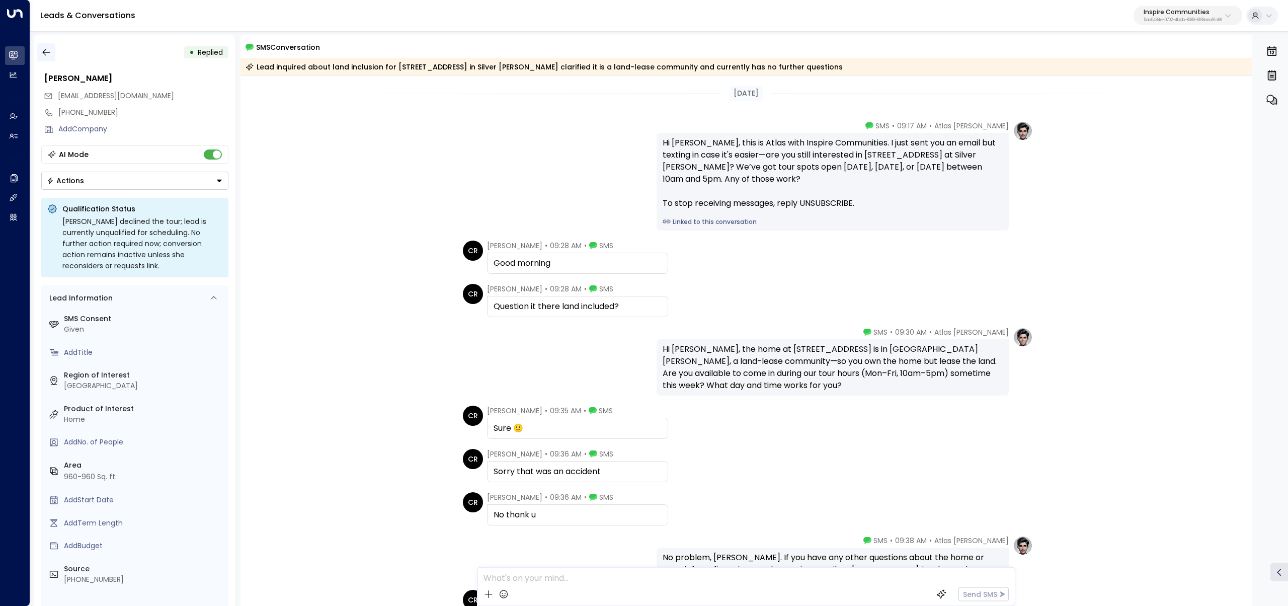
click at [49, 55] on icon "button" at bounding box center [46, 52] width 10 height 10
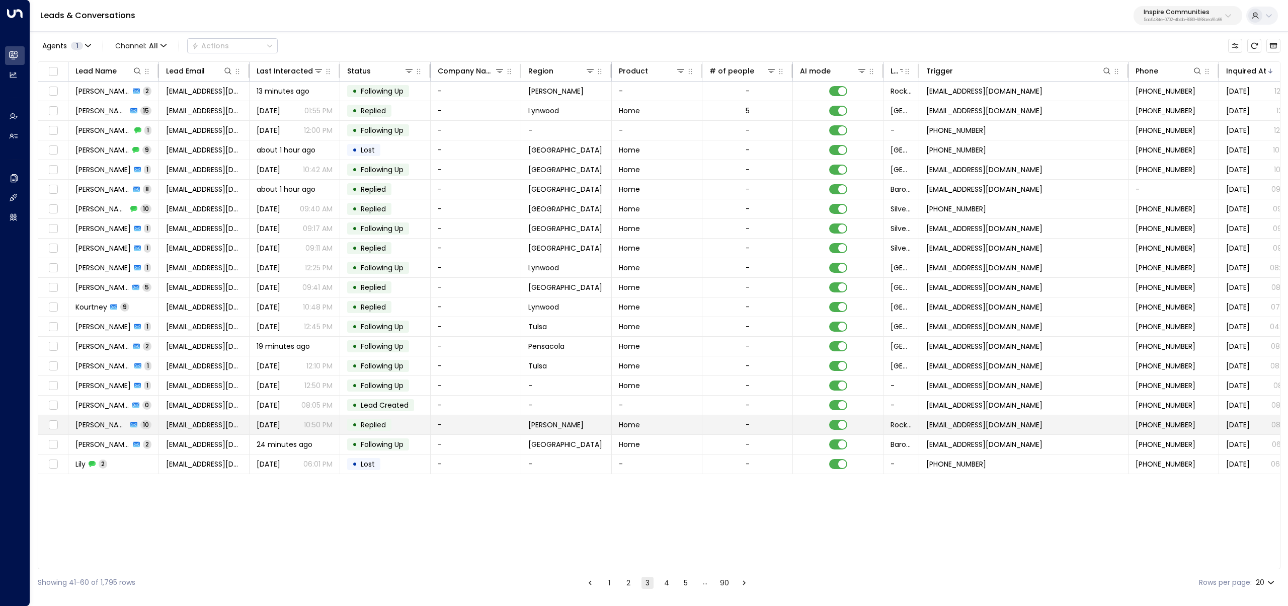
click at [122, 426] on span "Matthew Robinson" at bounding box center [101, 425] width 52 height 10
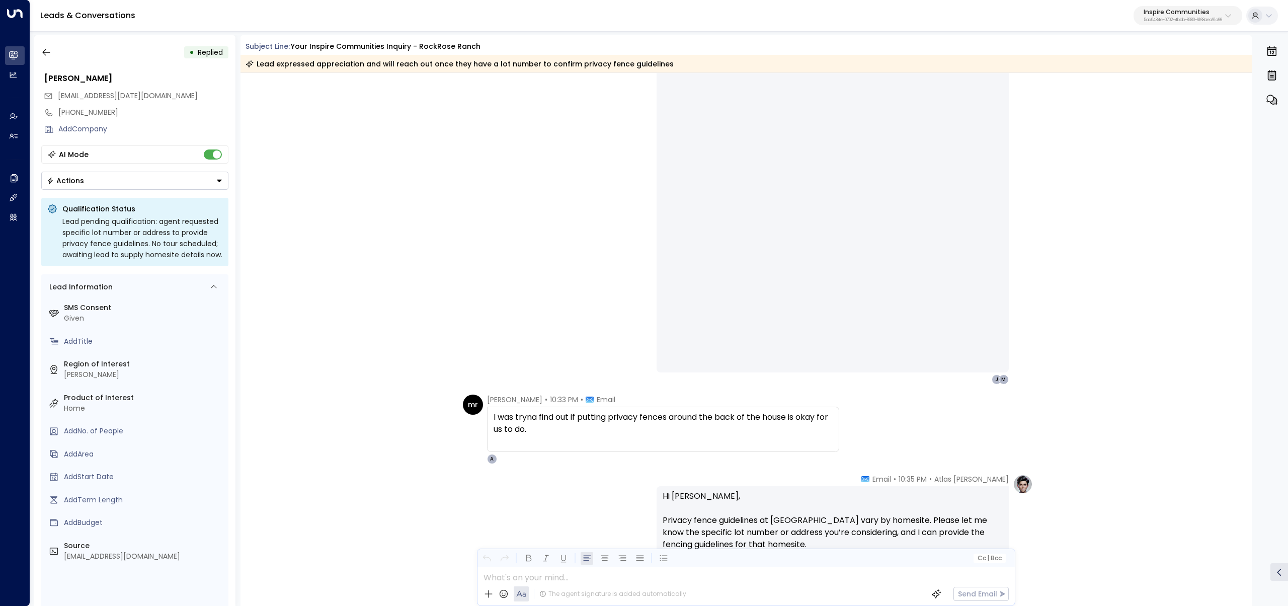
scroll to position [1143, 0]
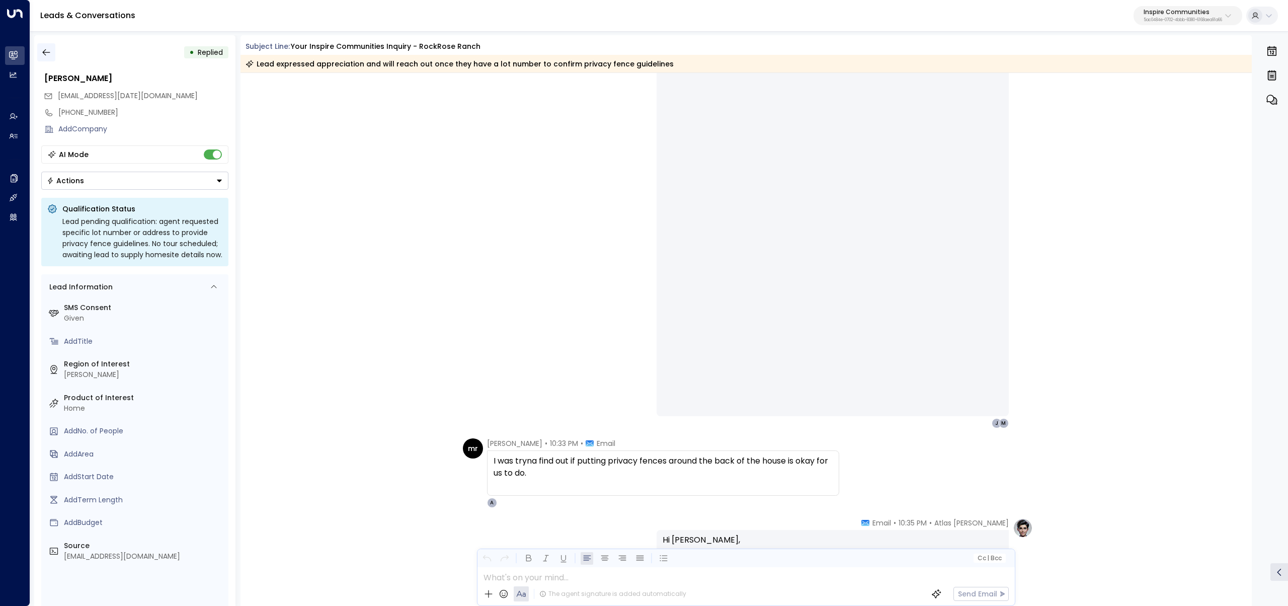
click at [46, 46] on button "button" at bounding box center [46, 52] width 18 height 18
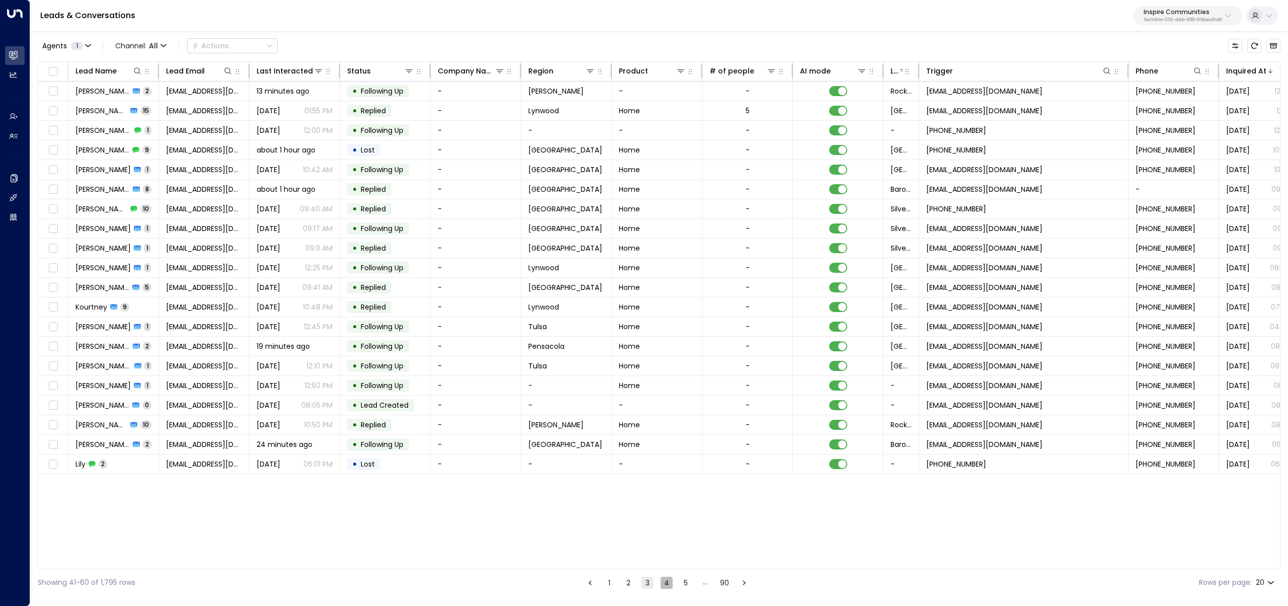
click at [667, 582] on button "4" at bounding box center [667, 583] width 12 height 12
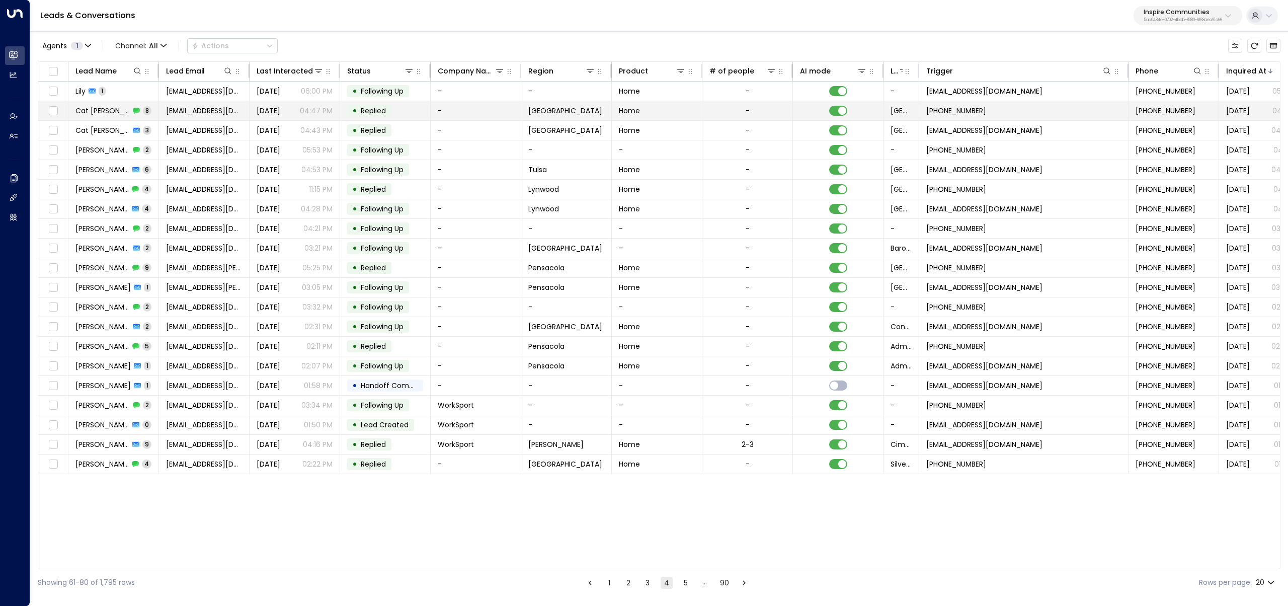
click at [117, 107] on div "Cat Mayers 8" at bounding box center [113, 111] width 76 height 10
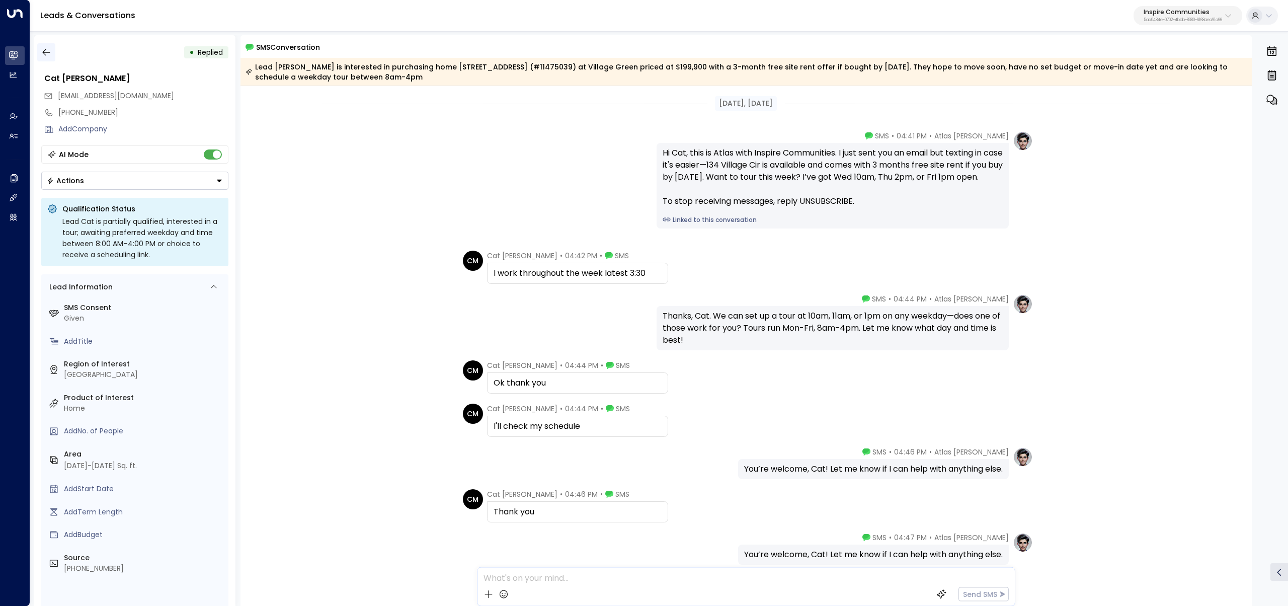
click at [38, 45] on button "button" at bounding box center [46, 52] width 18 height 18
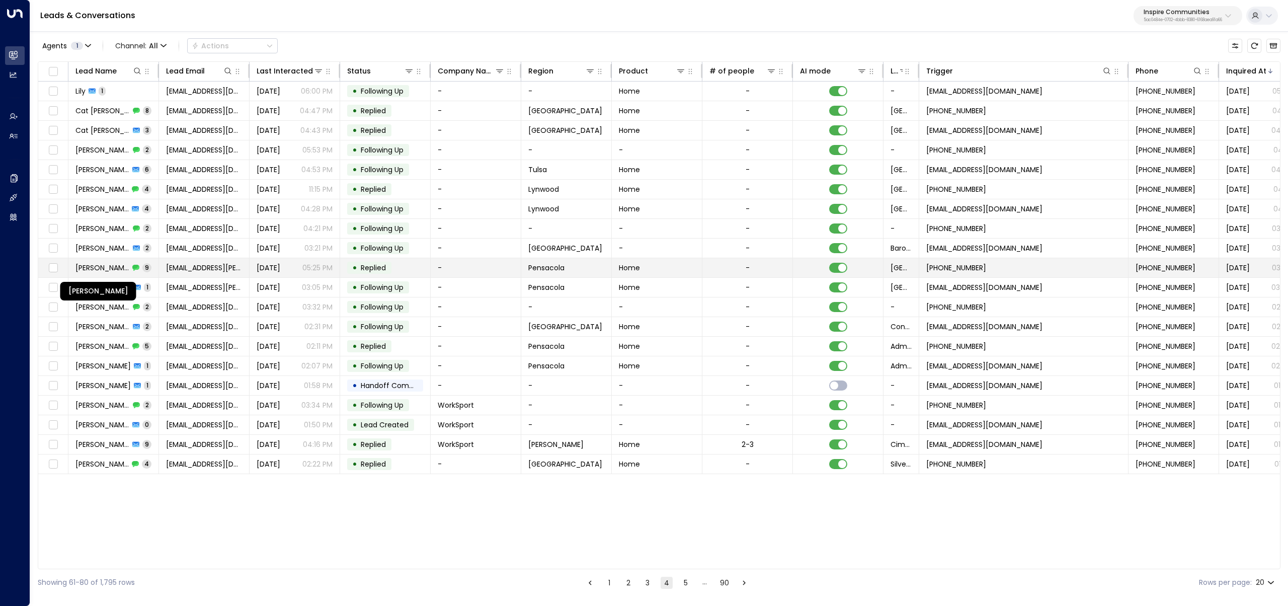
click at [114, 269] on span "Antoniette Adamos" at bounding box center [102, 268] width 54 height 10
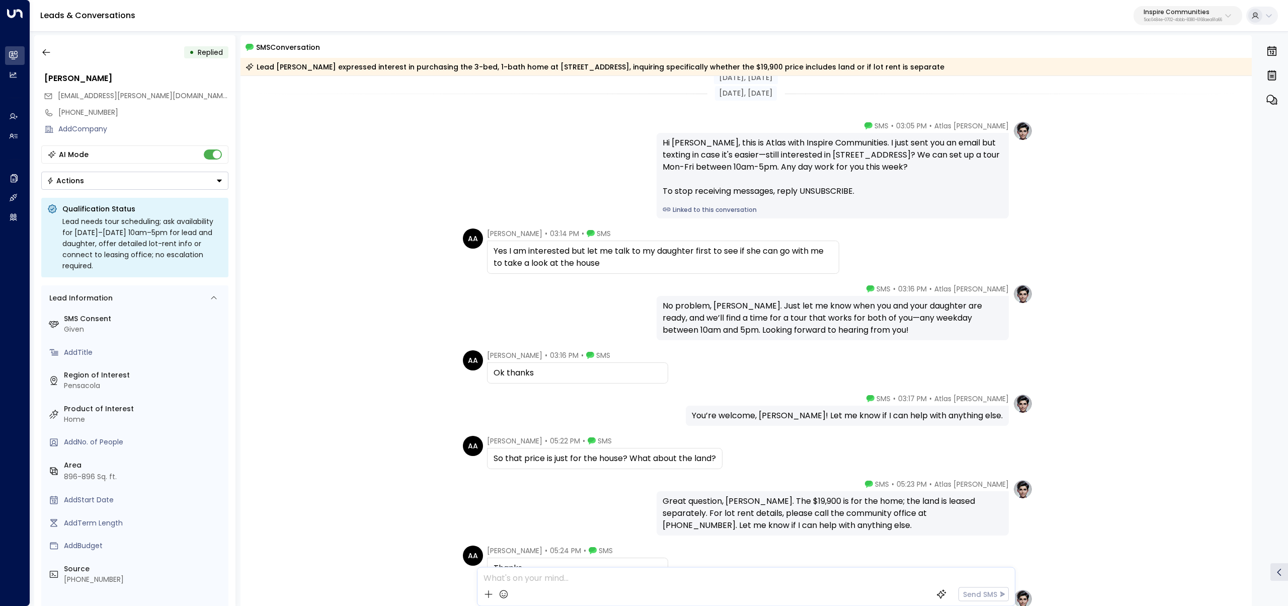
scroll to position [116, 0]
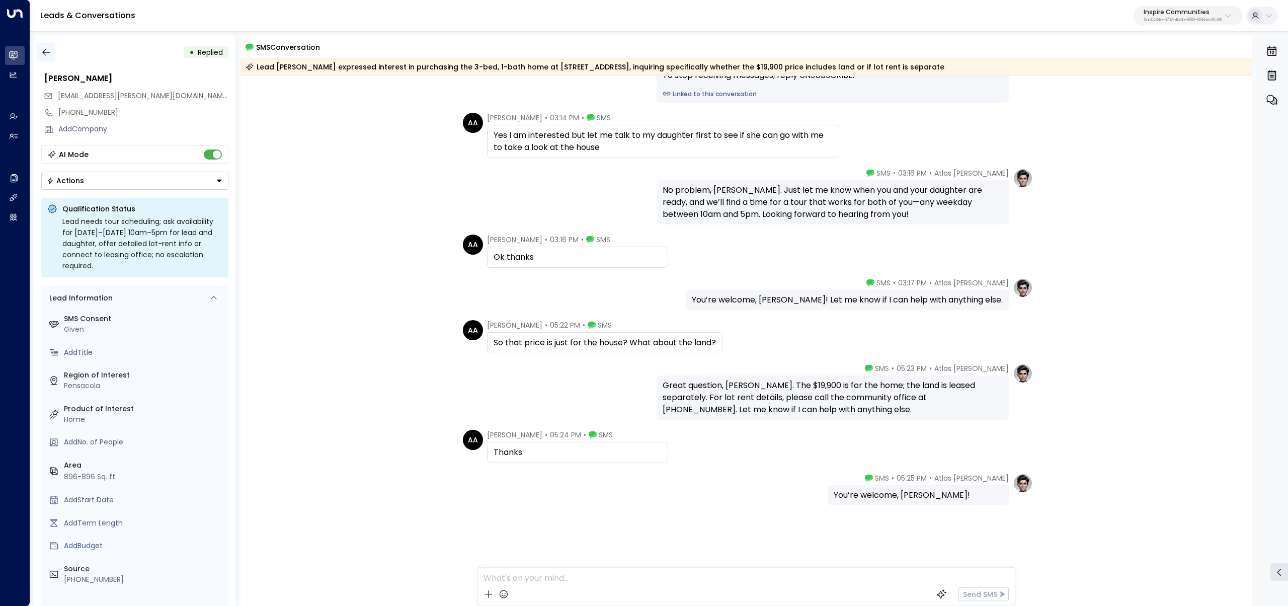
click at [39, 49] on button "button" at bounding box center [46, 52] width 18 height 18
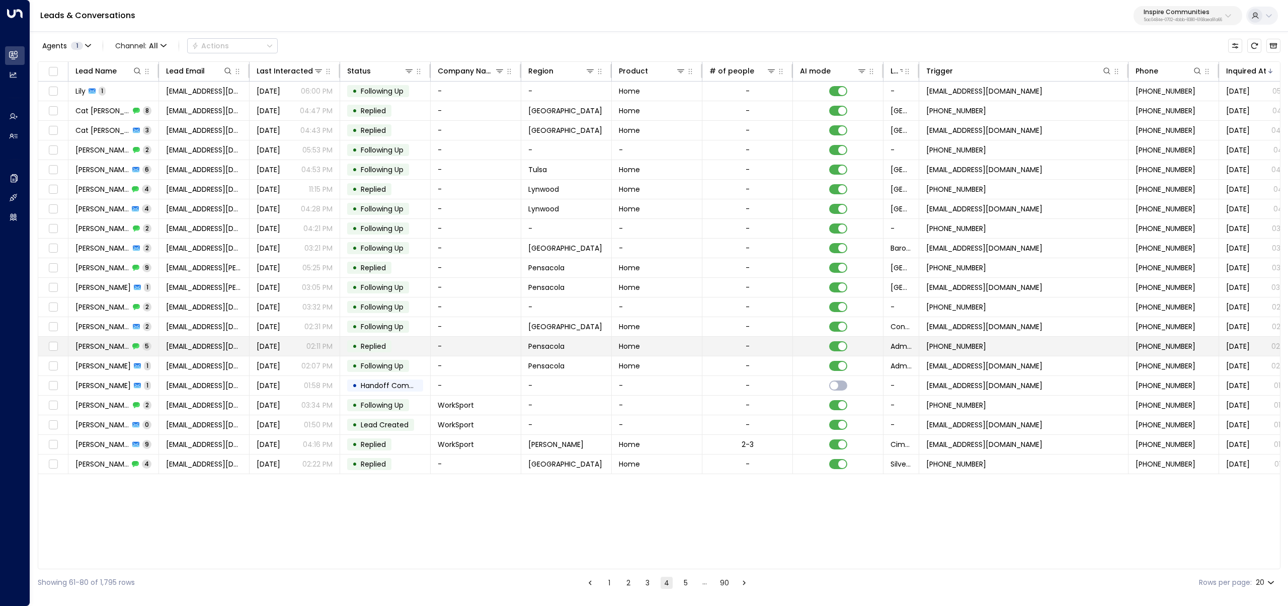
click at [98, 340] on td "CHELSEA MARLOW 5" at bounding box center [113, 346] width 91 height 19
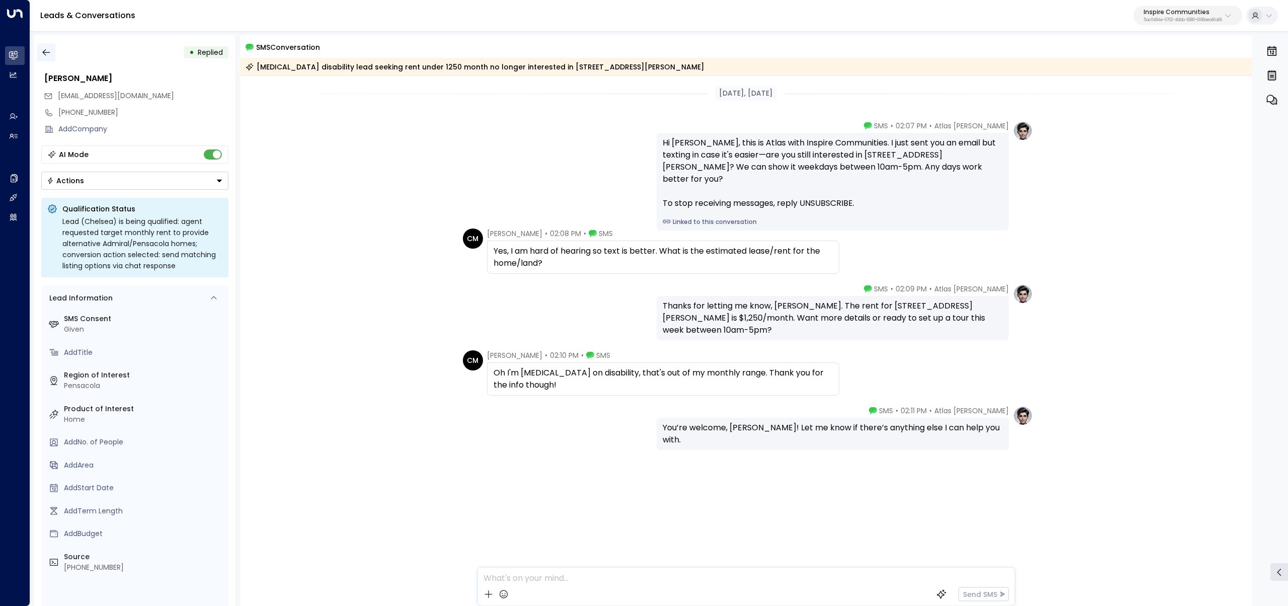
click at [42, 47] on icon "button" at bounding box center [46, 52] width 10 height 10
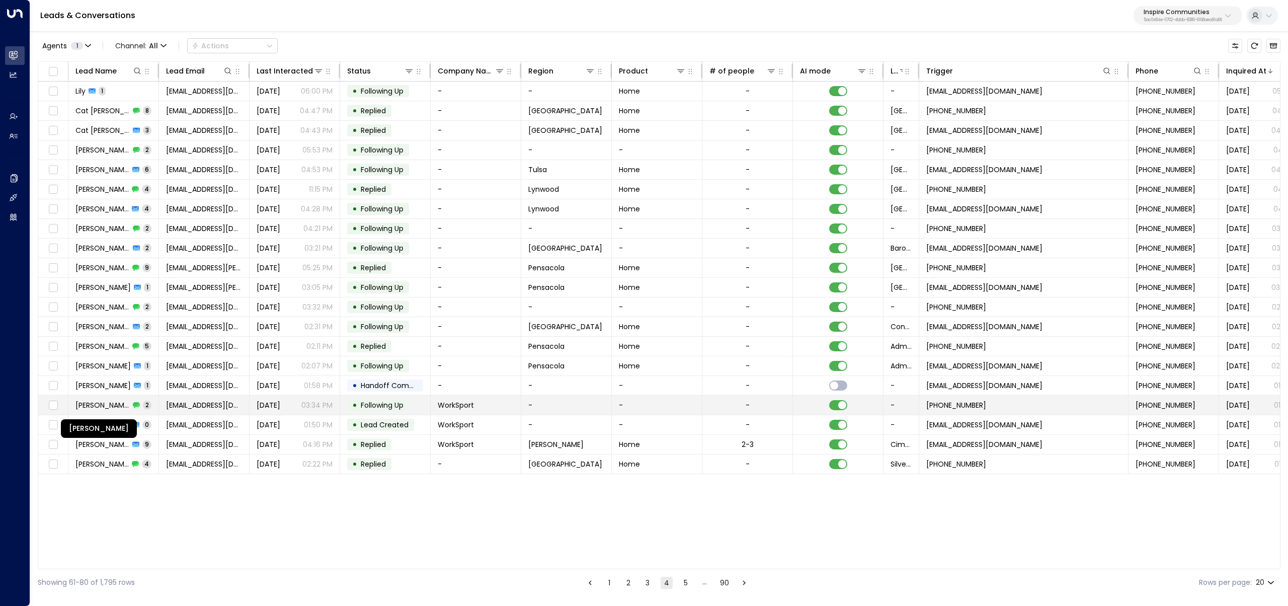
click at [117, 404] on span "DEBORAH MARTENS" at bounding box center [102, 405] width 54 height 10
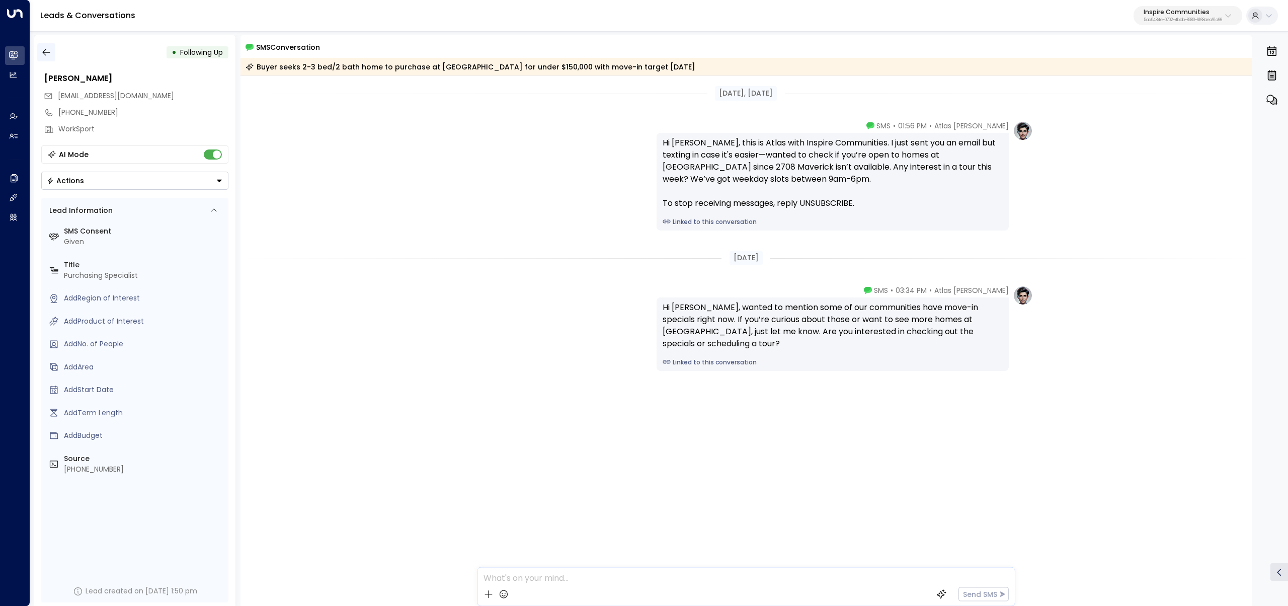
click at [39, 54] on button "button" at bounding box center [46, 52] width 18 height 18
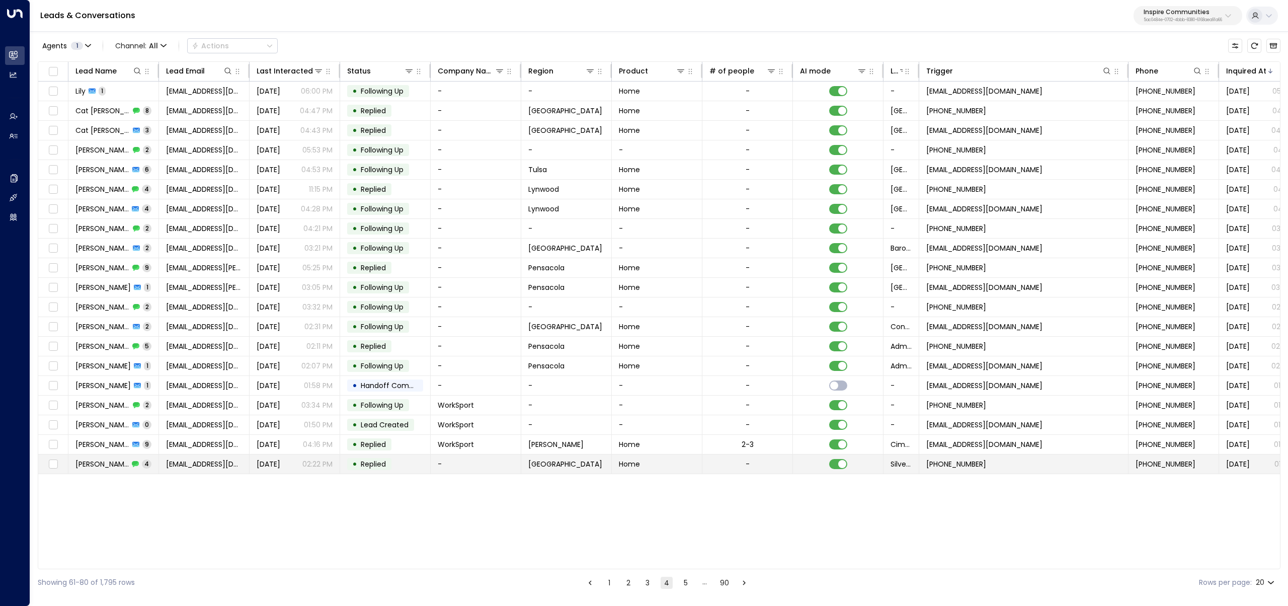
click at [87, 461] on span "Dan" at bounding box center [101, 464] width 53 height 10
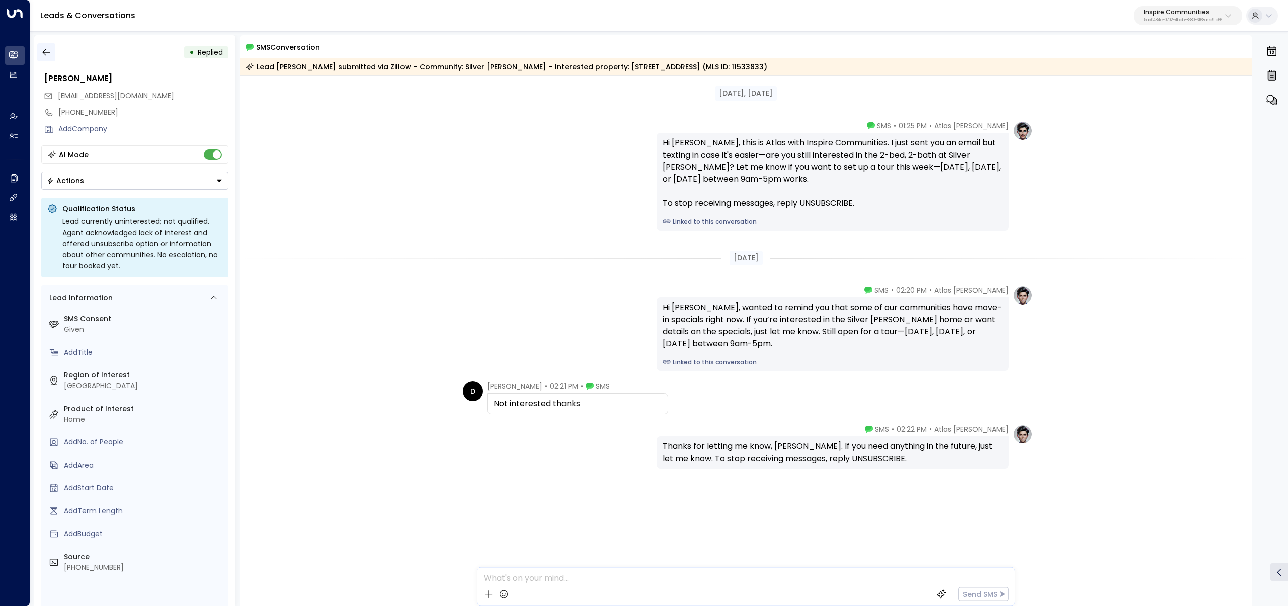
click at [39, 50] on button "button" at bounding box center [46, 52] width 18 height 18
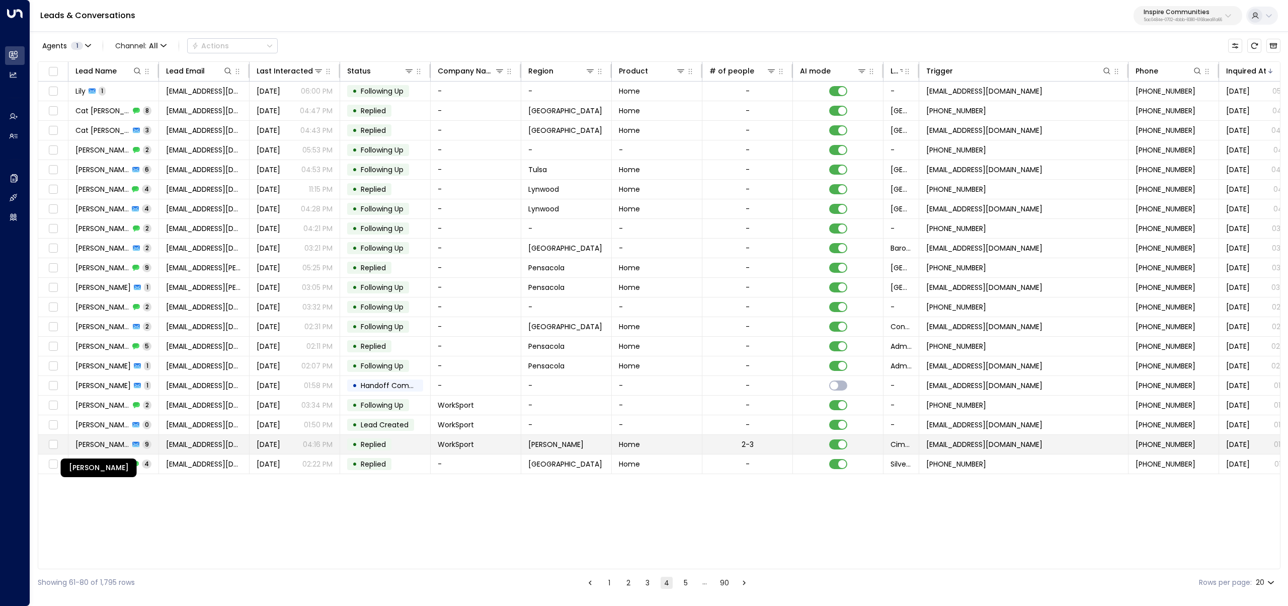
click at [89, 448] on span "DEBORAH MARTENS" at bounding box center [102, 444] width 54 height 10
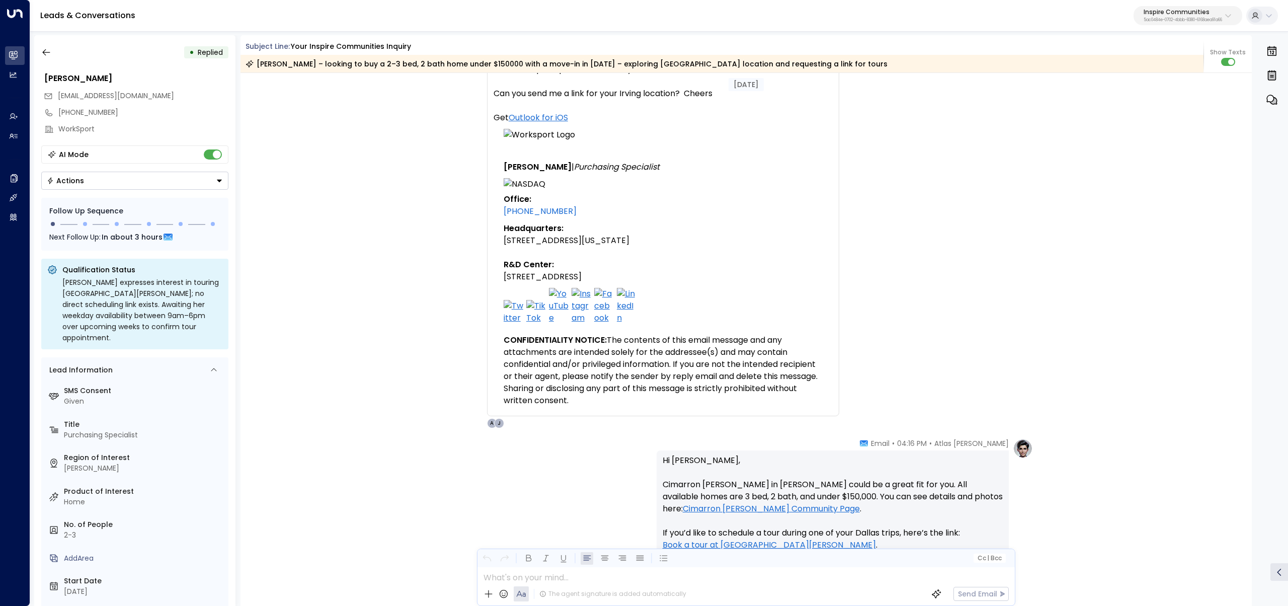
scroll to position [5066, 0]
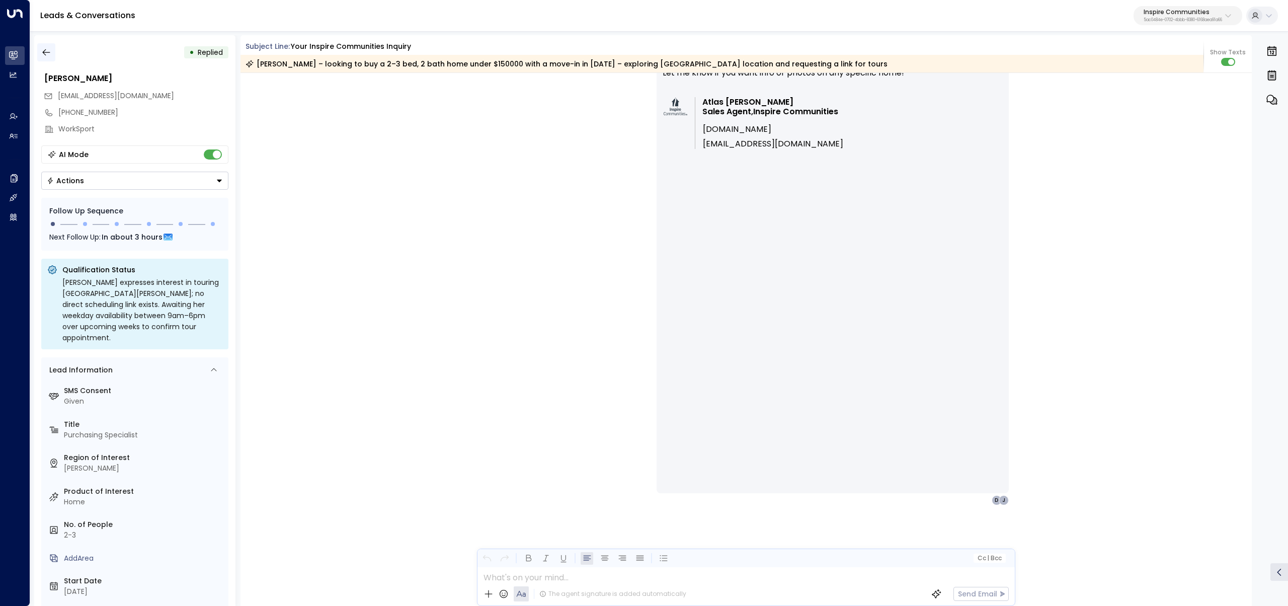
click at [44, 54] on icon "button" at bounding box center [46, 52] width 10 height 10
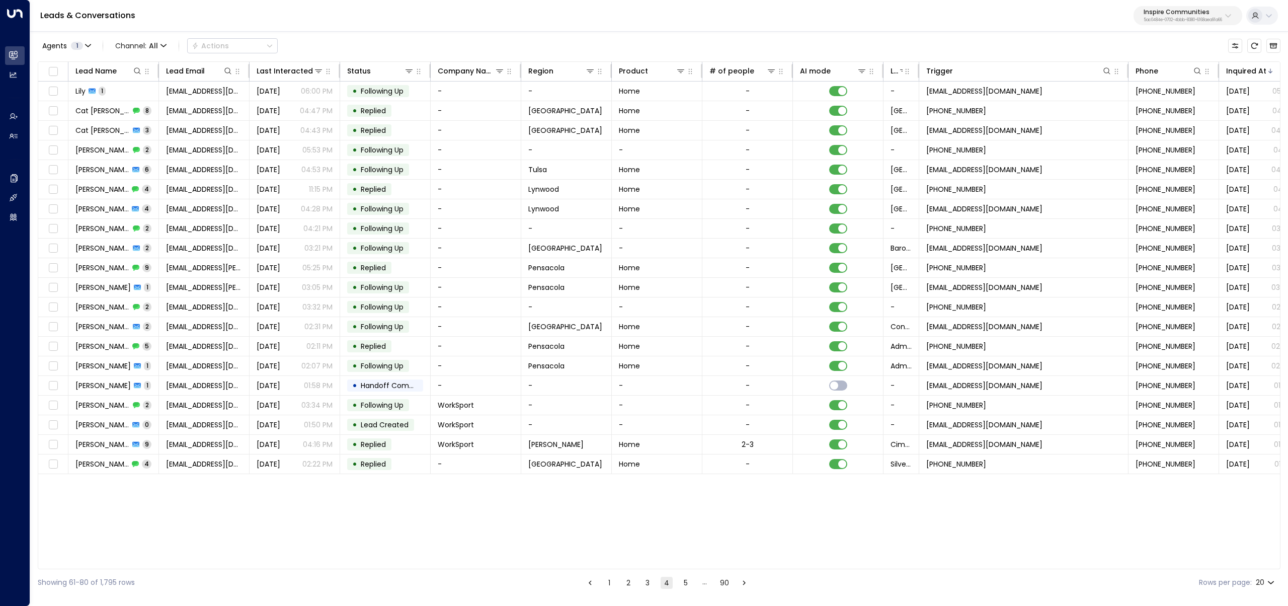
click at [686, 577] on button "5" at bounding box center [686, 583] width 12 height 12
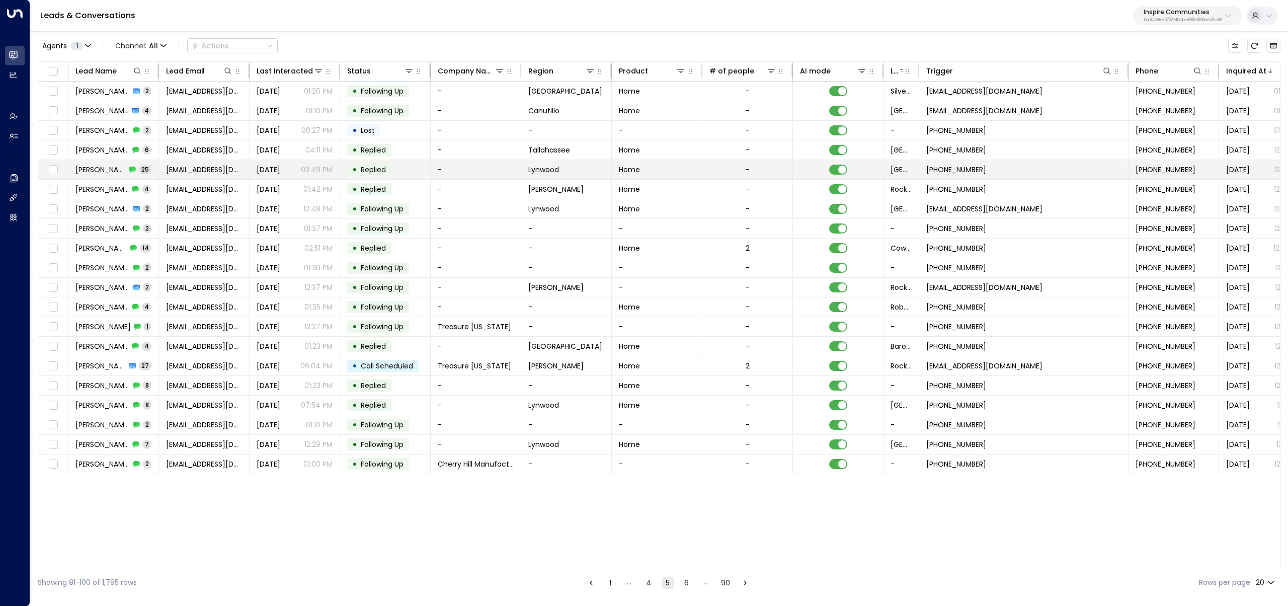
click at [109, 163] on td "Kim Baggett 25" at bounding box center [113, 169] width 91 height 19
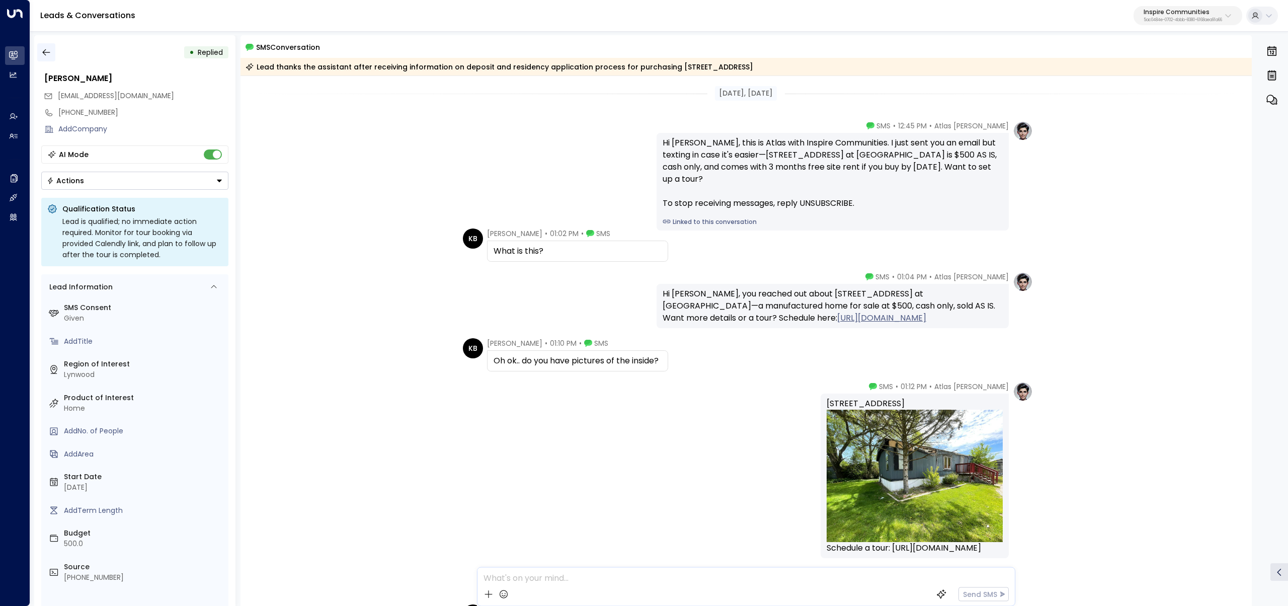
click at [39, 56] on button "button" at bounding box center [46, 52] width 18 height 18
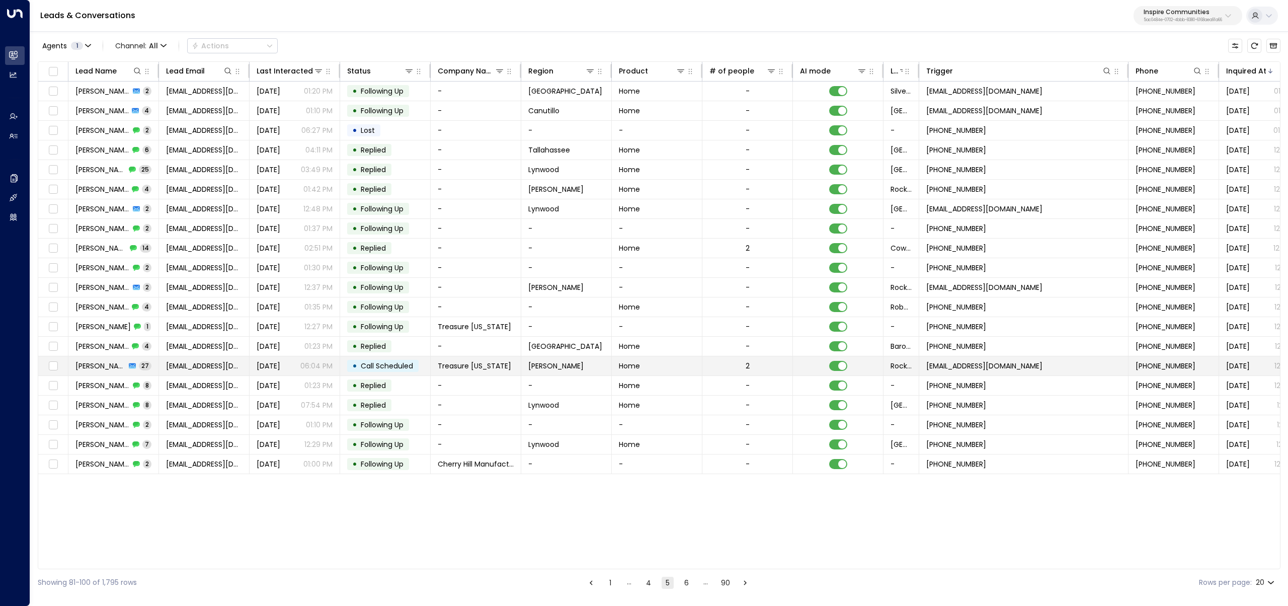
click at [120, 361] on span "Peter Kappes" at bounding box center [100, 366] width 50 height 10
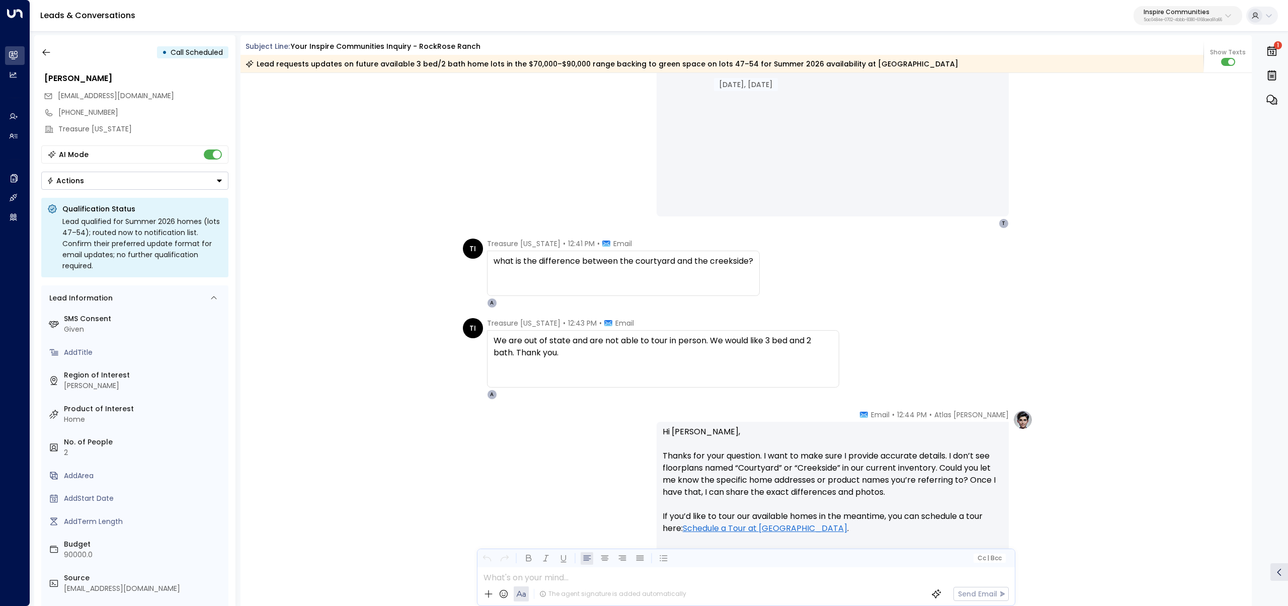
scroll to position [3221, 0]
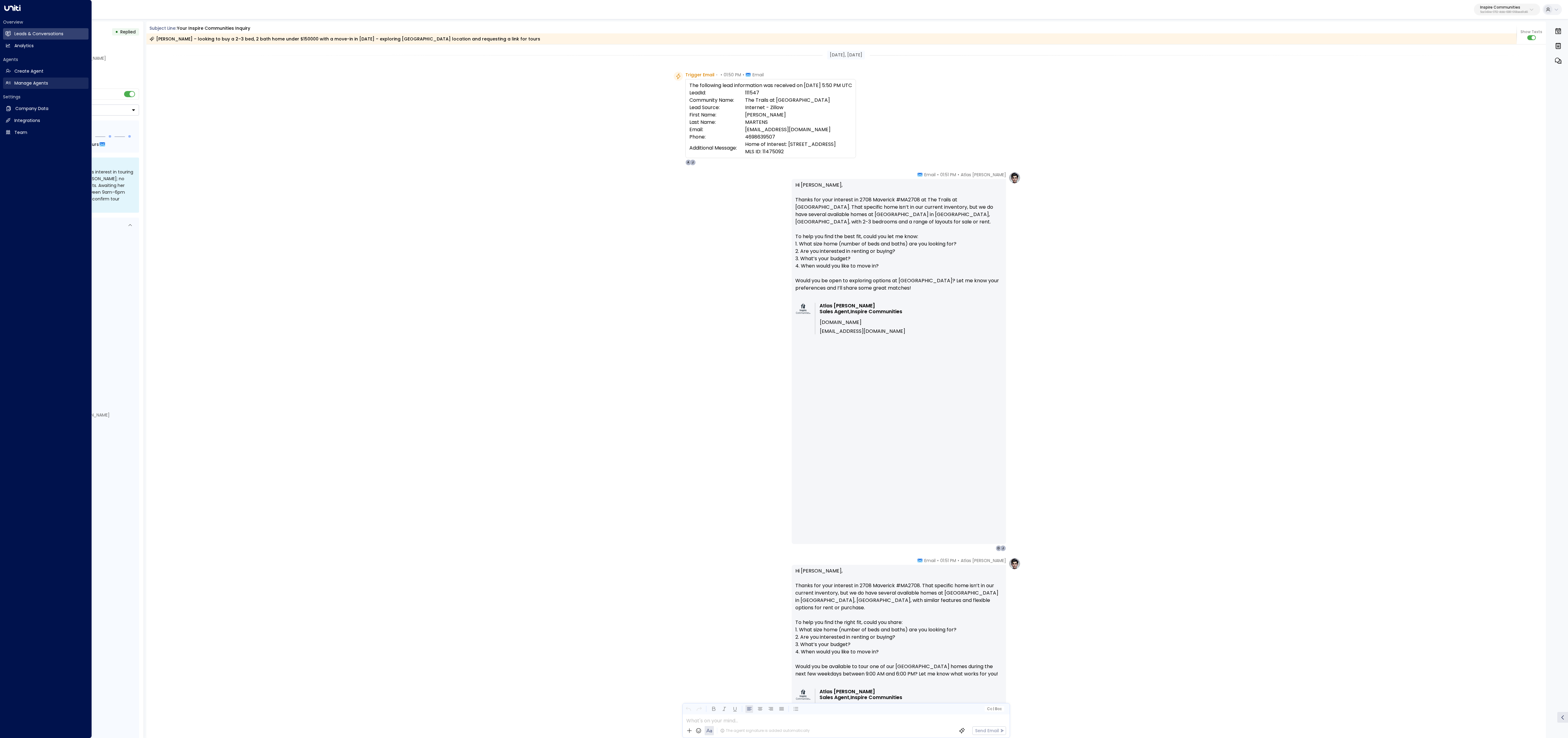
click at [9, 80] on link "Manage Agents Manage Agents" at bounding box center [46, 83] width 85 height 12
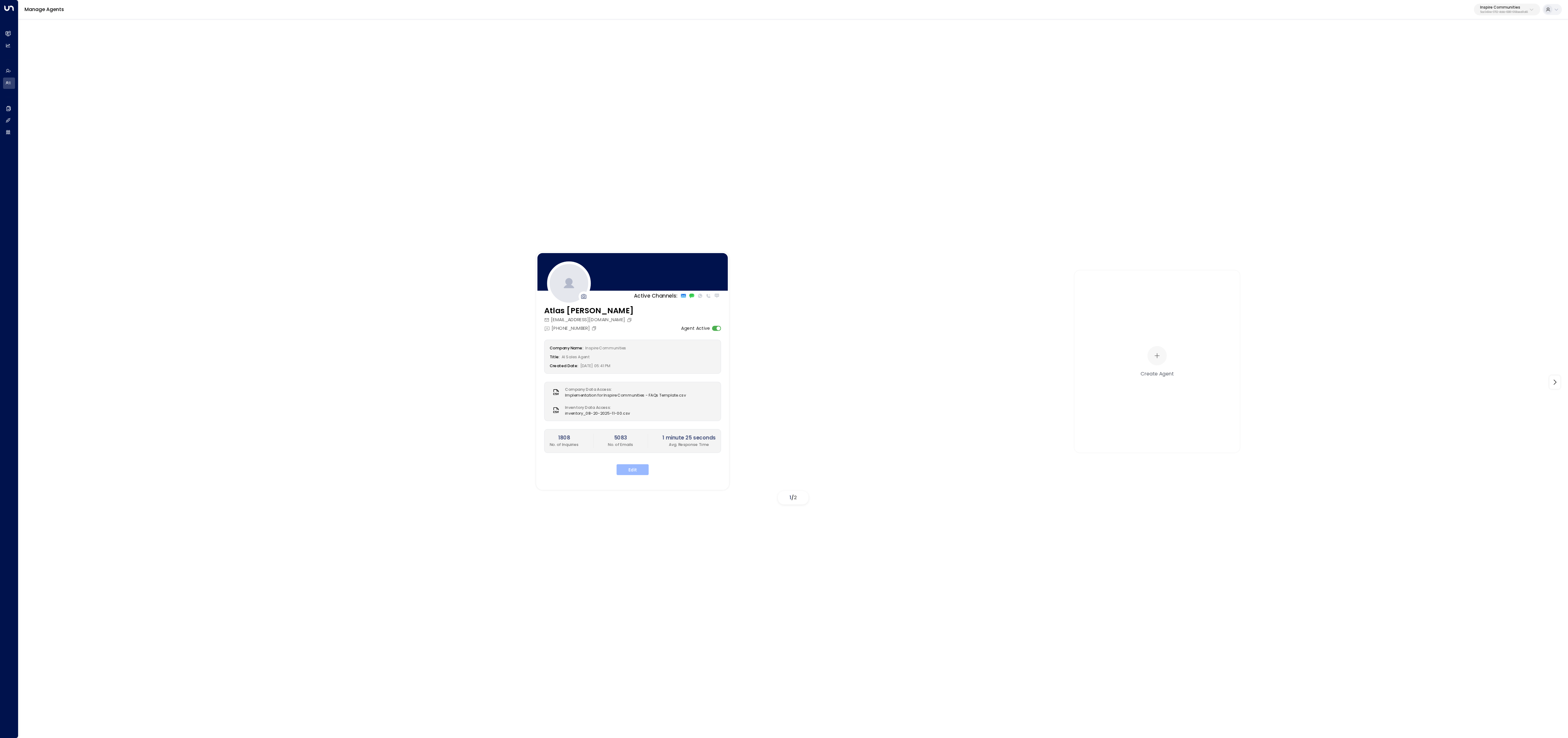
click at [636, 368] on button "Edit" at bounding box center [632, 469] width 32 height 11
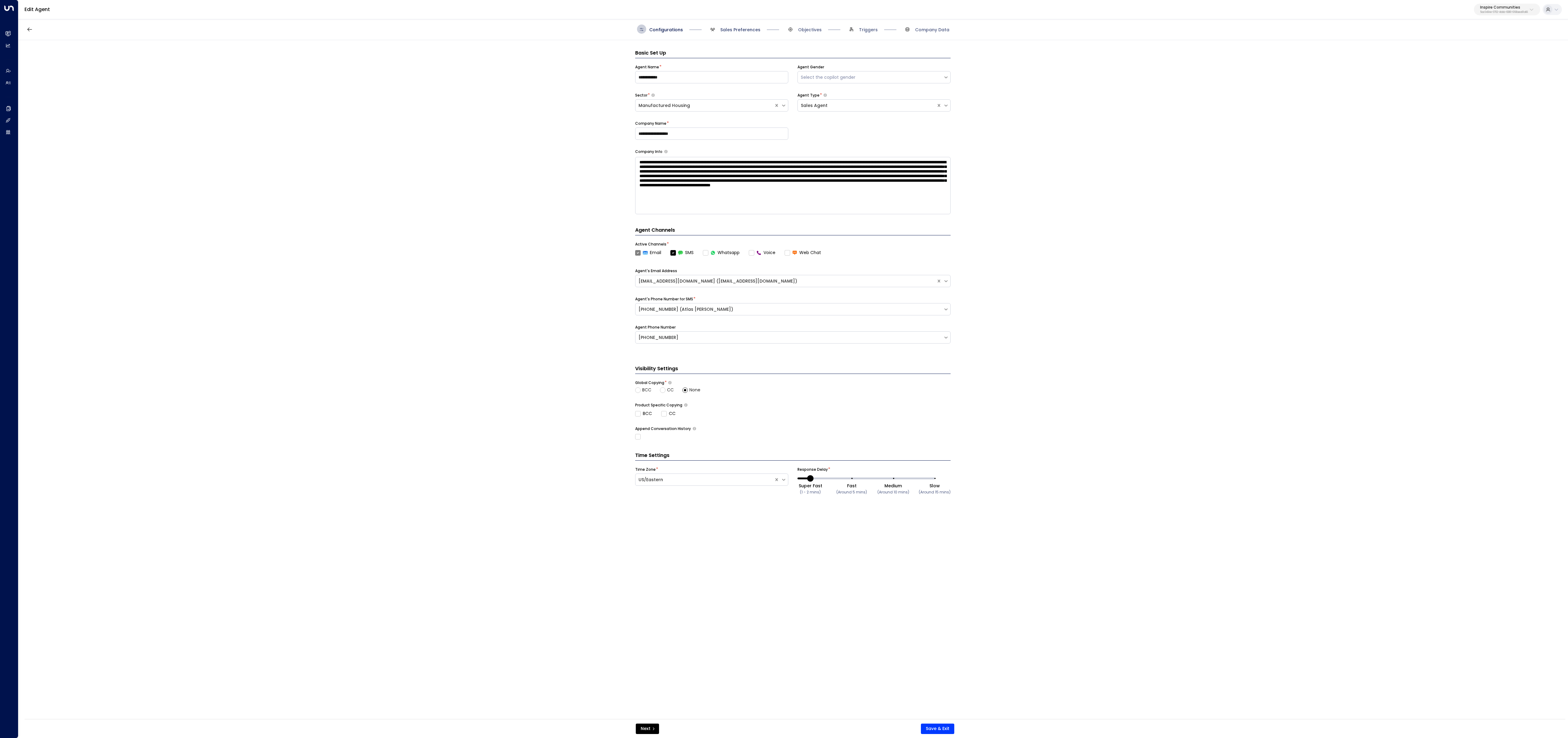
click at [735, 32] on span "Sales Preferences" at bounding box center [740, 30] width 40 height 6
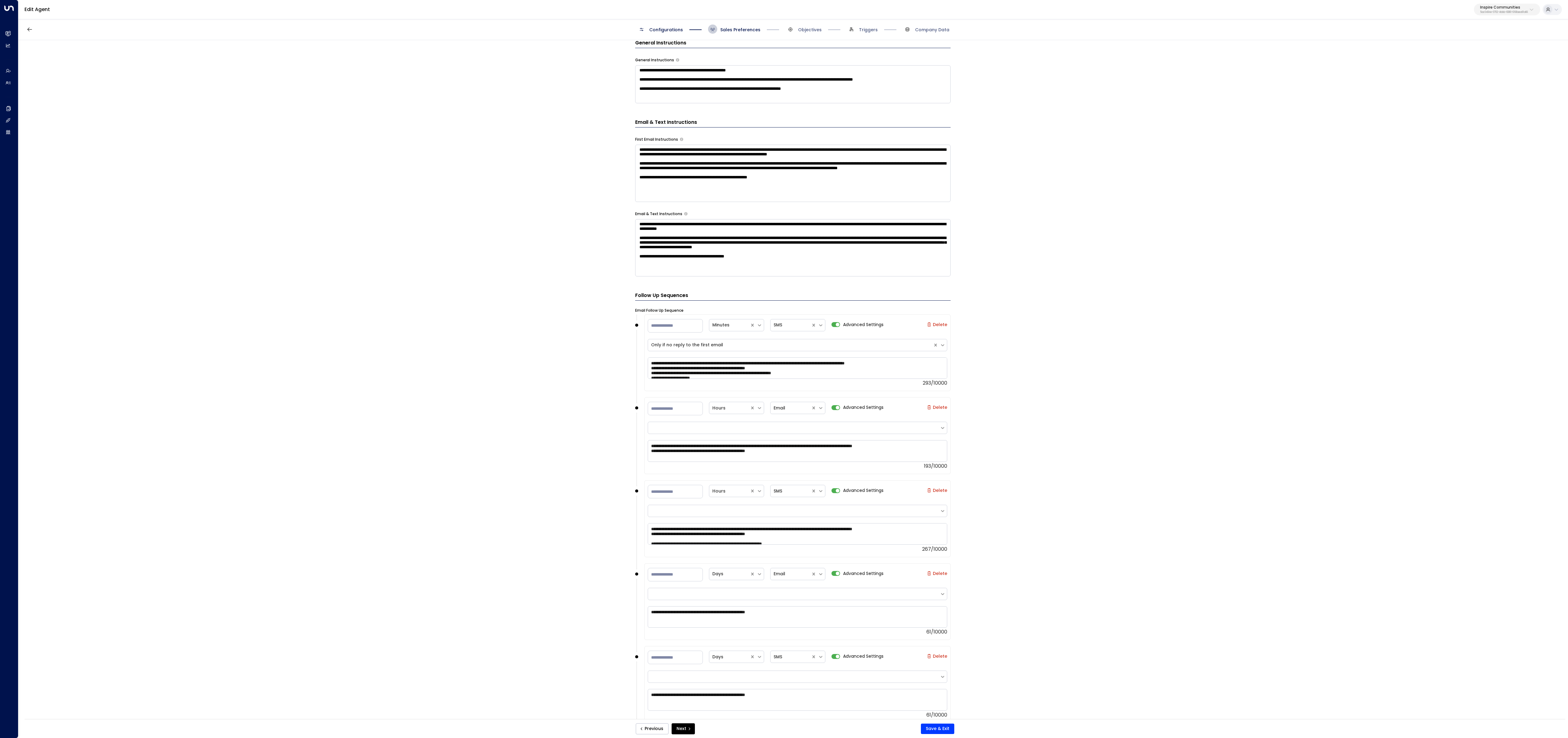
scroll to position [214, 0]
click at [584, 359] on div "**********" at bounding box center [793, 381] width 1549 height 683
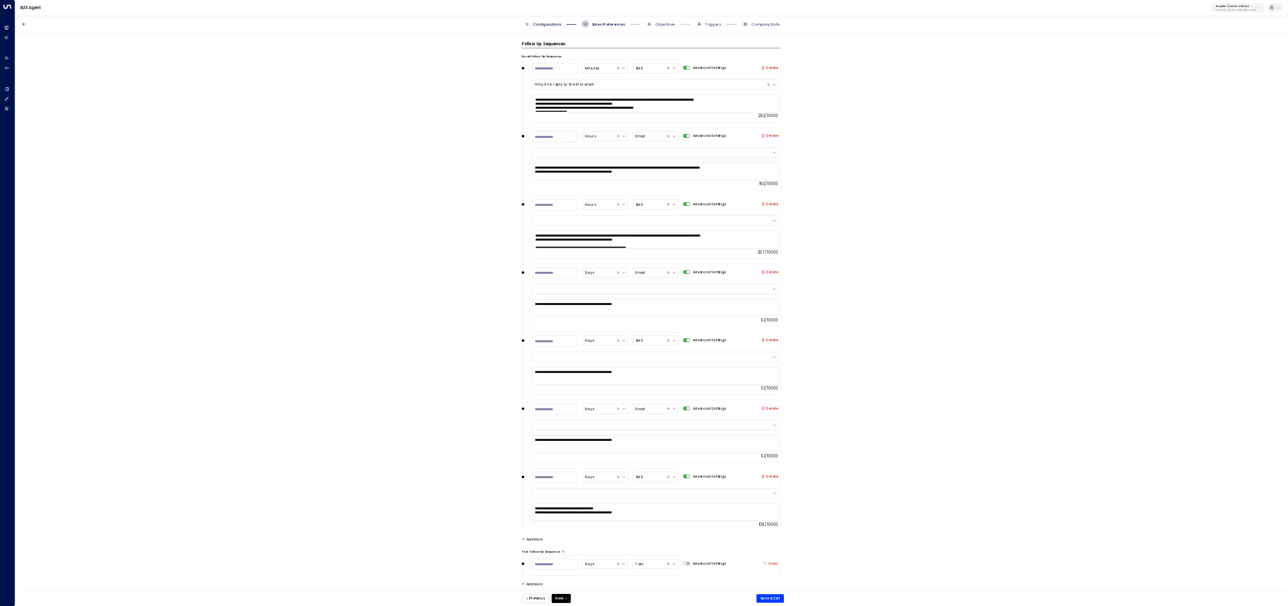
scroll to position [0, 0]
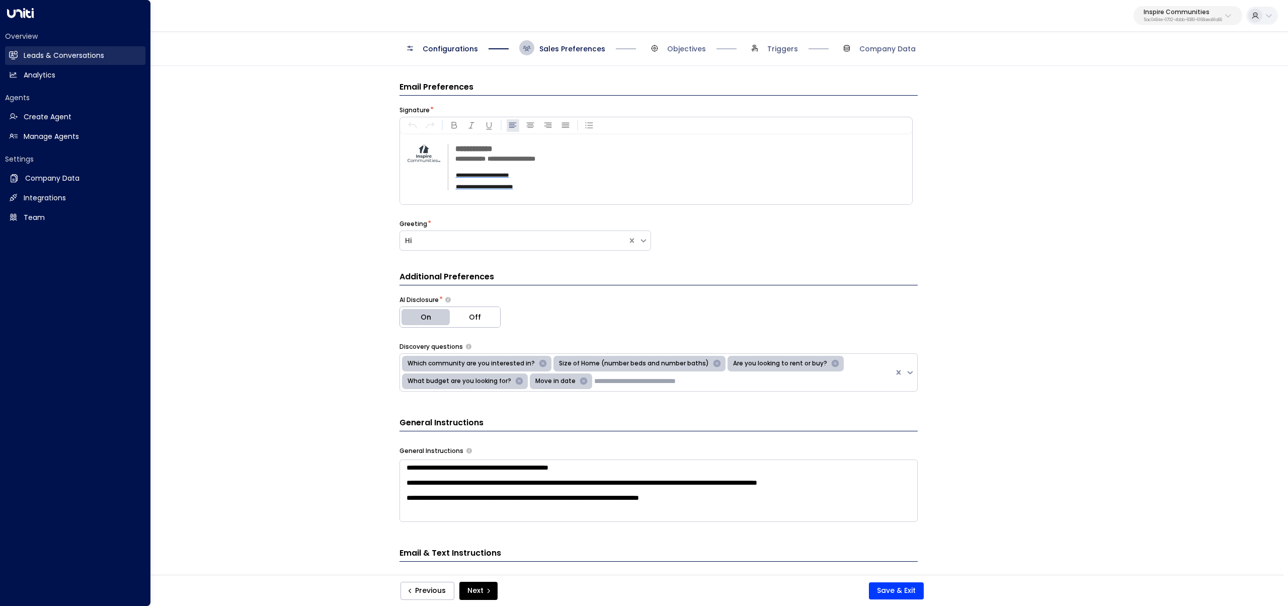
click at [55, 49] on link "Leads & Conversations Leads & Conversations" at bounding box center [75, 55] width 140 height 19
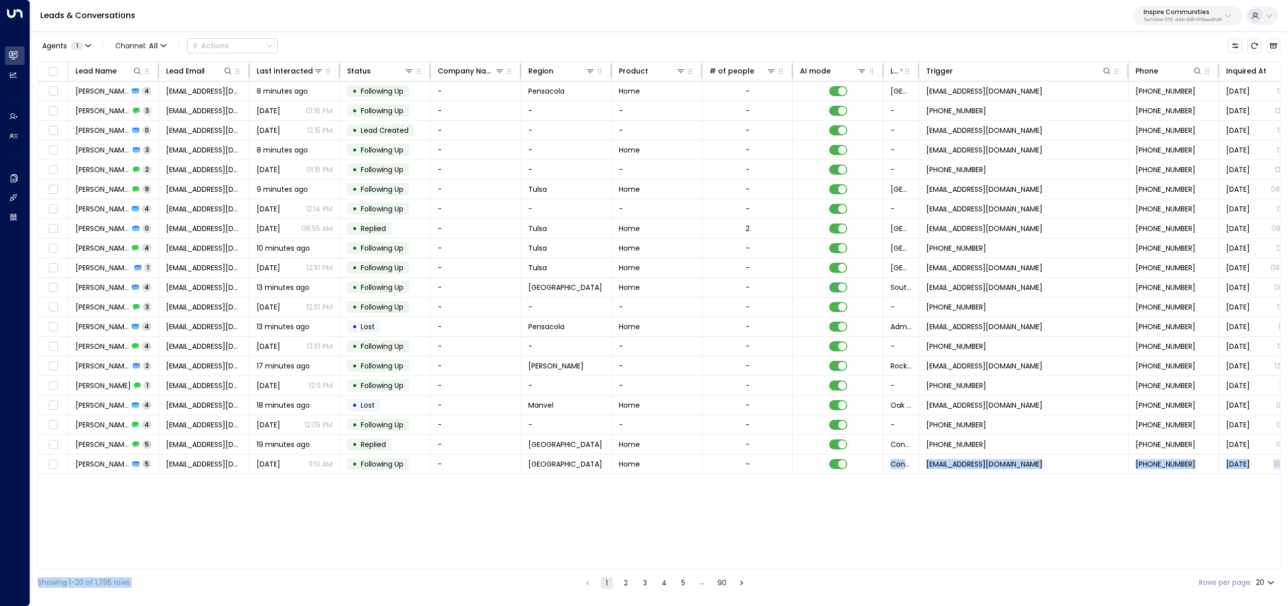
drag, startPoint x: 637, startPoint y: 569, endPoint x: 874, endPoint y: 545, distance: 238.7
click at [874, 545] on div "Agents 1 Channel: All Actions Lead Name Lead Email Last Interacted Status Compa…" at bounding box center [659, 313] width 1243 height 566
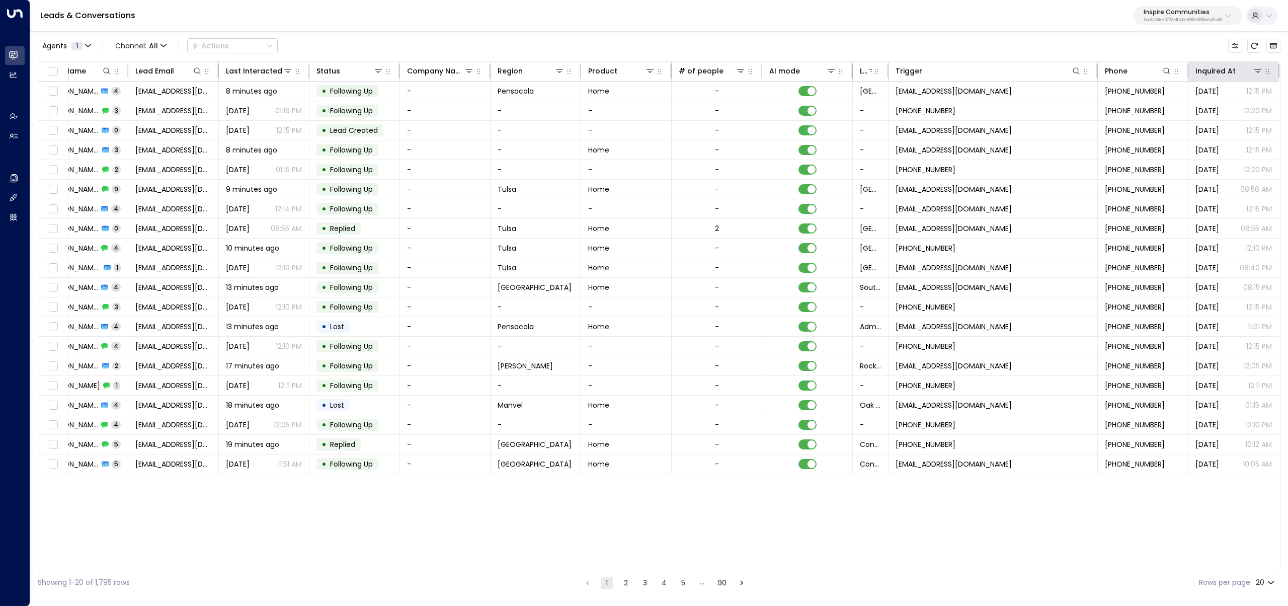
click at [1233, 64] on th "Inquired At" at bounding box center [1233, 72] width 91 height 20
click at [1237, 72] on icon at bounding box center [1240, 71] width 6 height 6
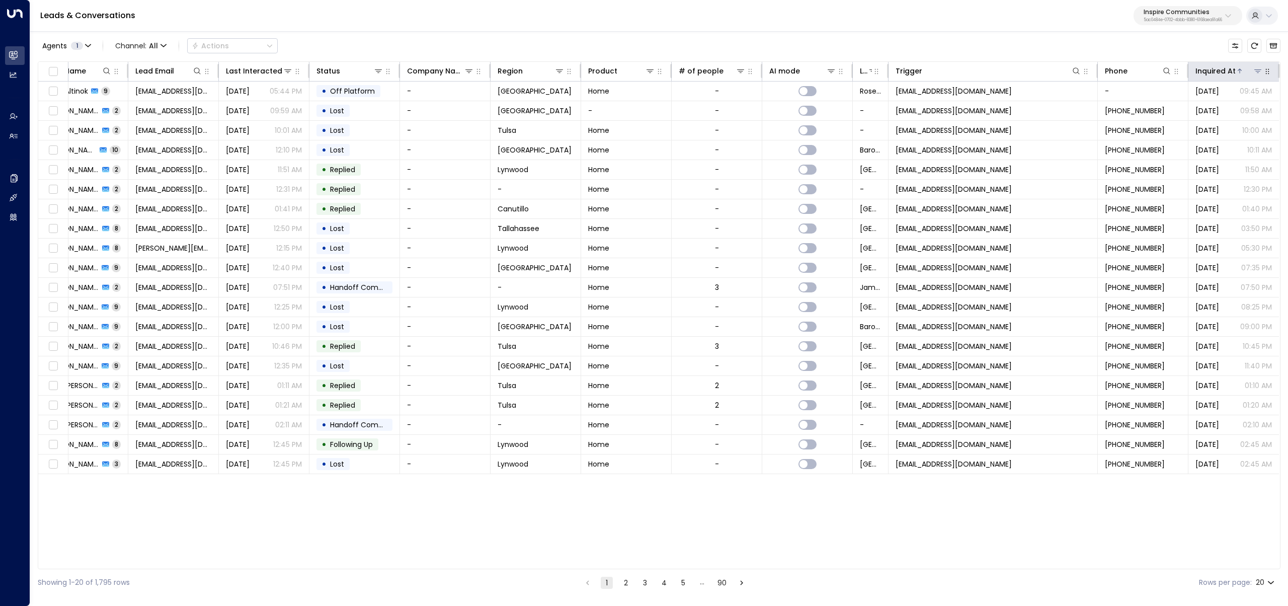
click at [1237, 72] on icon at bounding box center [1240, 71] width 6 height 6
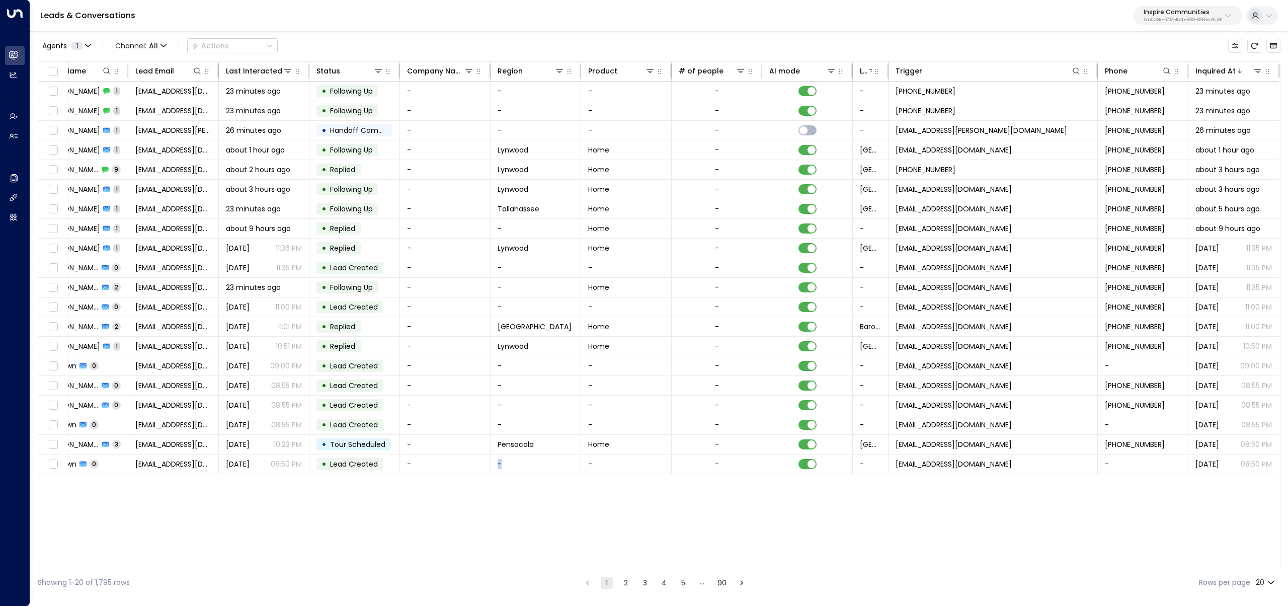
drag, startPoint x: 575, startPoint y: 565, endPoint x: 414, endPoint y: 547, distance: 162.0
click at [417, 549] on div "Lead Name Lead Email Last Interacted Status Company Name Region Product # of pe…" at bounding box center [659, 315] width 1243 height 508
drag, startPoint x: 650, startPoint y: 584, endPoint x: 665, endPoint y: 584, distance: 15.6
click at [650, 584] on button "3" at bounding box center [645, 583] width 12 height 12
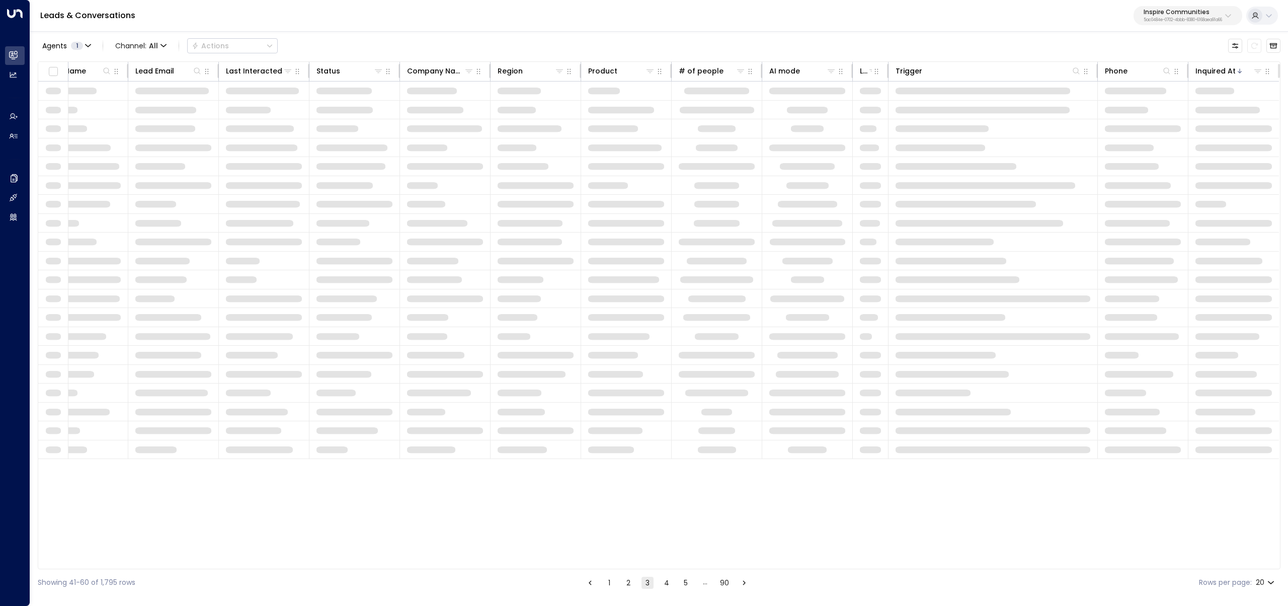
click at [665, 584] on button "4" at bounding box center [667, 583] width 12 height 12
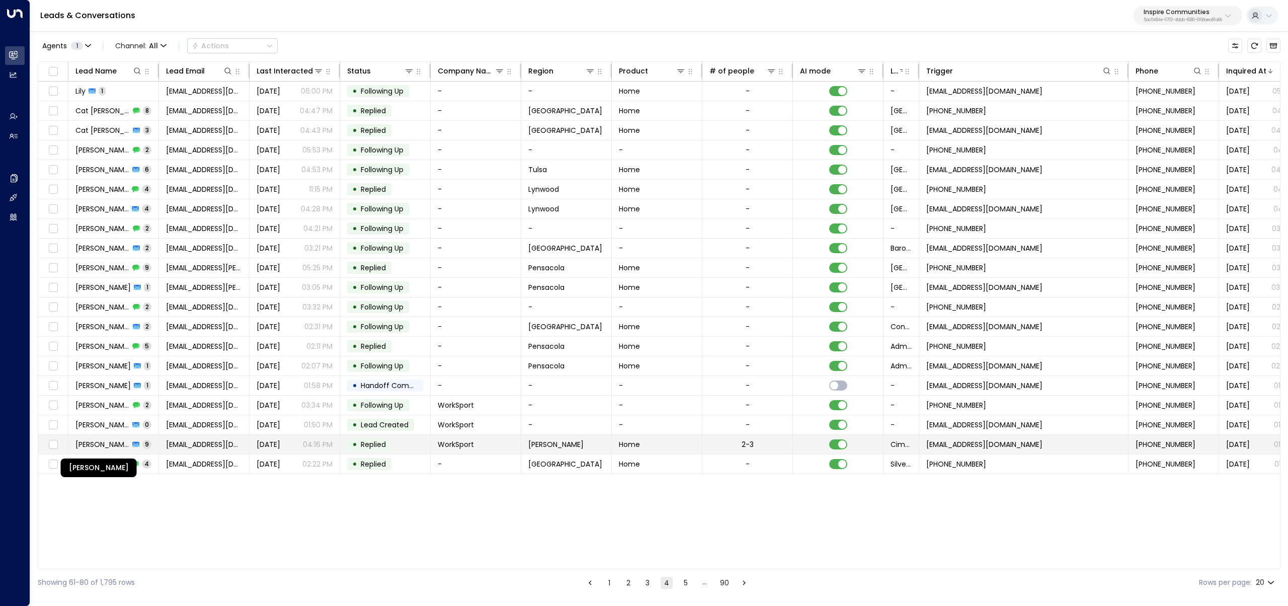
click at [120, 442] on span "DEBORAH MARTENS" at bounding box center [102, 444] width 54 height 10
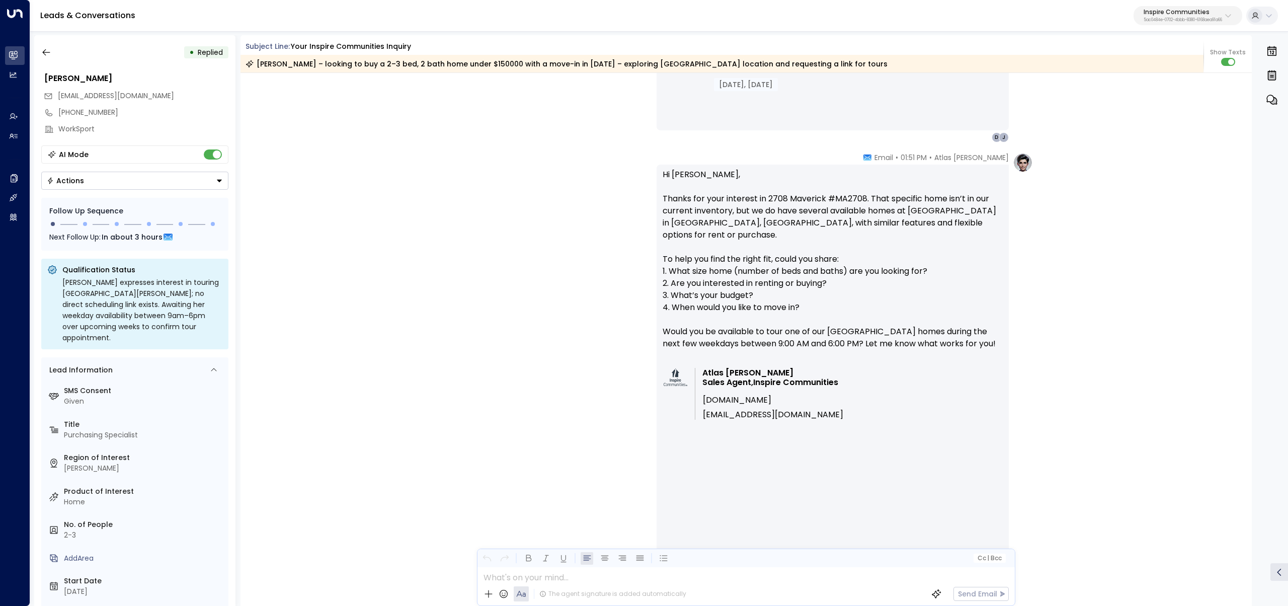
scroll to position [804, 0]
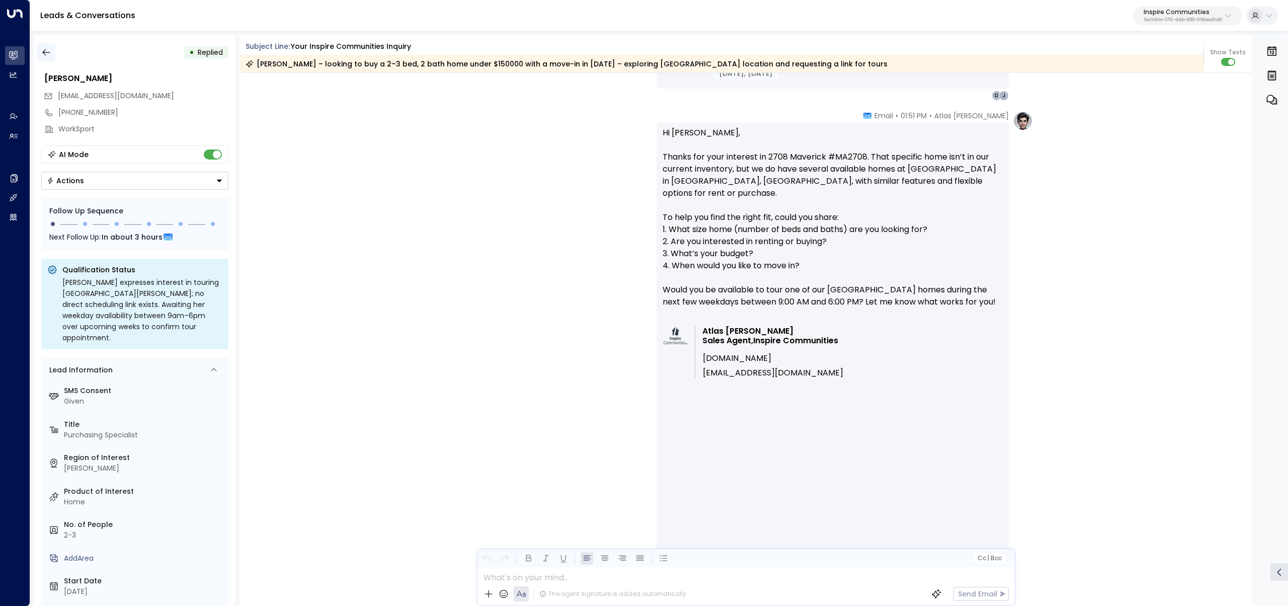
click at [52, 59] on button "button" at bounding box center [46, 52] width 18 height 18
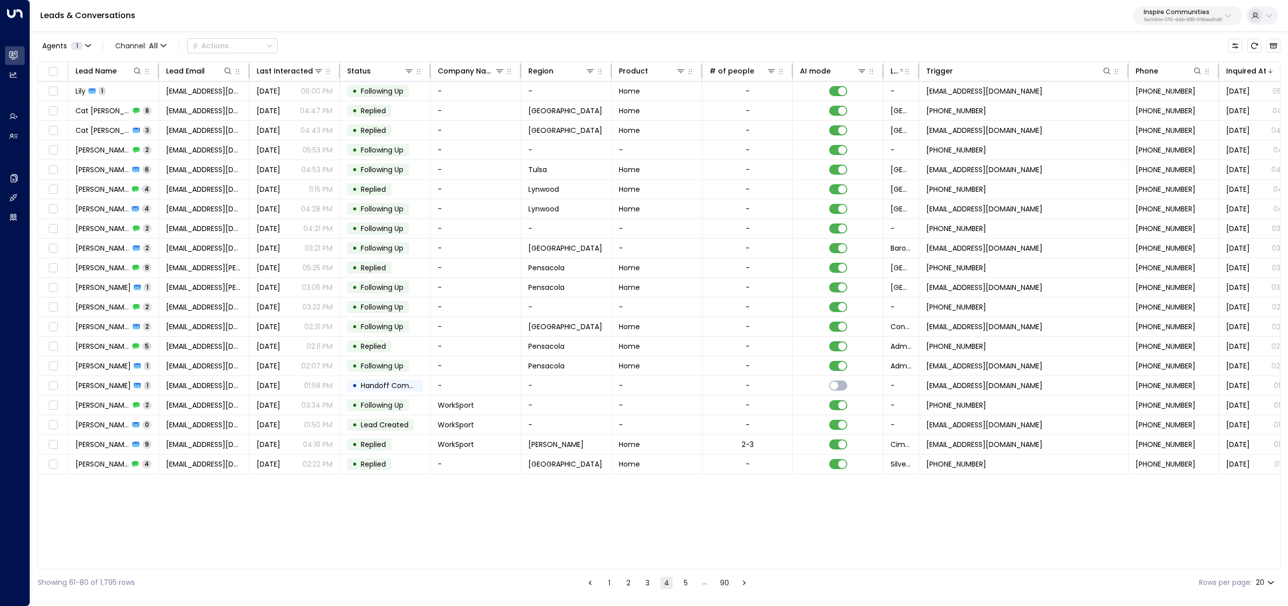
click at [688, 581] on button "5" at bounding box center [686, 583] width 12 height 12
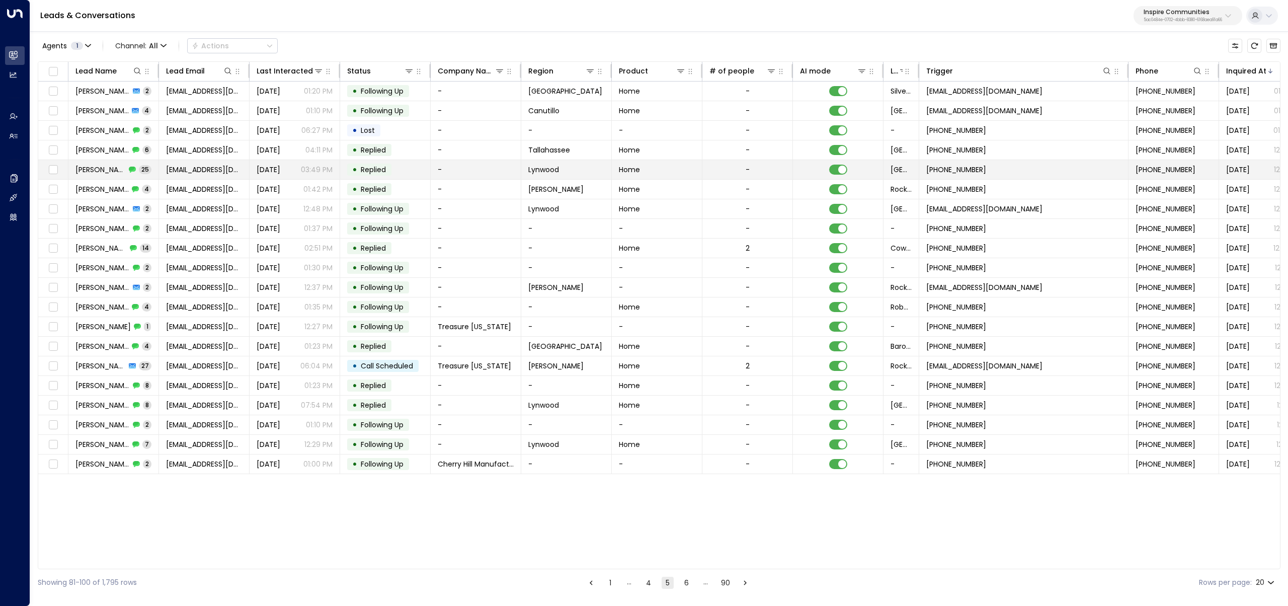
click at [99, 169] on span "Kim Baggett" at bounding box center [100, 170] width 50 height 10
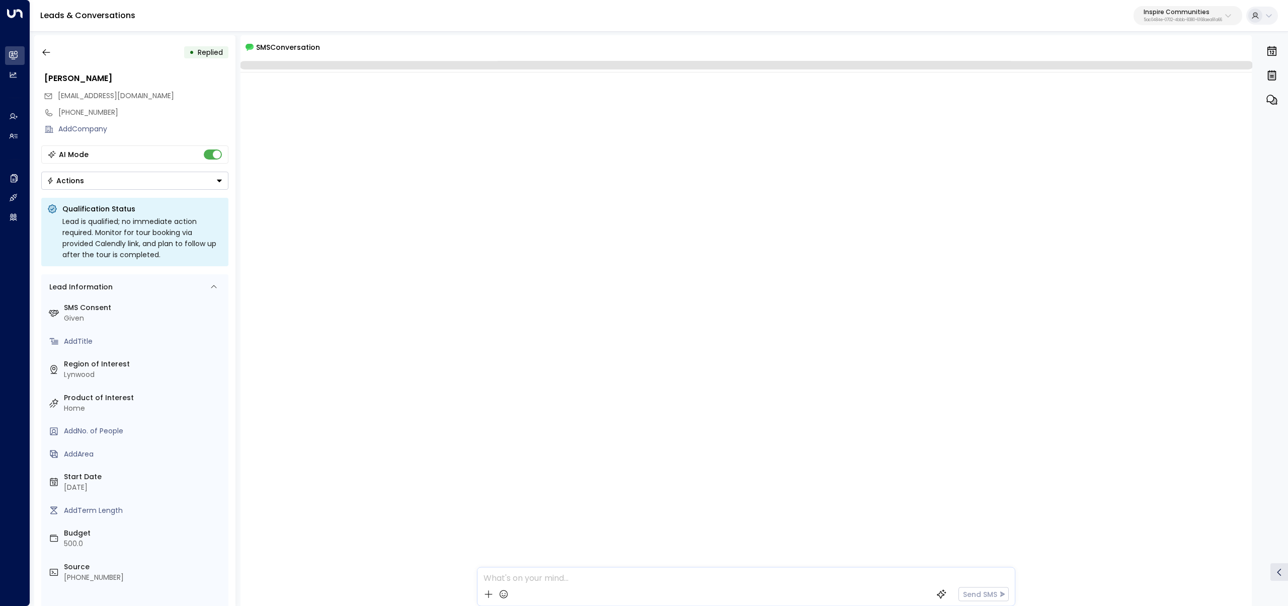
scroll to position [2561, 0]
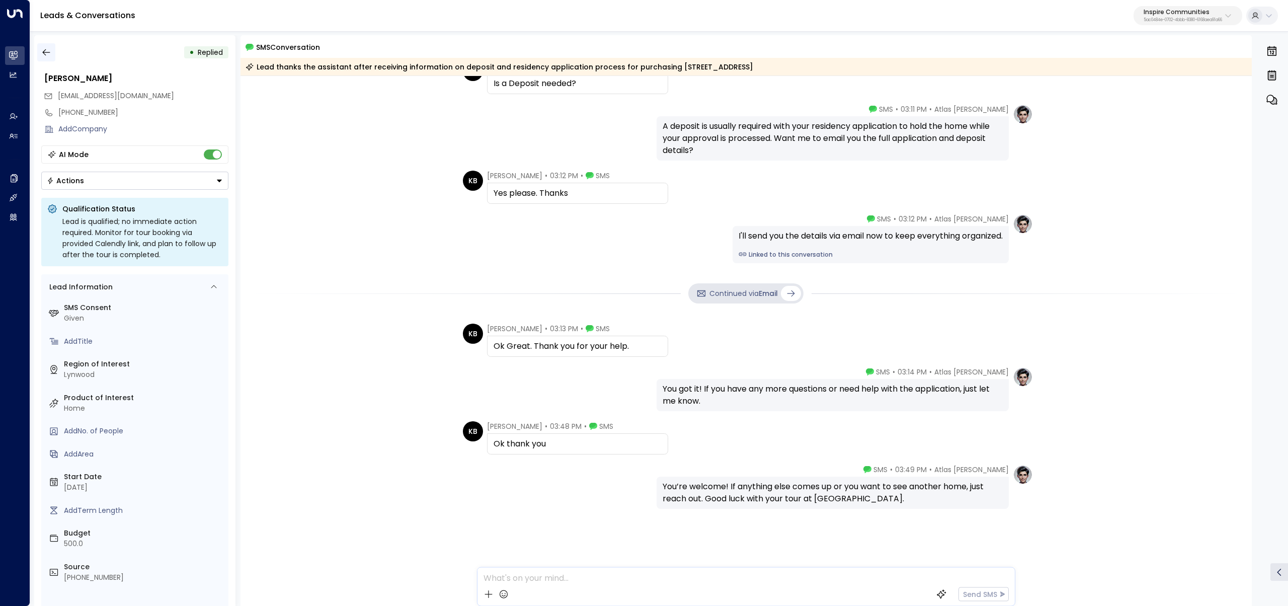
click at [45, 56] on icon "button" at bounding box center [46, 52] width 10 height 10
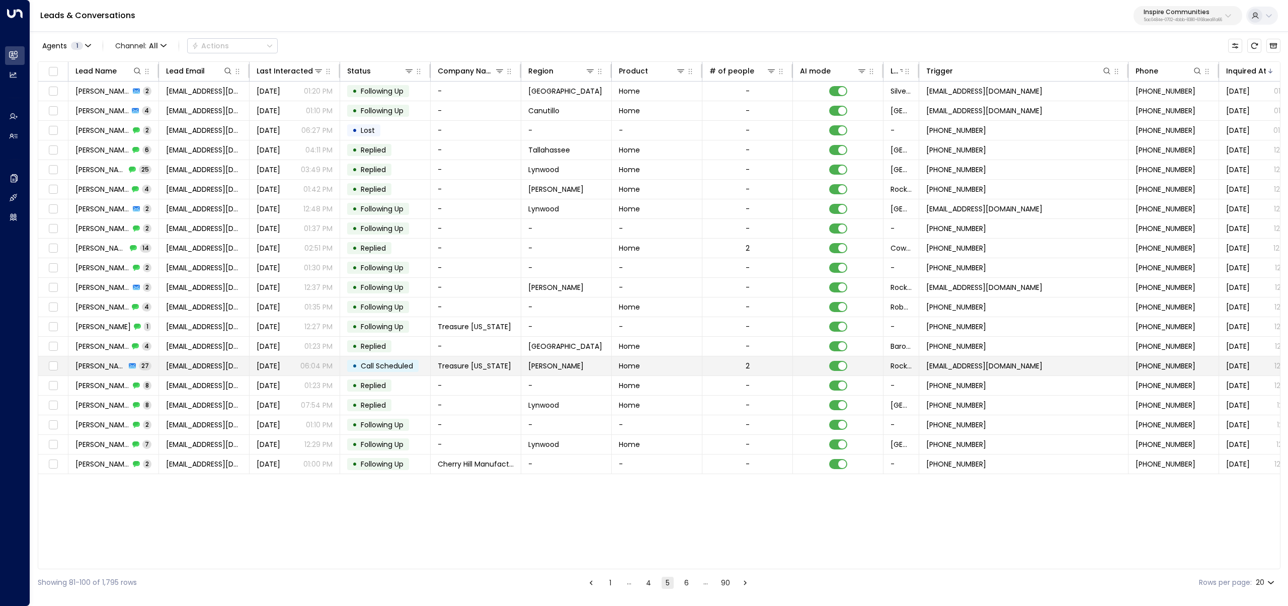
click at [113, 364] on span "Peter Kappes" at bounding box center [100, 366] width 50 height 10
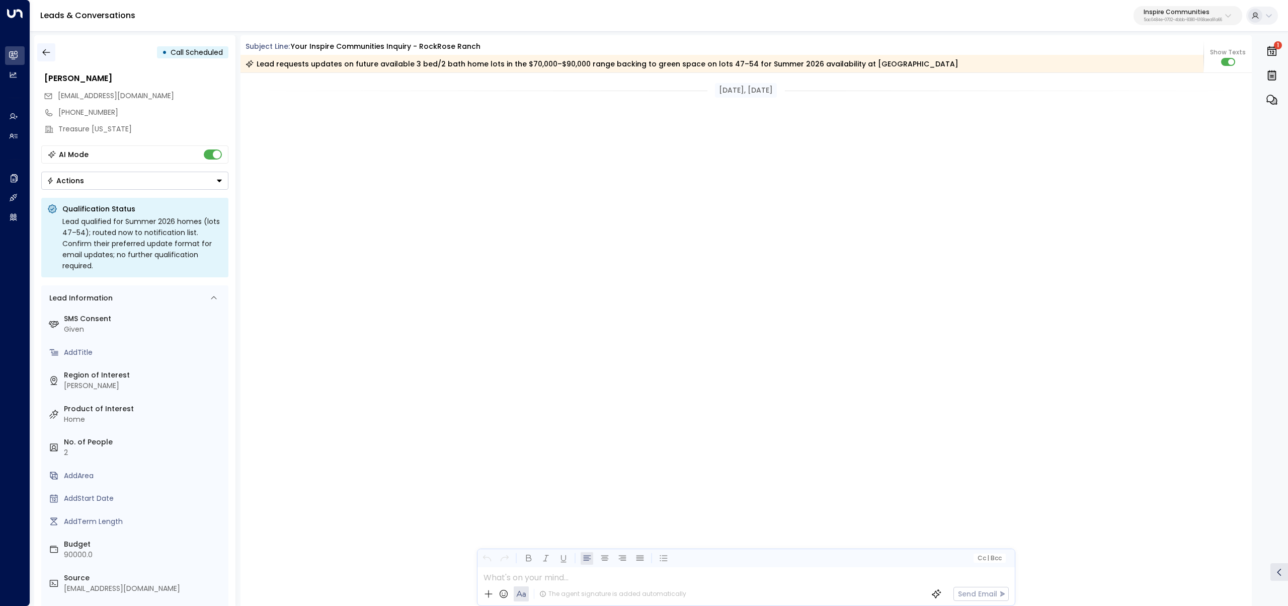
scroll to position [7360, 0]
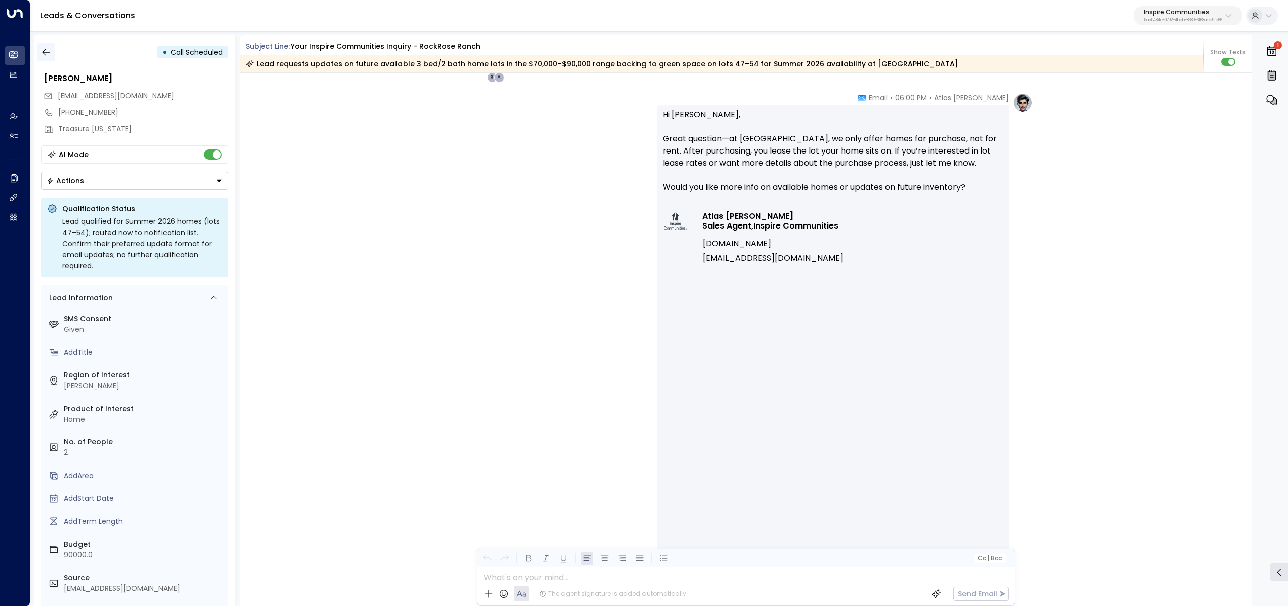
click at [46, 50] on icon "button" at bounding box center [46, 52] width 10 height 10
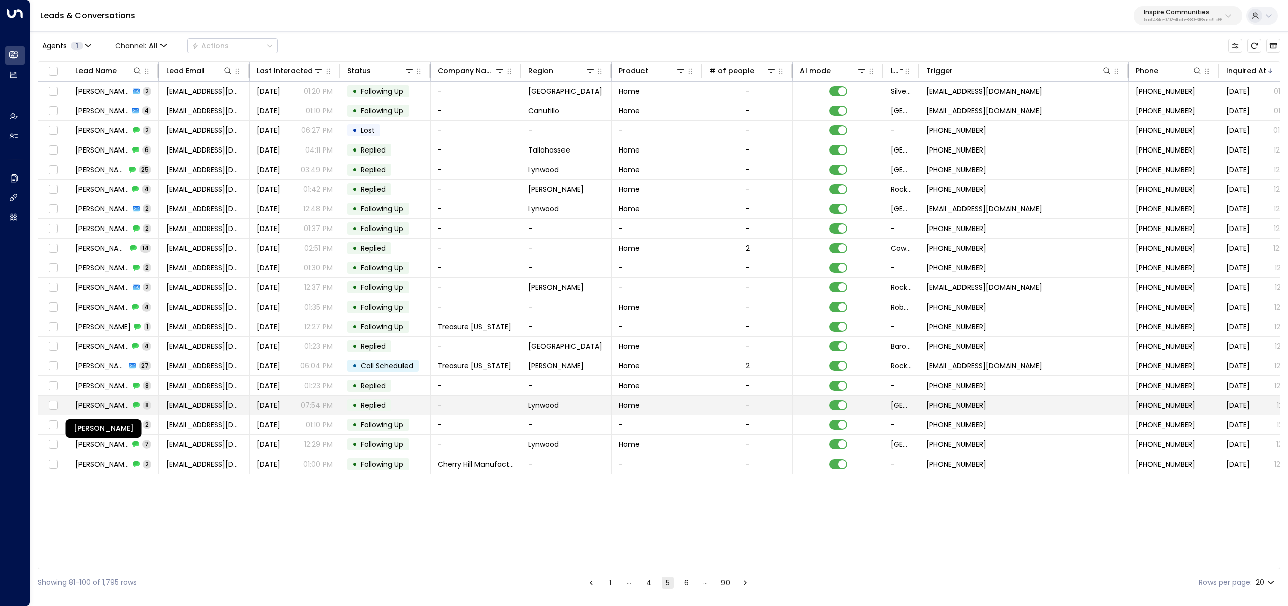
click at [105, 407] on span "Adam Weathers" at bounding box center [102, 405] width 54 height 10
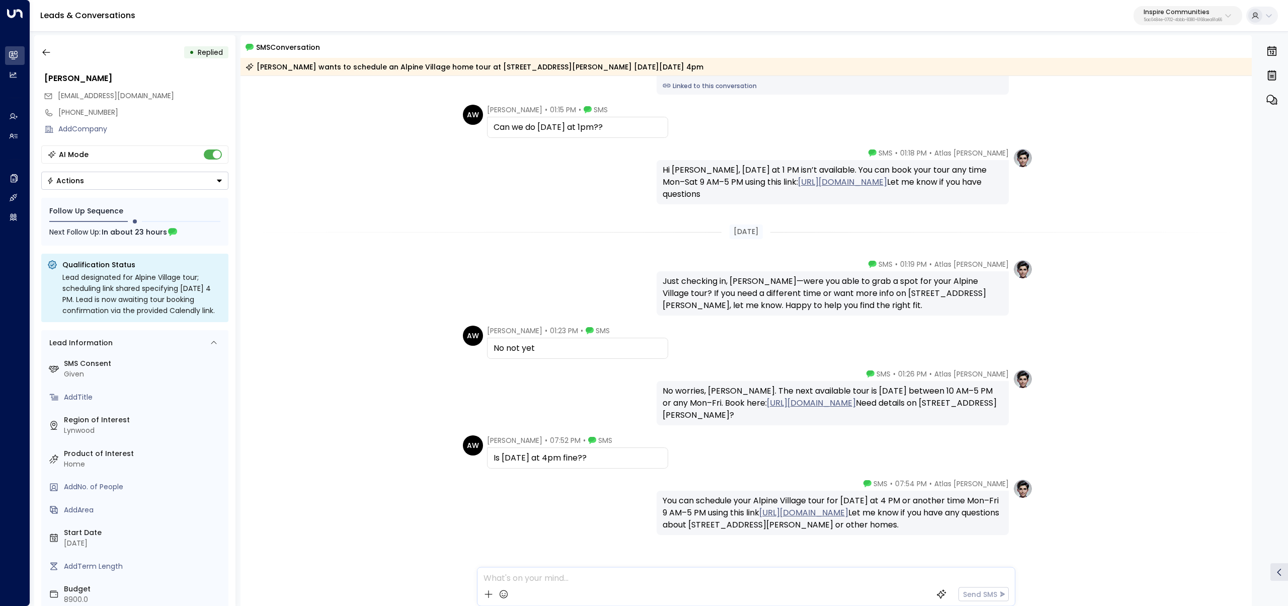
scroll to position [166, 0]
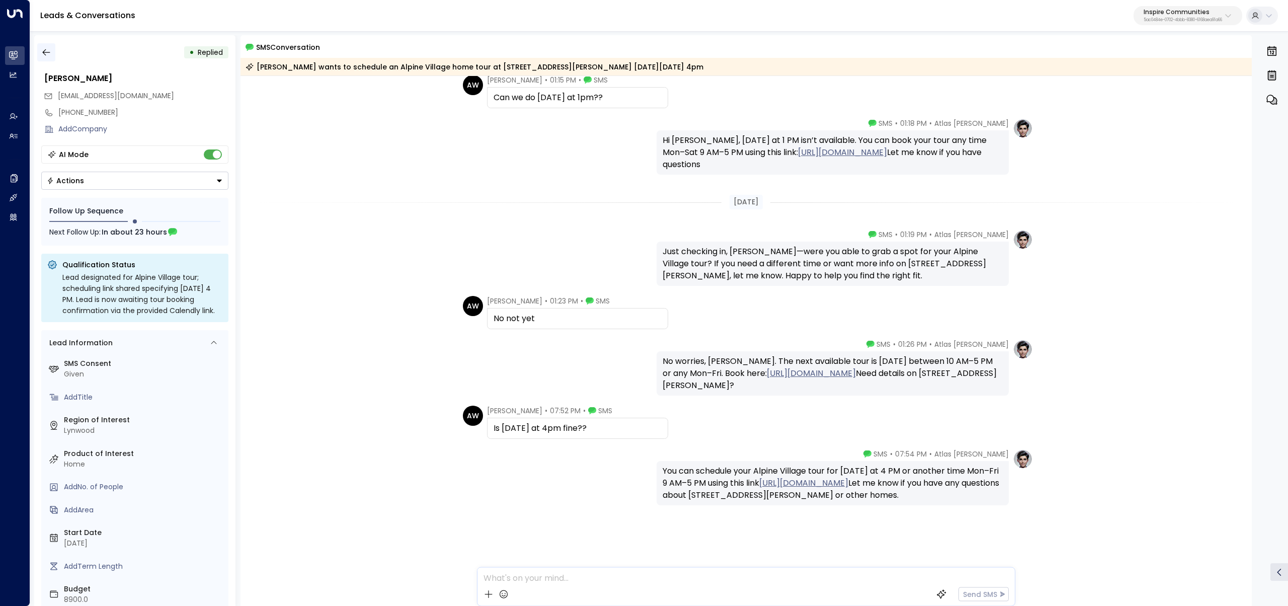
click at [50, 52] on button "button" at bounding box center [46, 52] width 18 height 18
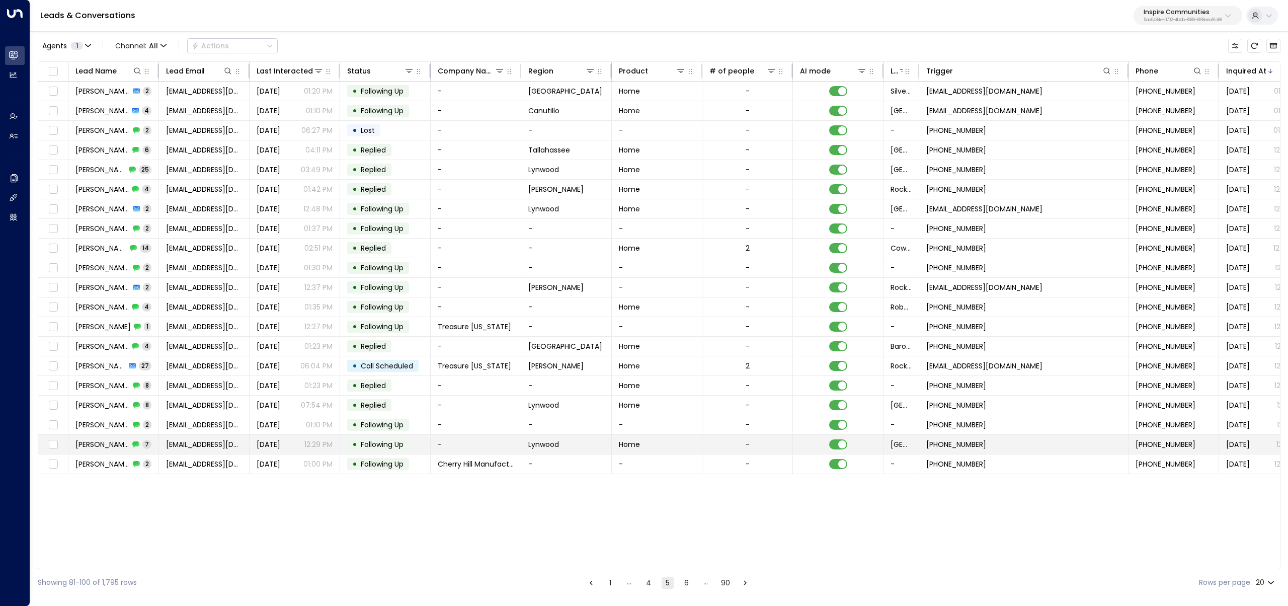
click at [108, 450] on td "Quine Dean 7" at bounding box center [113, 444] width 91 height 19
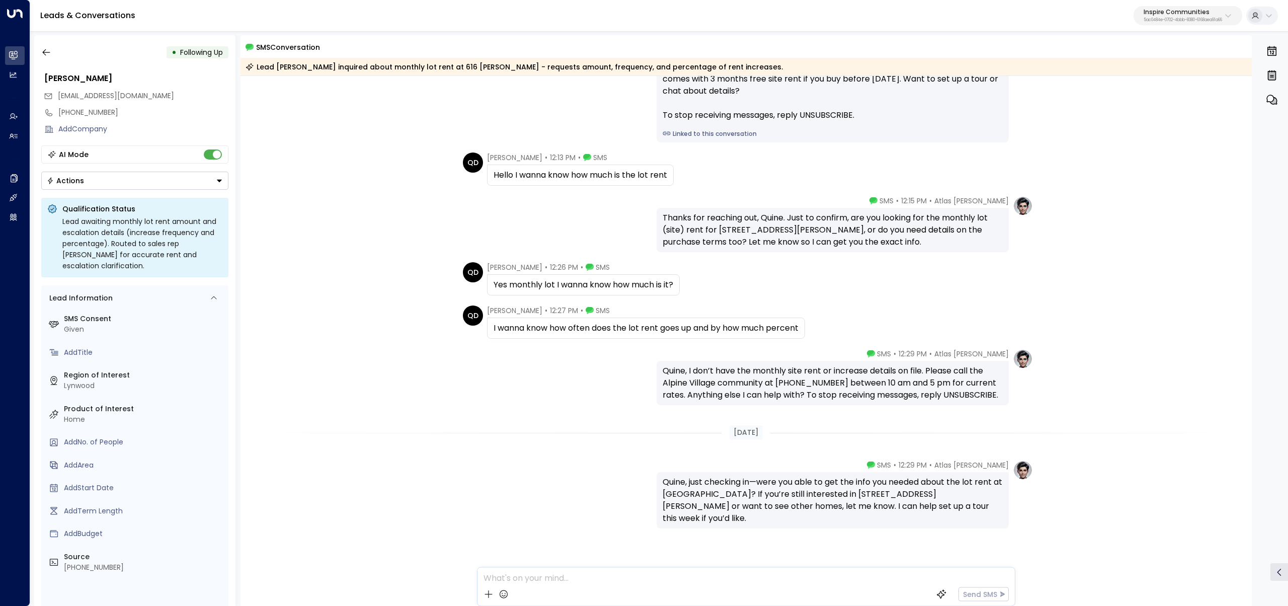
scroll to position [69, 0]
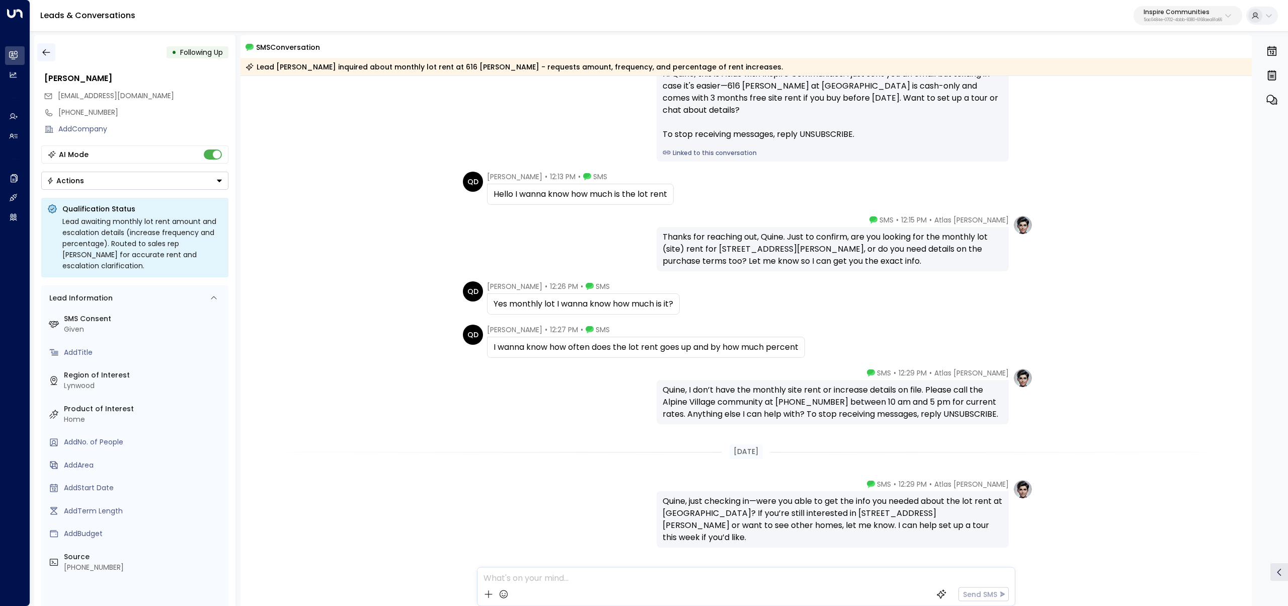
click at [44, 53] on icon "button" at bounding box center [46, 52] width 10 height 10
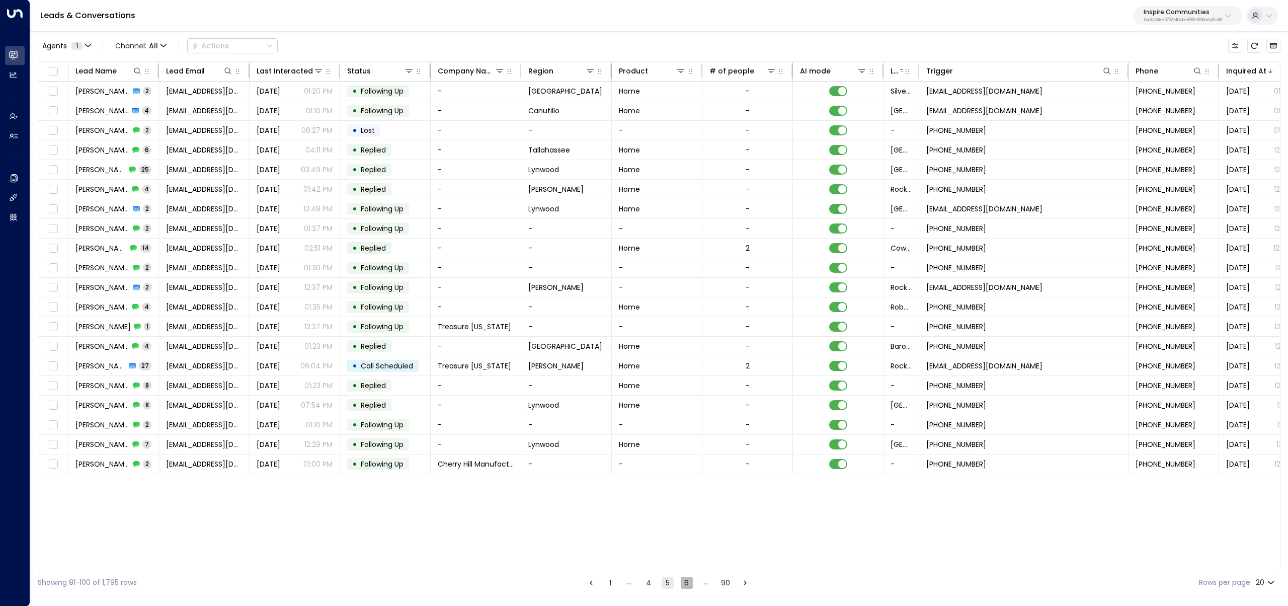
click at [690, 581] on button "6" at bounding box center [687, 583] width 12 height 12
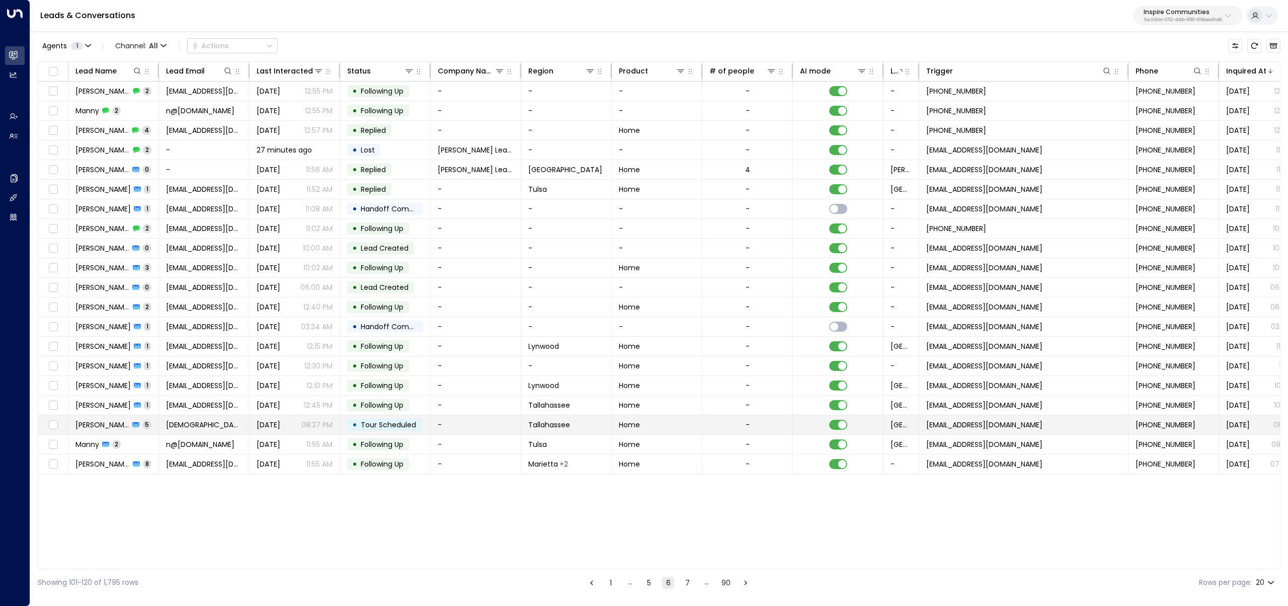
click at [116, 419] on td "Marcella 5" at bounding box center [113, 424] width 91 height 19
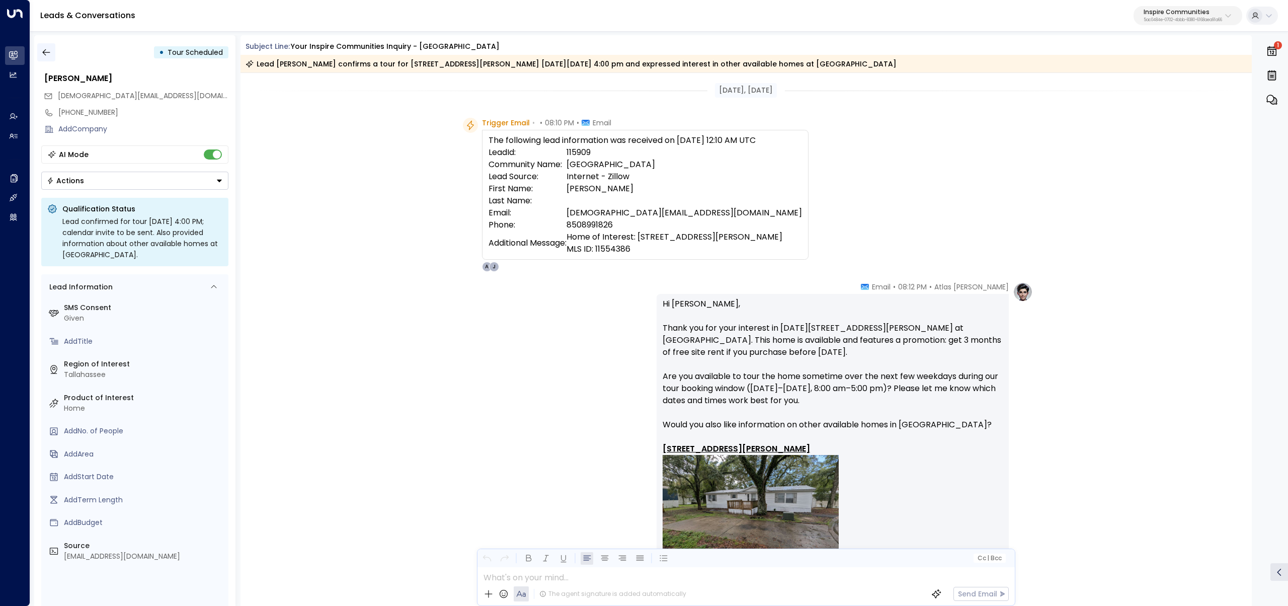
click at [48, 53] on icon "button" at bounding box center [46, 52] width 10 height 10
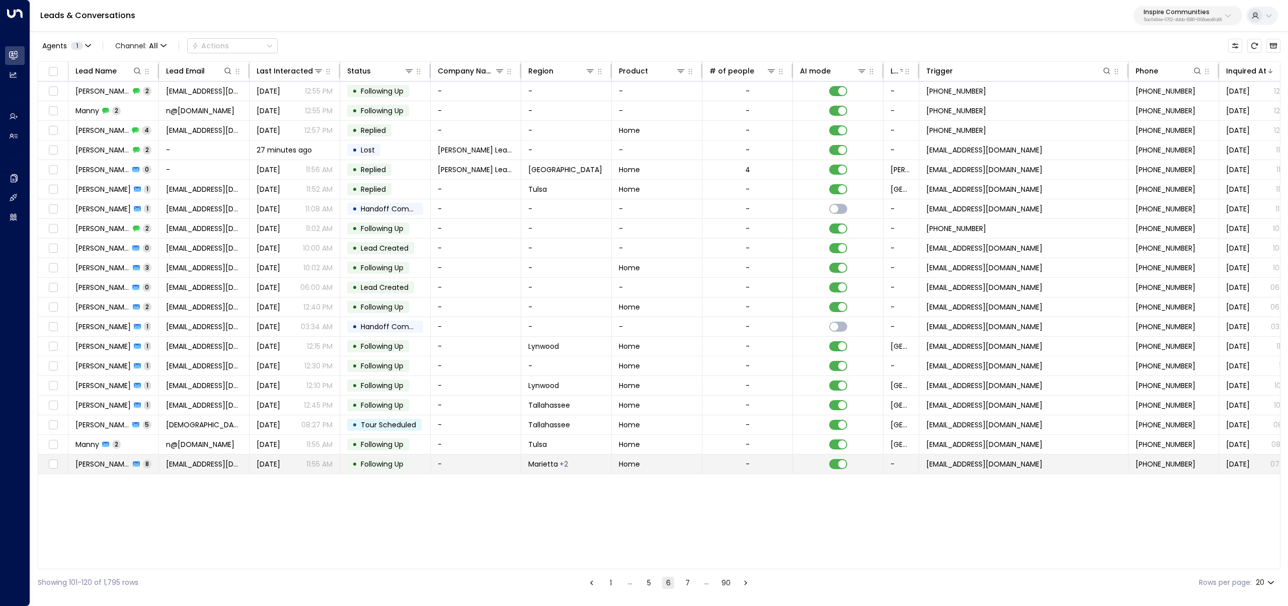
click at [130, 468] on div "Elizabeth Joliveau 8" at bounding box center [113, 464] width 76 height 10
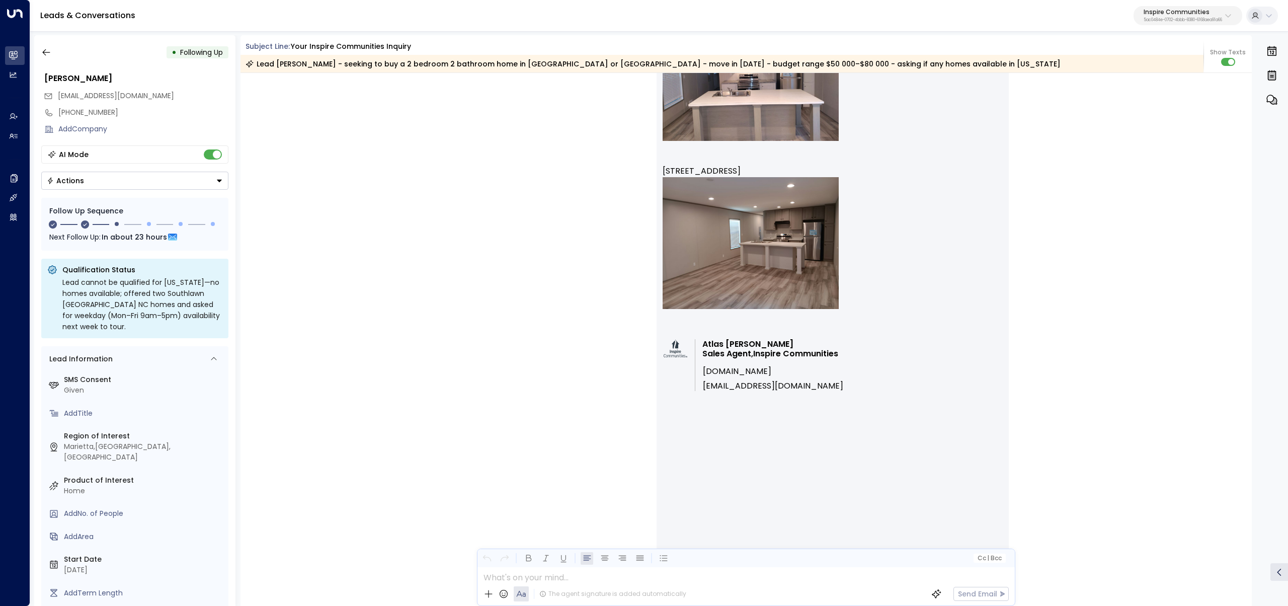
scroll to position [1918, 0]
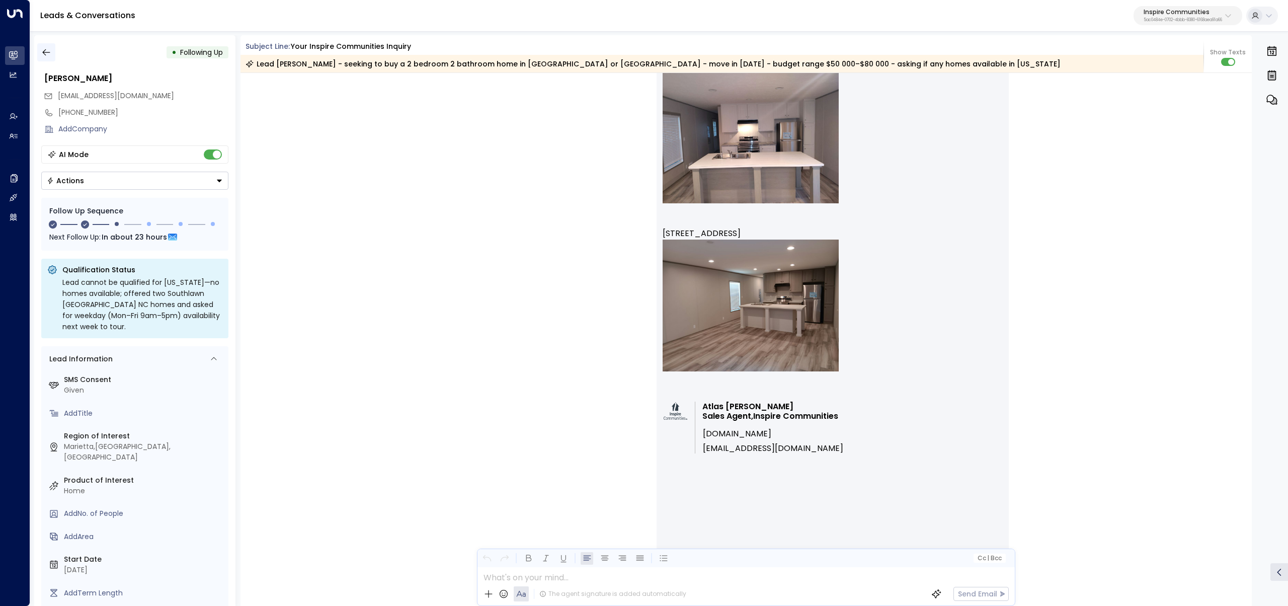
click at [42, 50] on icon "button" at bounding box center [46, 52] width 10 height 10
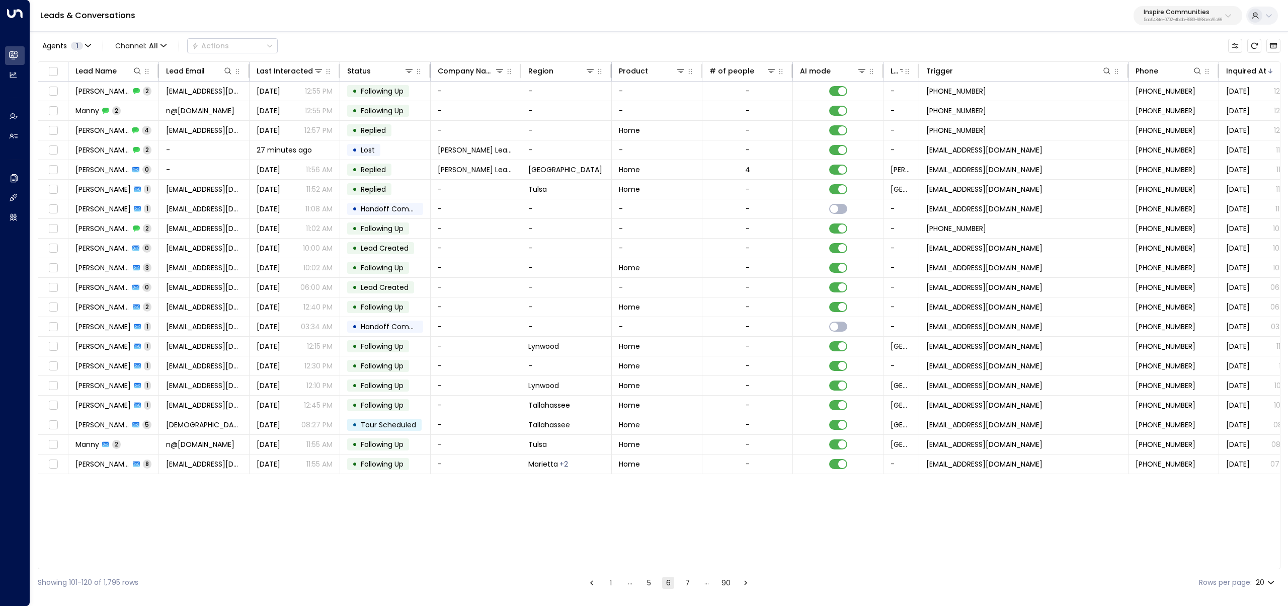
click at [691, 582] on button "7" at bounding box center [687, 583] width 12 height 12
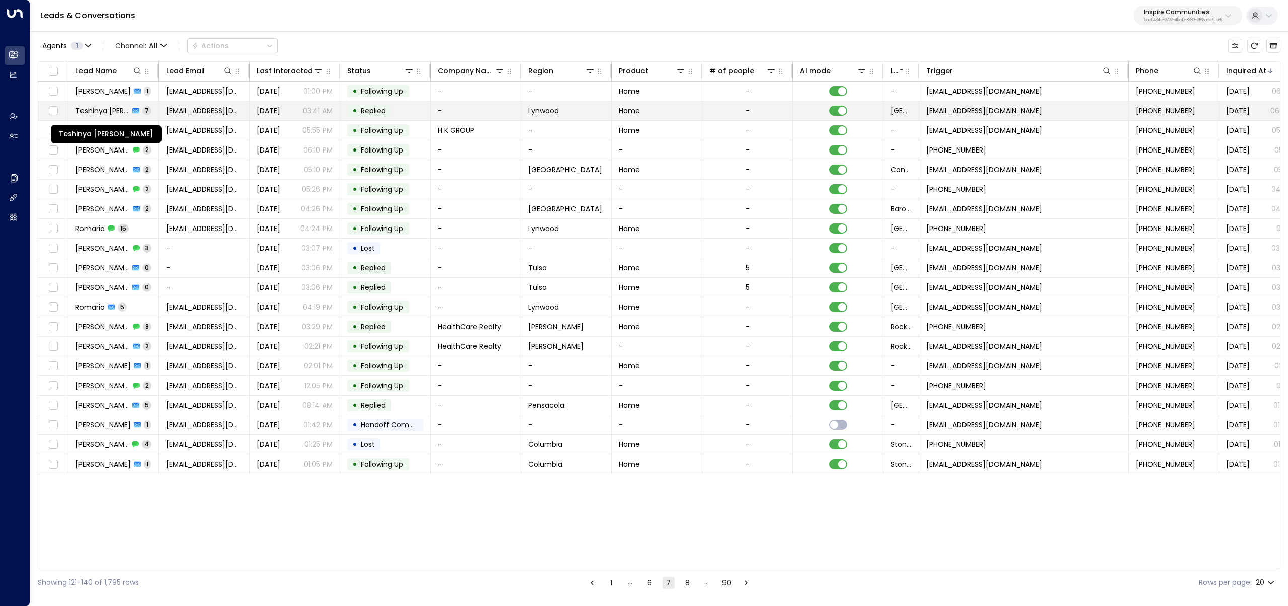
click at [105, 110] on span "Teshinya Latise Wilnewic" at bounding box center [102, 111] width 54 height 10
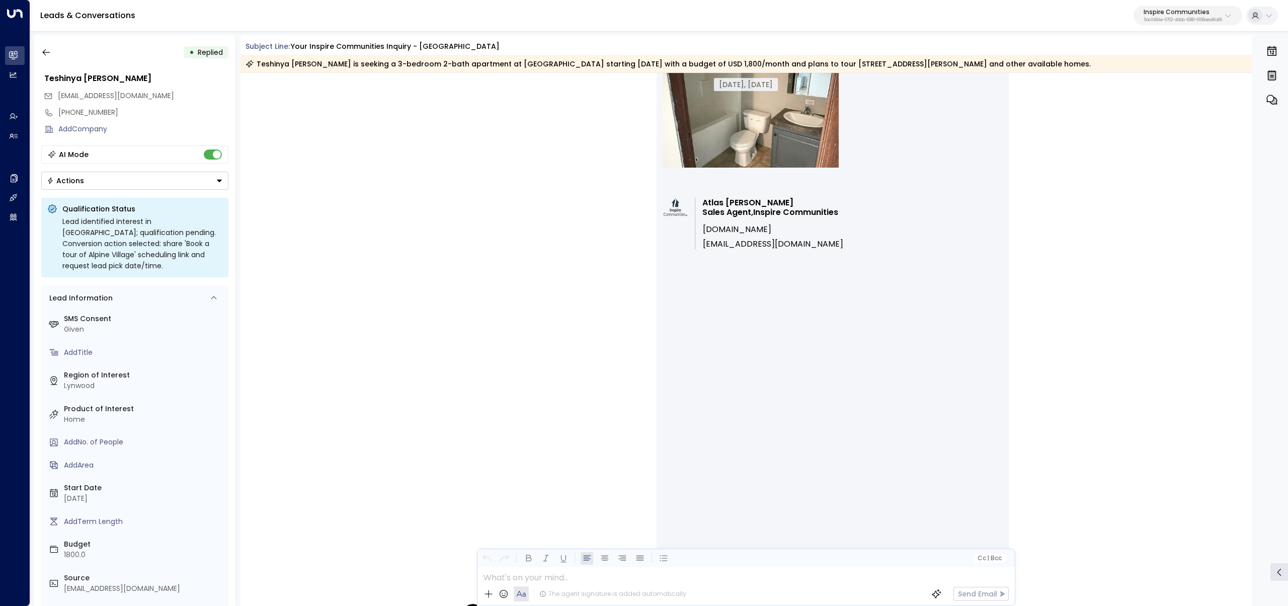
scroll to position [1255, 0]
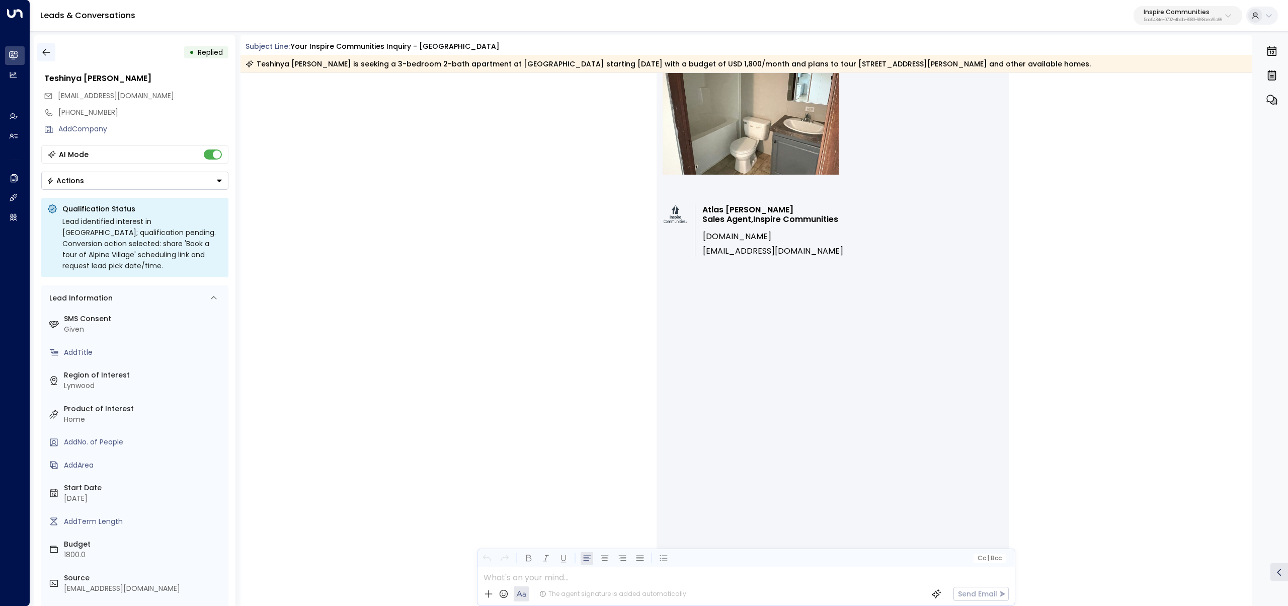
click at [40, 59] on button "button" at bounding box center [46, 52] width 18 height 18
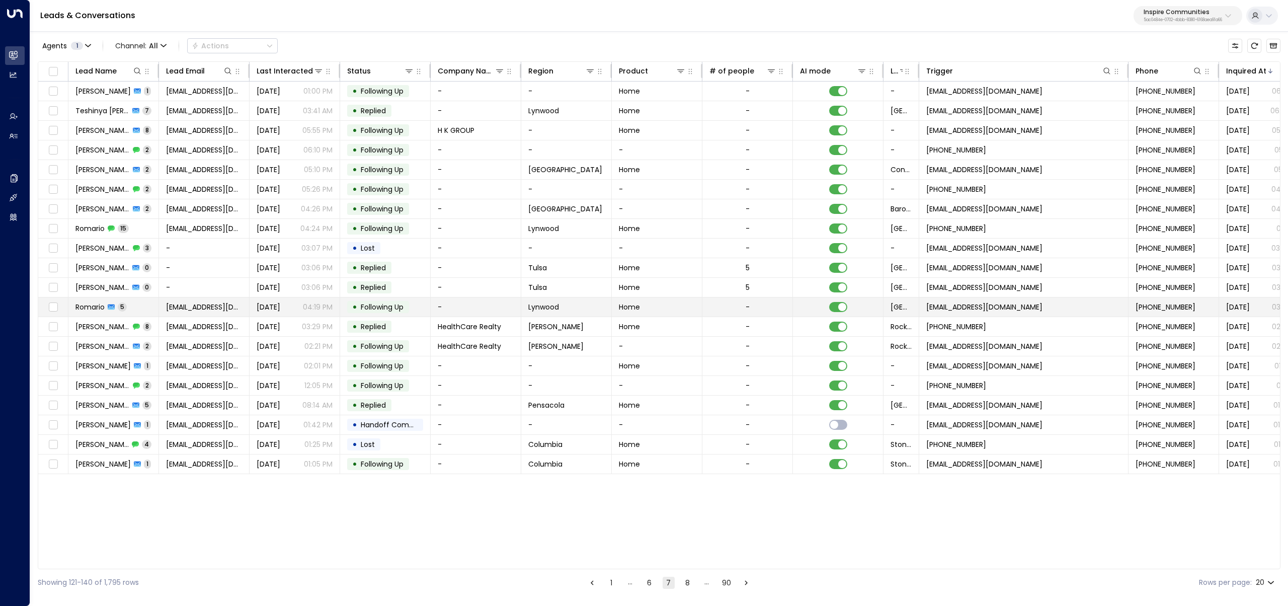
click at [130, 310] on td "Romario 5" at bounding box center [113, 306] width 91 height 19
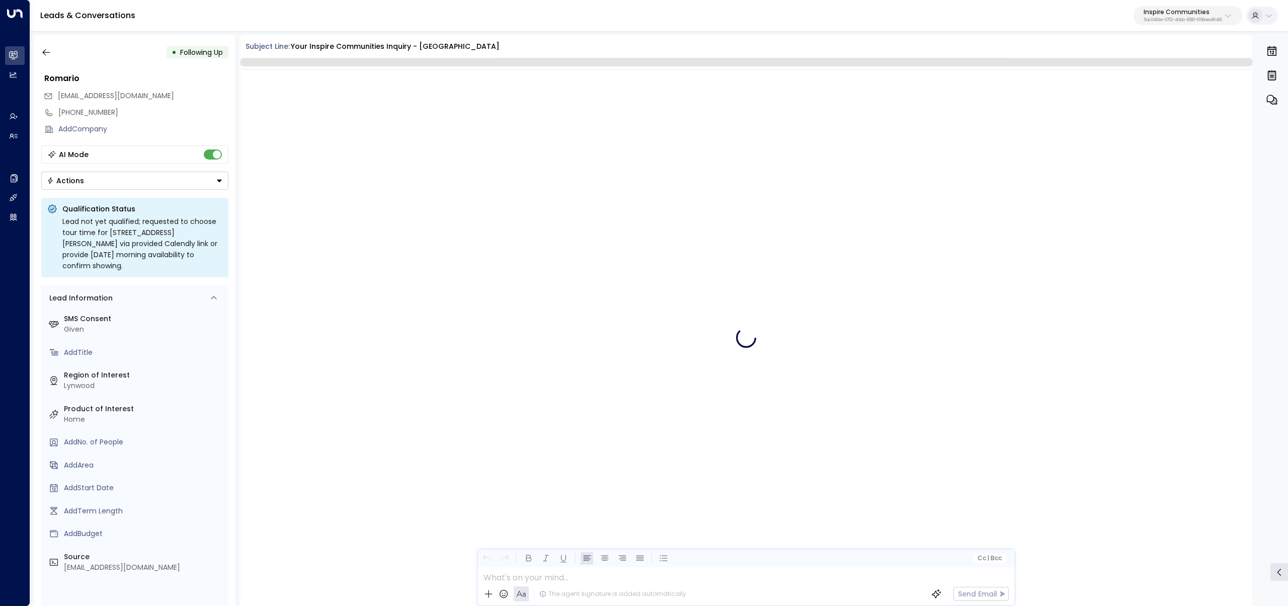
scroll to position [994, 0]
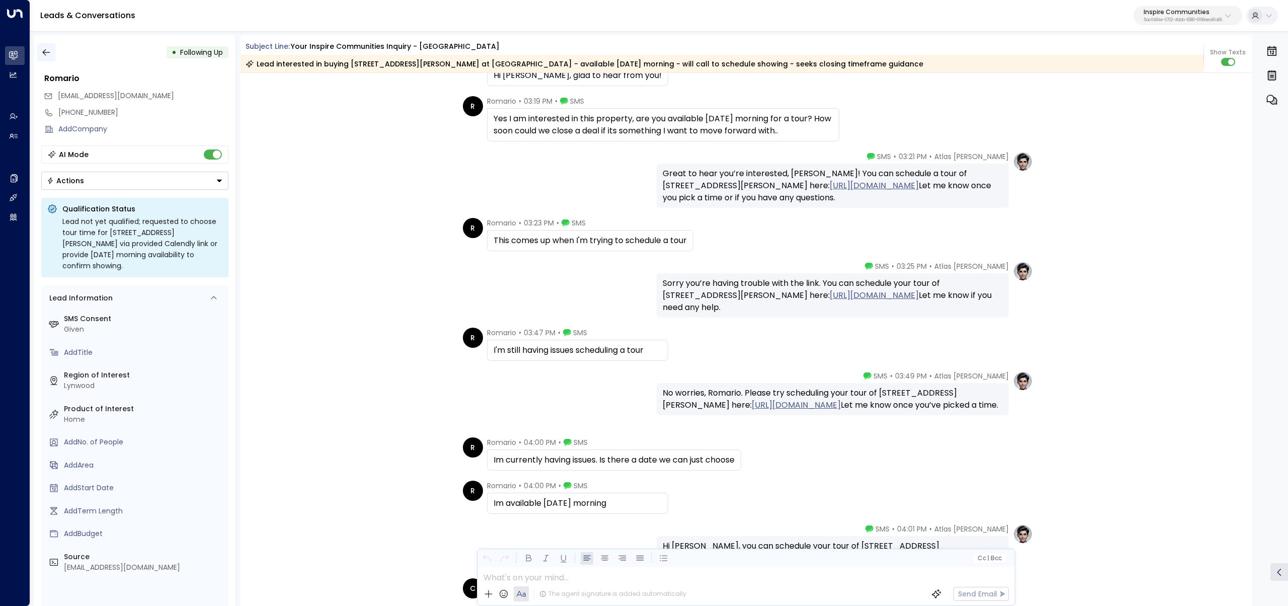
click at [43, 49] on icon "button" at bounding box center [46, 52] width 10 height 10
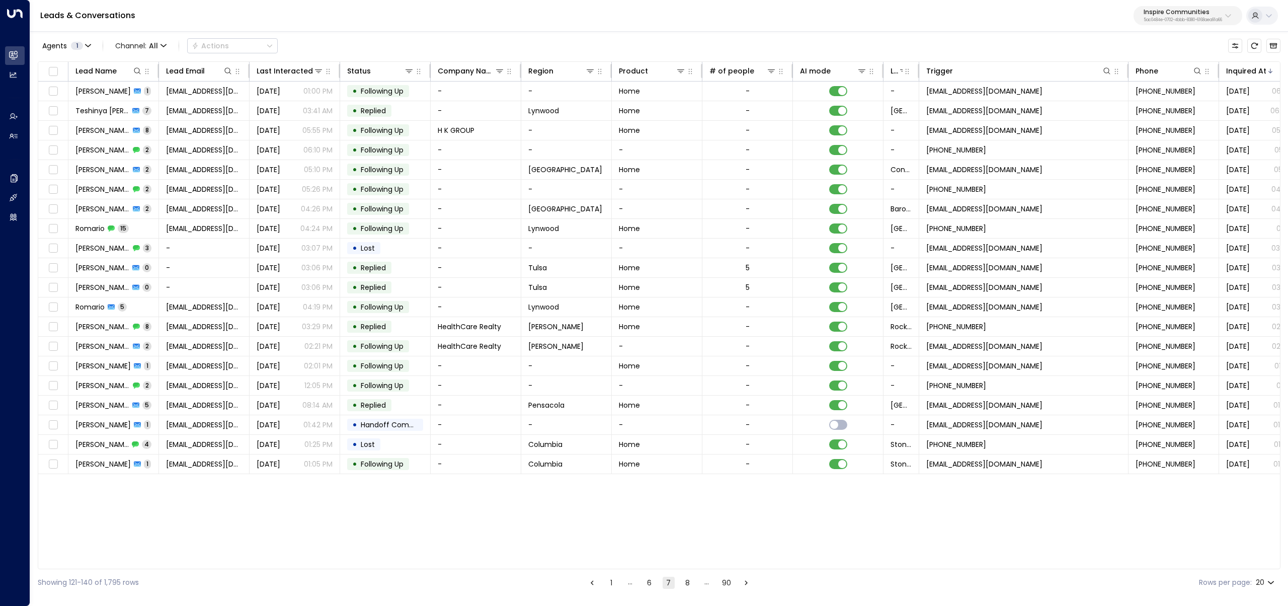
click at [687, 582] on button "8" at bounding box center [688, 583] width 12 height 12
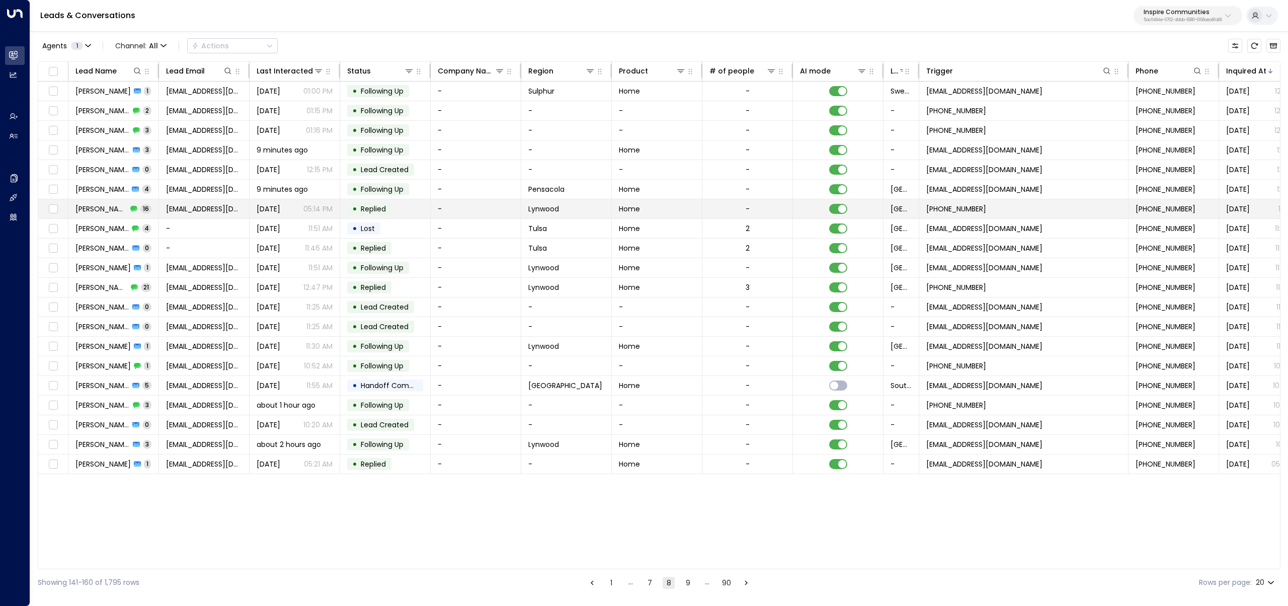
click at [99, 207] on span "[PERSON_NAME]" at bounding box center [101, 209] width 52 height 10
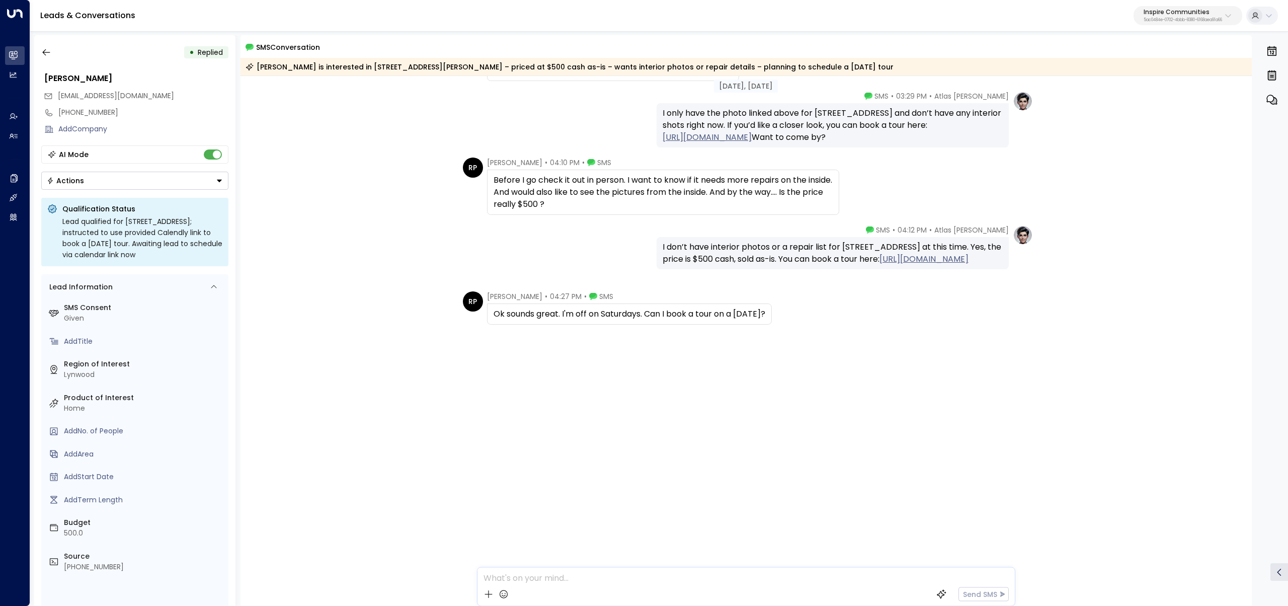
scroll to position [773, 0]
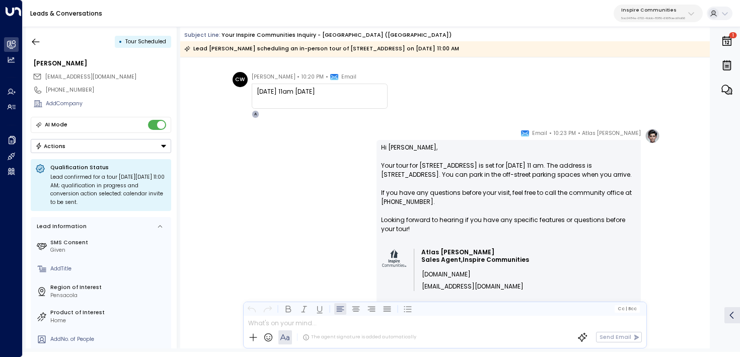
scroll to position [850, 0]
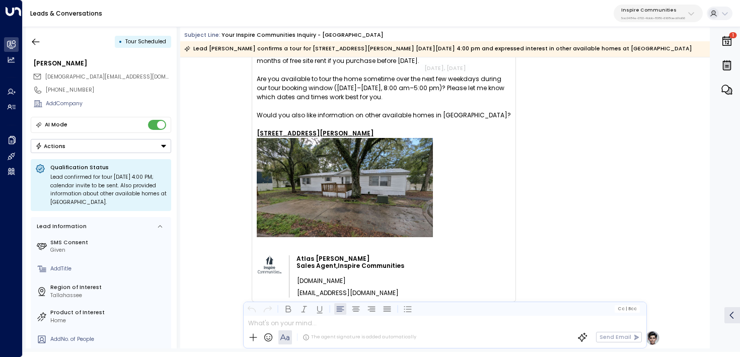
scroll to position [897, 0]
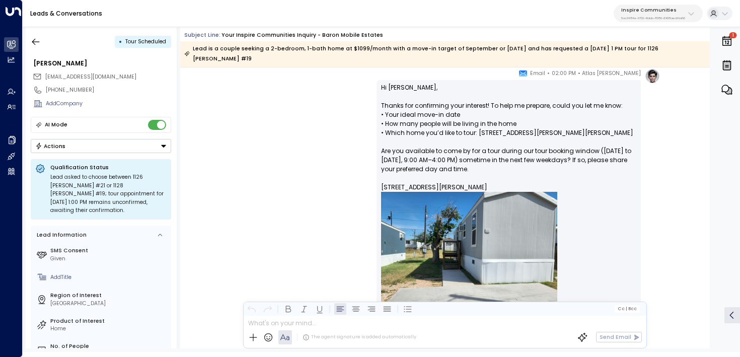
scroll to position [1043, 0]
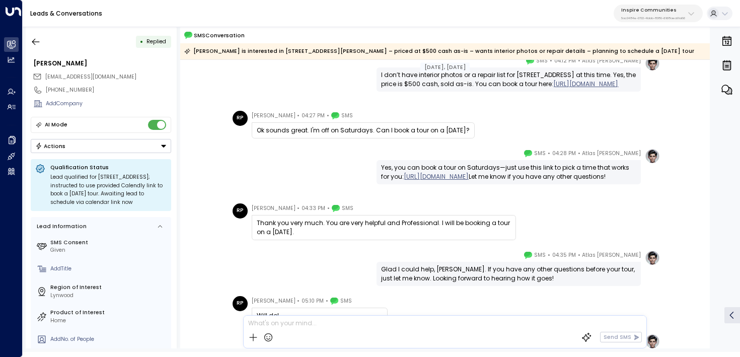
scroll to position [652, 0]
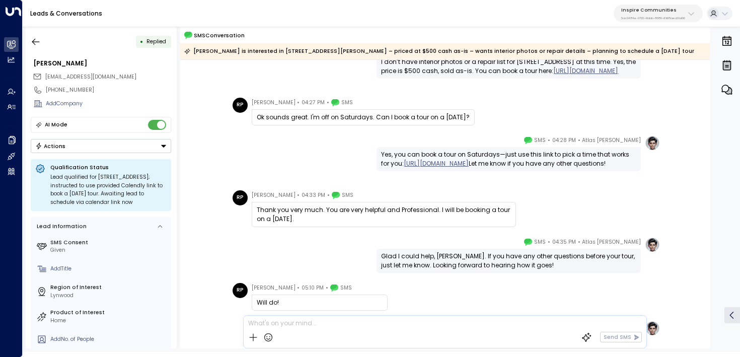
drag, startPoint x: 304, startPoint y: 221, endPoint x: 238, endPoint y: 207, distance: 67.4
click at [238, 207] on div "RP [PERSON_NAME] • 04:33 PM • SMS Thank you very much. You are very helpful and…" at bounding box center [373, 208] width 283 height 37
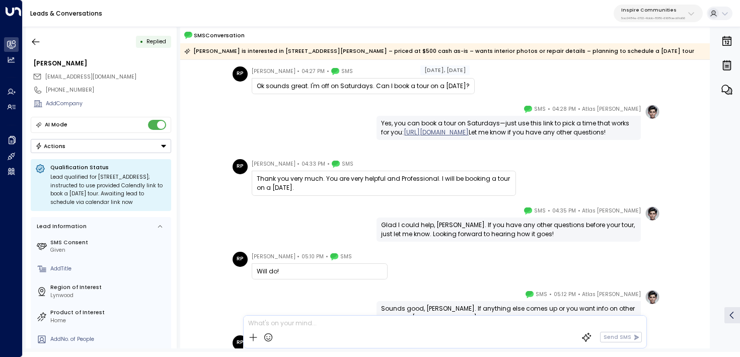
scroll to position [684, 0]
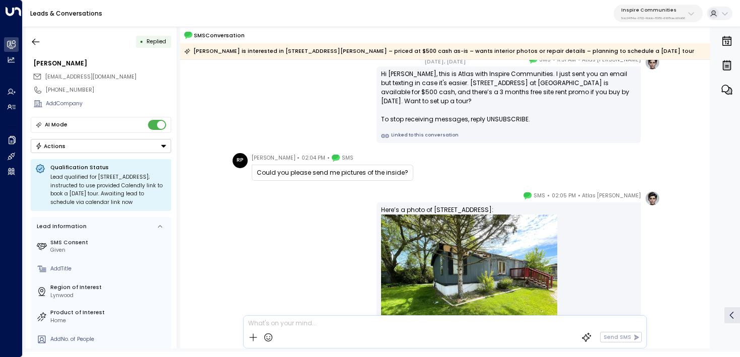
scroll to position [0, 0]
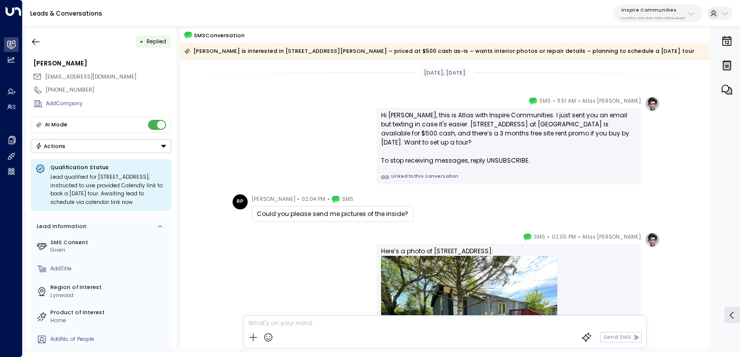
click at [420, 175] on link "Linked to this conversation" at bounding box center [508, 177] width 255 height 8
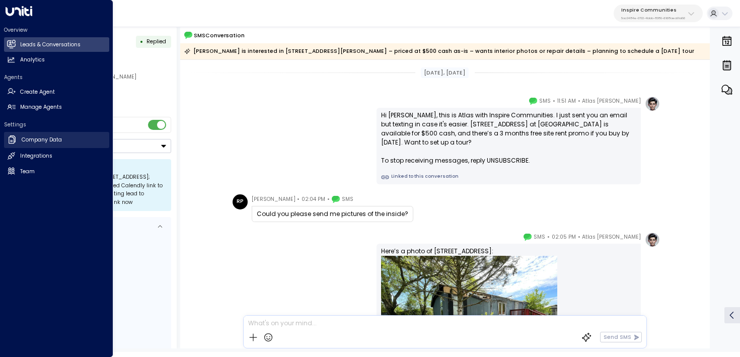
click at [16, 142] on icon at bounding box center [12, 139] width 10 height 10
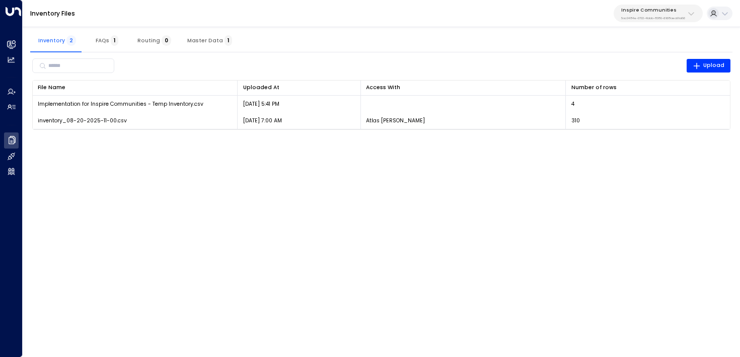
click at [195, 35] on button "Master Data 1" at bounding box center [209, 40] width 61 height 24
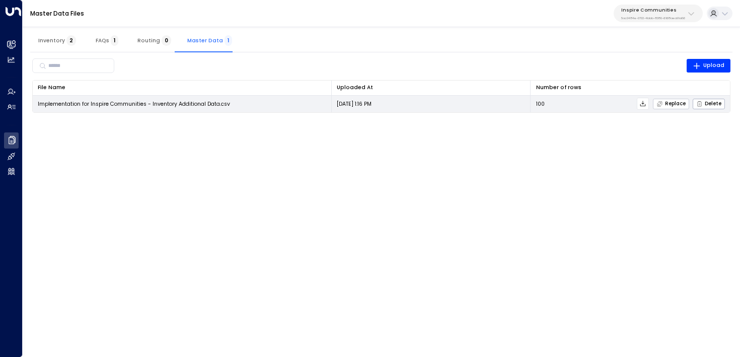
click at [678, 102] on span "Replace" at bounding box center [670, 104] width 29 height 7
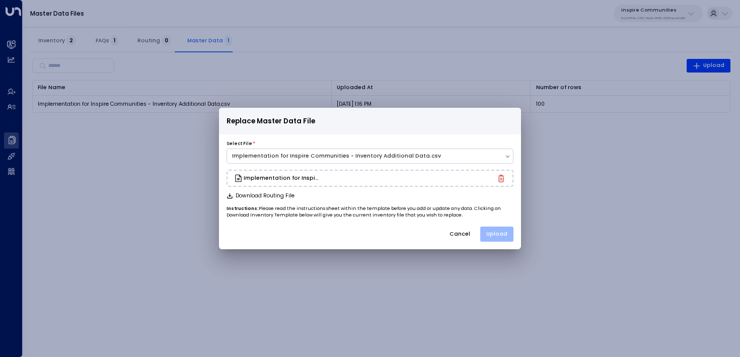
click at [503, 237] on button "Upload" at bounding box center [496, 233] width 33 height 15
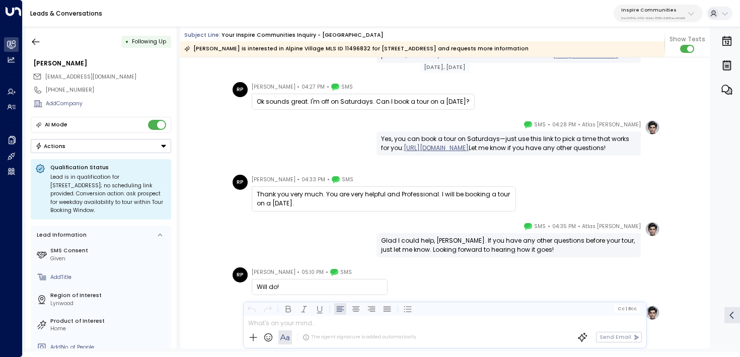
scroll to position [1403, 0]
